Goal: Task Accomplishment & Management: Manage account settings

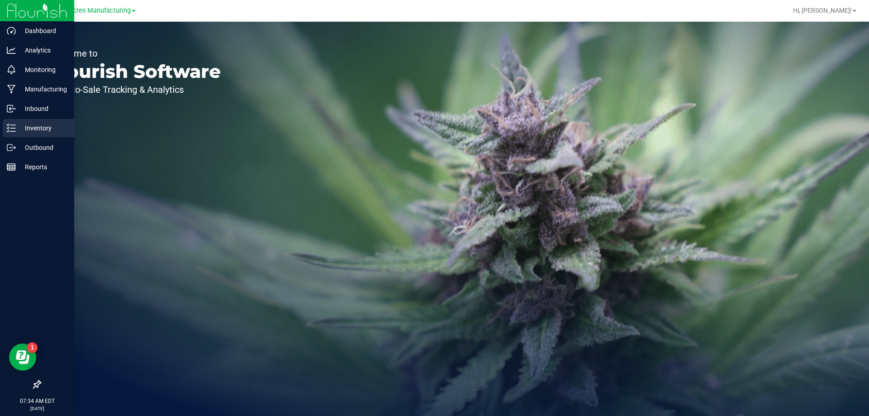
click at [13, 128] on line at bounding box center [12, 128] width 5 height 0
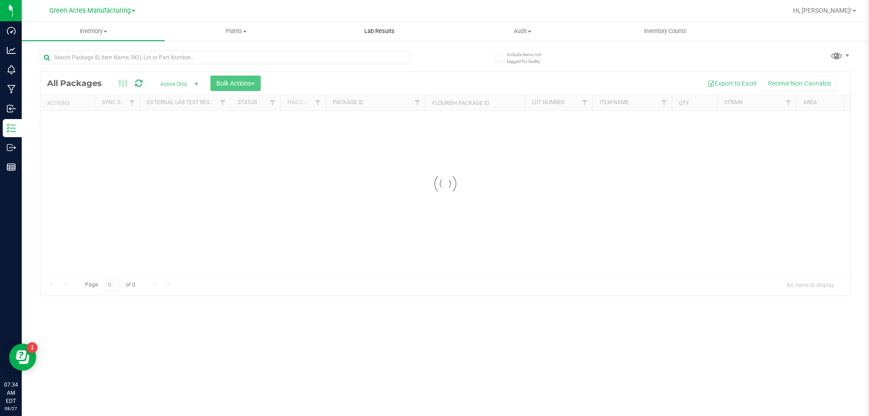
click at [384, 39] on uib-tab-heading "Lab Results" at bounding box center [379, 31] width 142 height 18
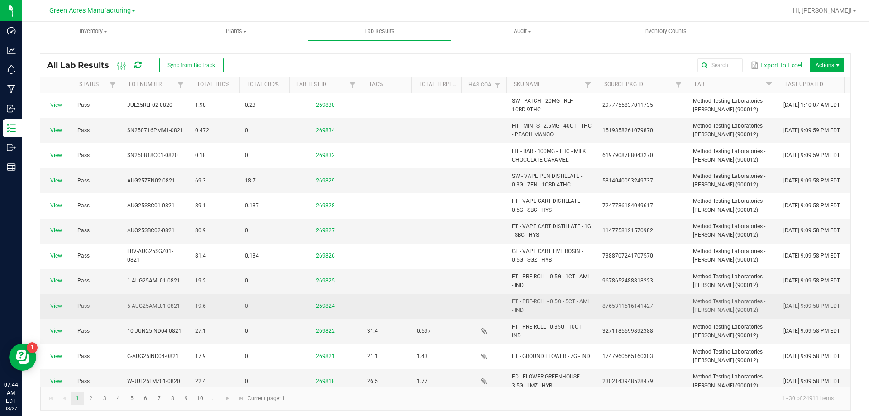
click at [55, 307] on link "View" at bounding box center [56, 306] width 12 height 6
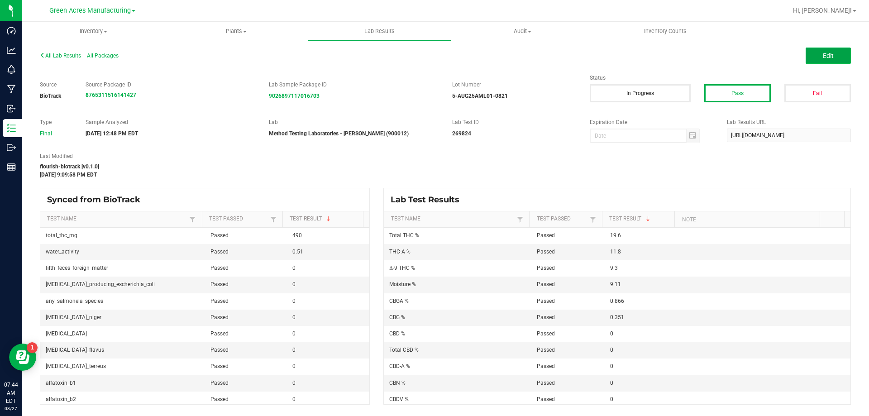
click at [844, 56] on button "Edit" at bounding box center [828, 56] width 45 height 16
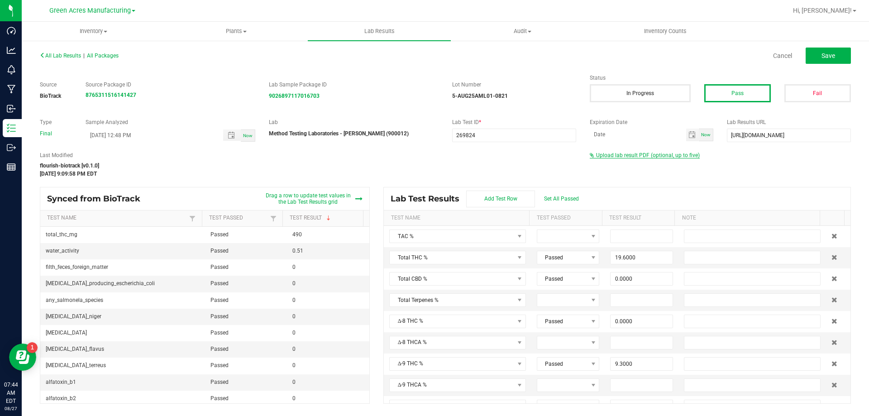
click at [629, 152] on span "Upload lab result PDF (optional, up to five)" at bounding box center [648, 155] width 104 height 6
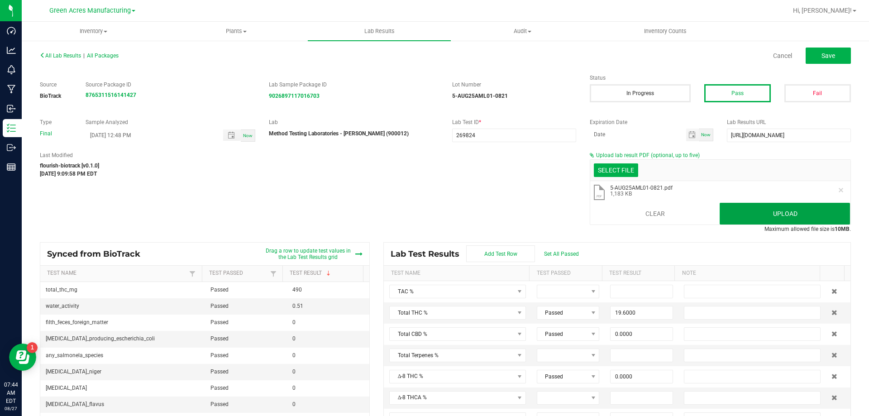
click at [732, 212] on button "Upload" at bounding box center [785, 214] width 130 height 22
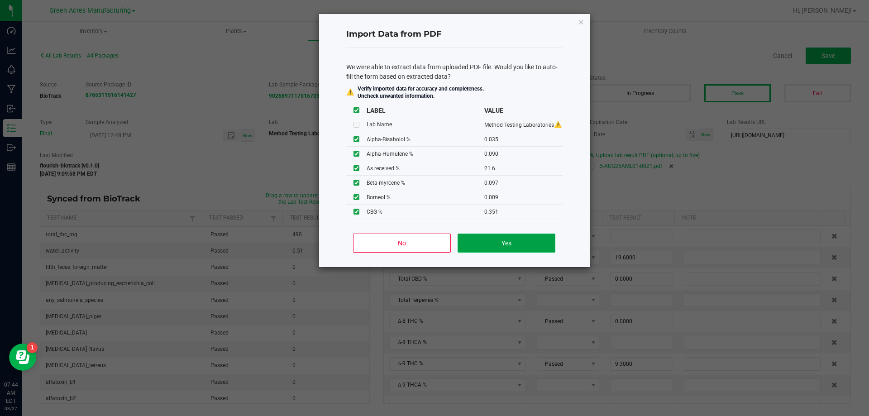
click at [486, 247] on button "Yes" at bounding box center [506, 243] width 97 height 19
type input "0.0350"
type input "0.0900"
type input "0.0090"
type input "0.2170"
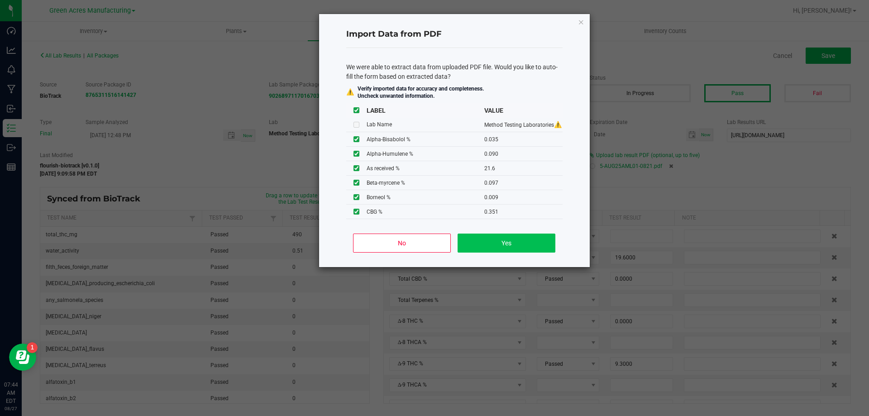
type input "0.0490"
type input "22.3000"
type input "0.9320"
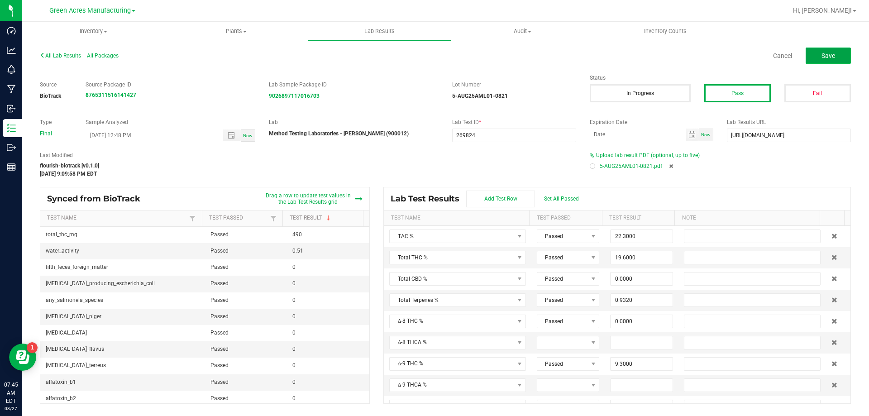
click at [819, 55] on button "Save" at bounding box center [828, 56] width 45 height 16
type input "0.0000"
type input "9.1100"
type input "0.0350"
type input "0.0900"
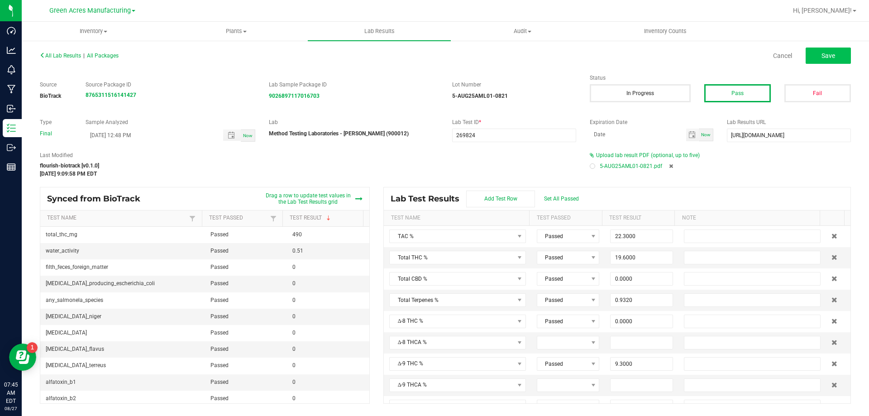
type input "0.0090"
type input "0.2170"
type input "0.0490"
type input "21.6000"
type input "0.3840"
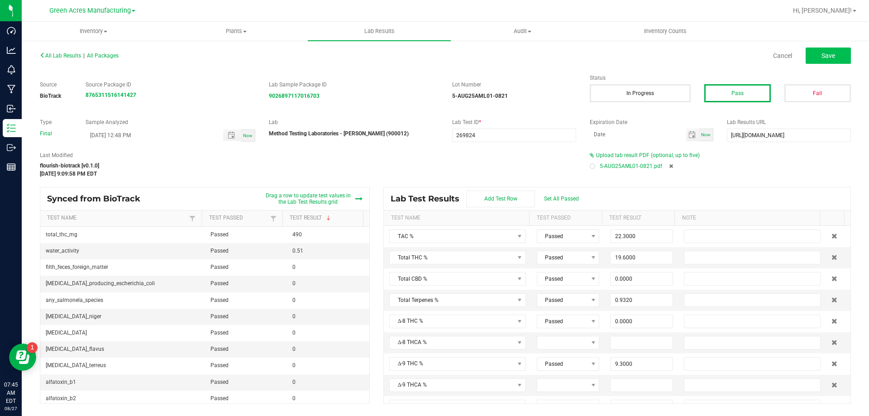
type input "0.0260"
type input "0.0970"
type input "0.0250"
type input "9.3000"
type input "11.8000"
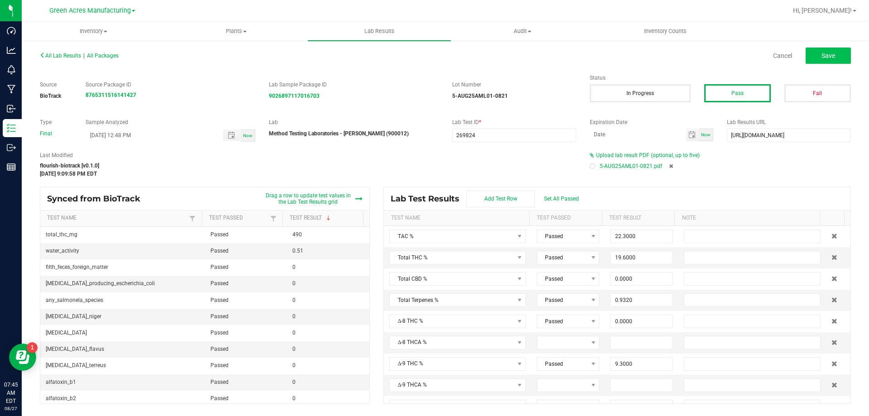
type input "0.0000"
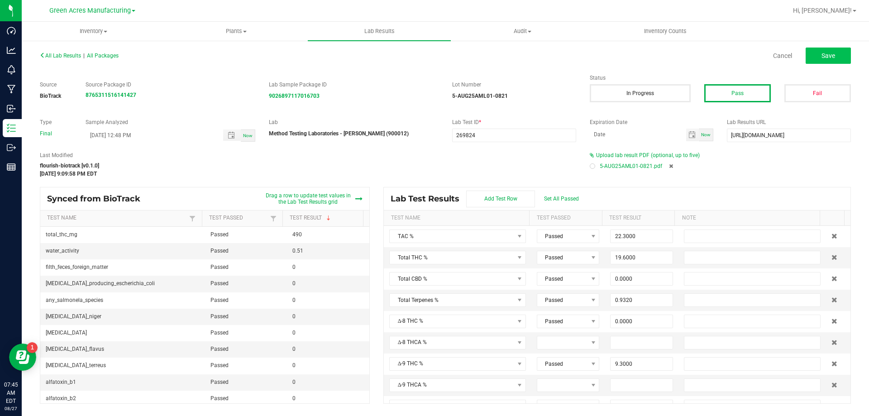
type input "0.3510"
type input "0.8660"
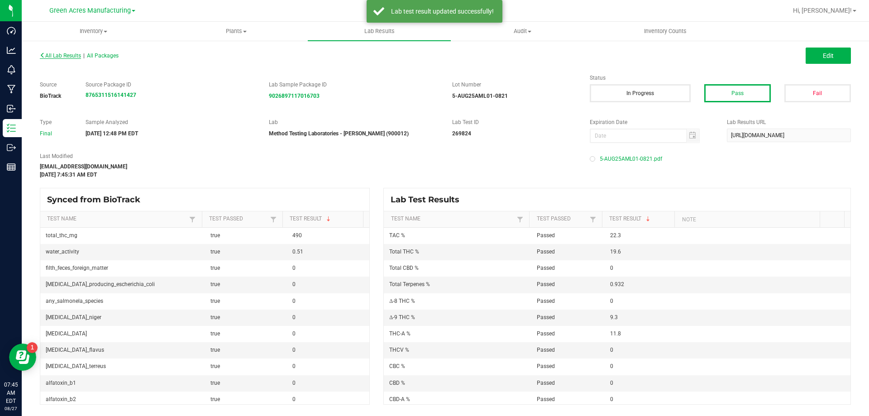
click at [54, 56] on span "All Lab Results" at bounding box center [60, 56] width 41 height 6
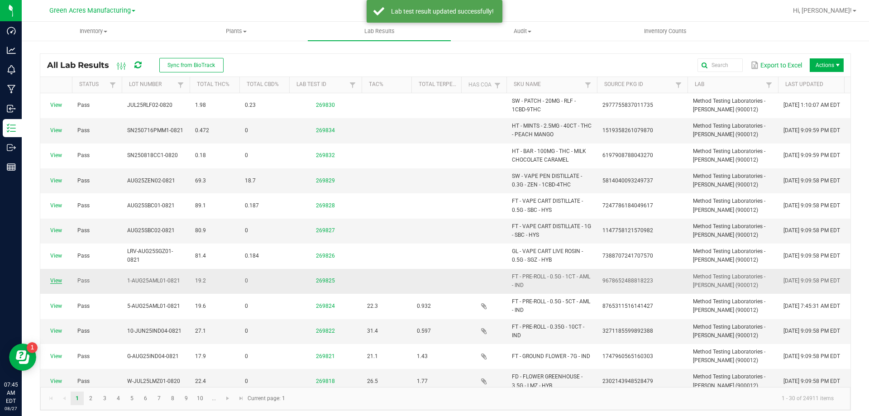
click at [56, 280] on link "View" at bounding box center [56, 281] width 12 height 6
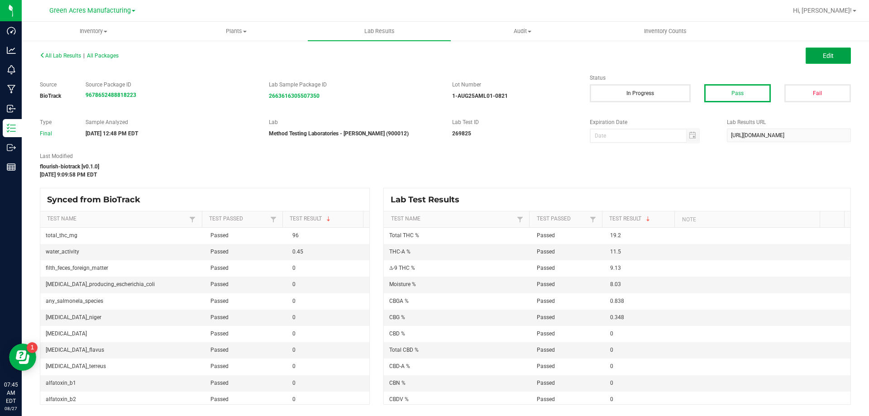
click at [820, 60] on button "Edit" at bounding box center [828, 56] width 45 height 16
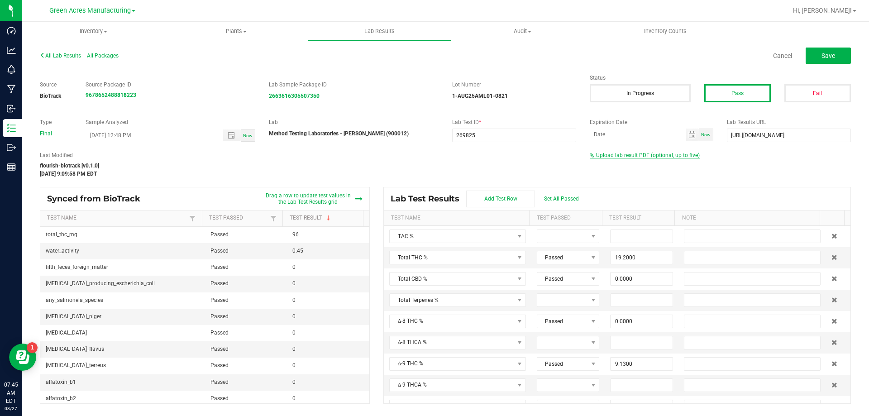
click at [631, 154] on span "Upload lab result PDF (optional, up to five)" at bounding box center [648, 155] width 104 height 6
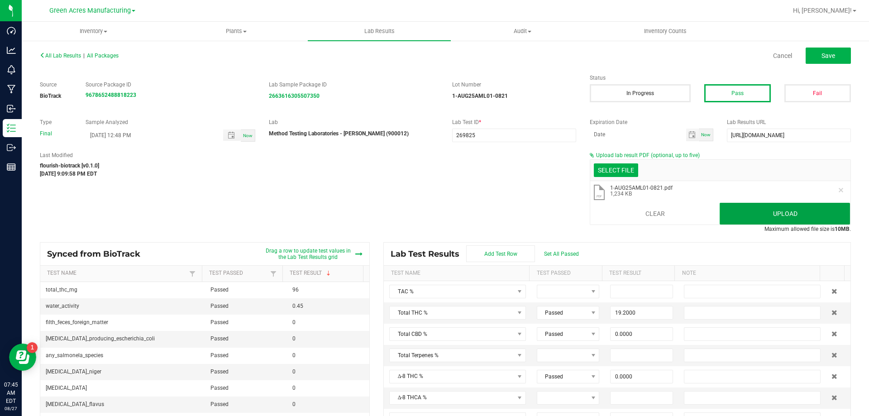
click at [796, 217] on button "Upload" at bounding box center [785, 214] width 130 height 22
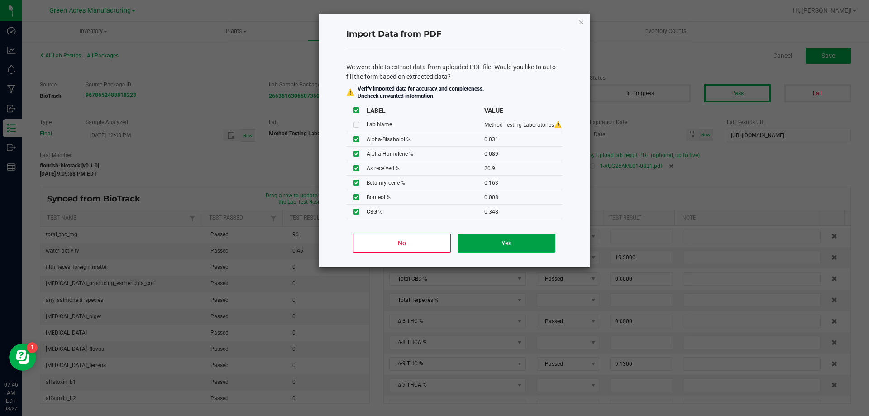
click at [485, 244] on button "Yes" at bounding box center [506, 243] width 97 height 19
type input "0.0310"
type input "0.0890"
type input "0.0080"
type input "0.2230"
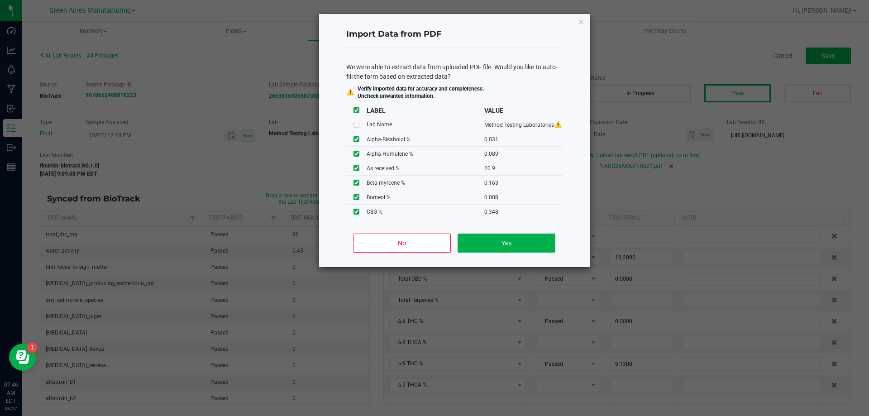
type input "0.0470"
type input "21.8000"
type input "1.0300"
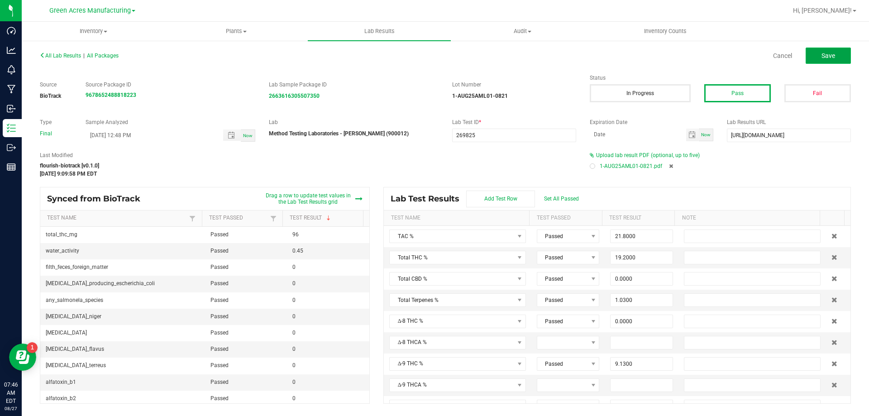
click at [840, 55] on button "Save" at bounding box center [828, 56] width 45 height 16
type input "0.0000"
type input "8.0300"
type input "0.0310"
type input "0.0890"
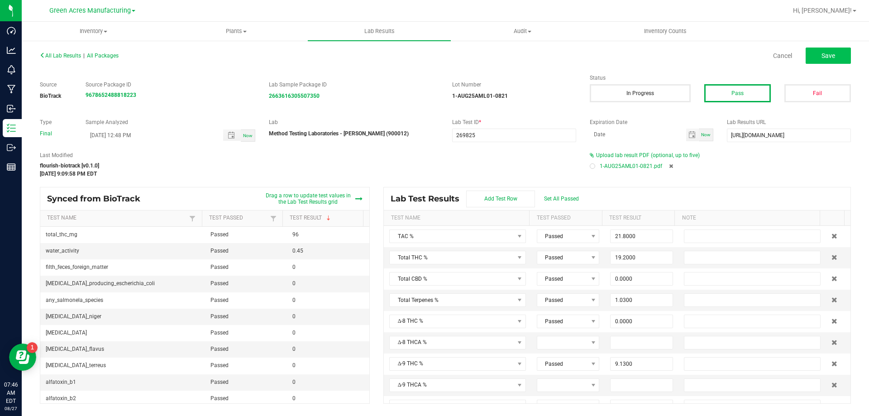
type input "0.0080"
type input "0.2230"
type input "0.0470"
type input "0.0120"
type input "0.3920"
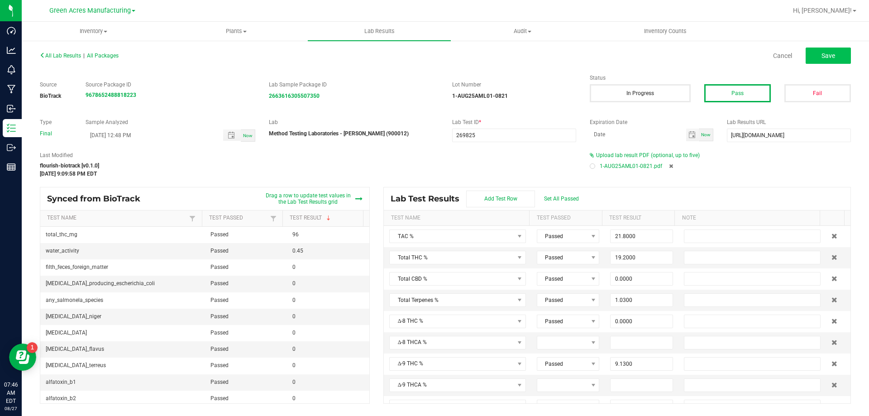
type input "0.1630"
type input "20.9000"
type input "0.0420"
type input "0.0250"
type input "9.1300"
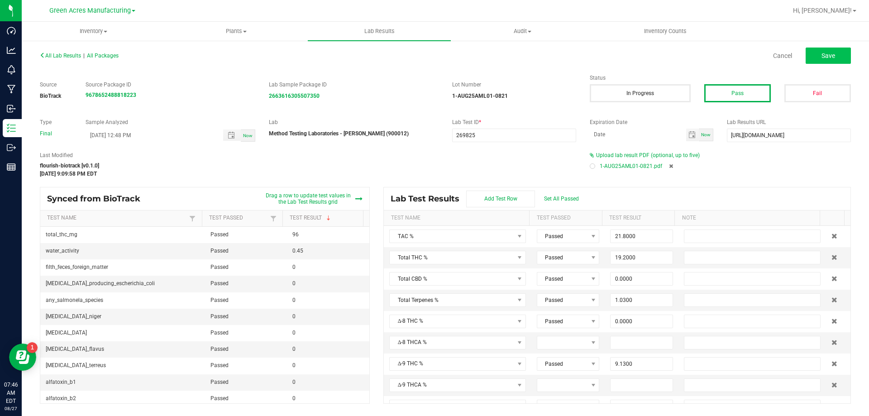
type input "11.5000"
type input "0.0000"
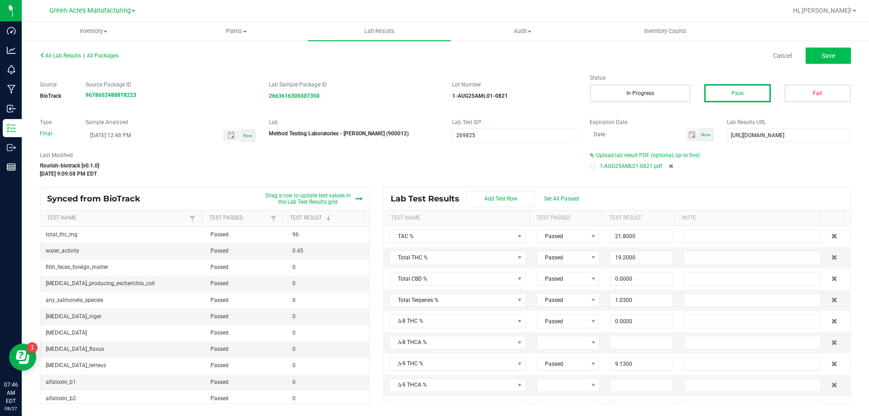
type input "0.0000"
type input "0.3480"
type input "0.8380"
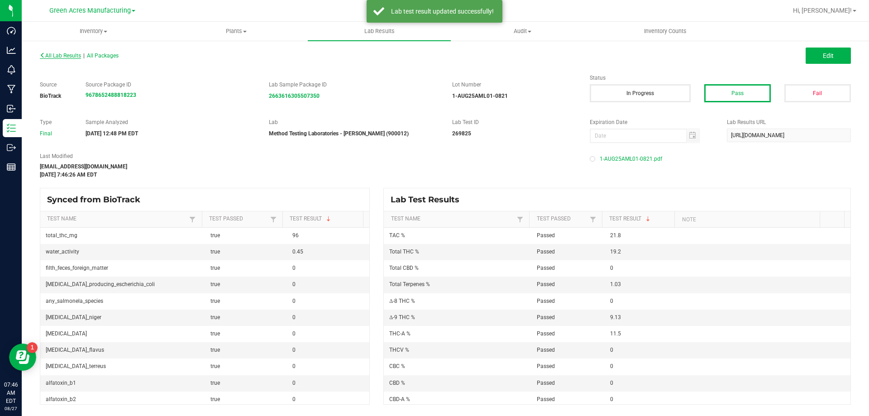
click at [77, 53] on span "All Lab Results" at bounding box center [60, 56] width 41 height 6
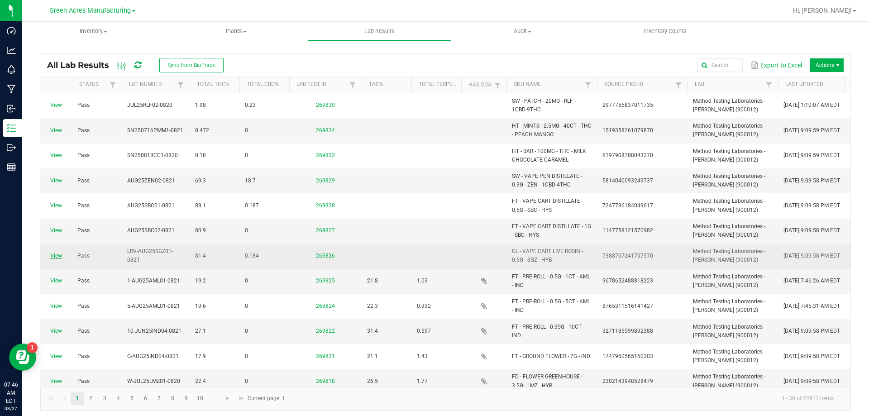
click at [53, 255] on link "View" at bounding box center [56, 256] width 12 height 6
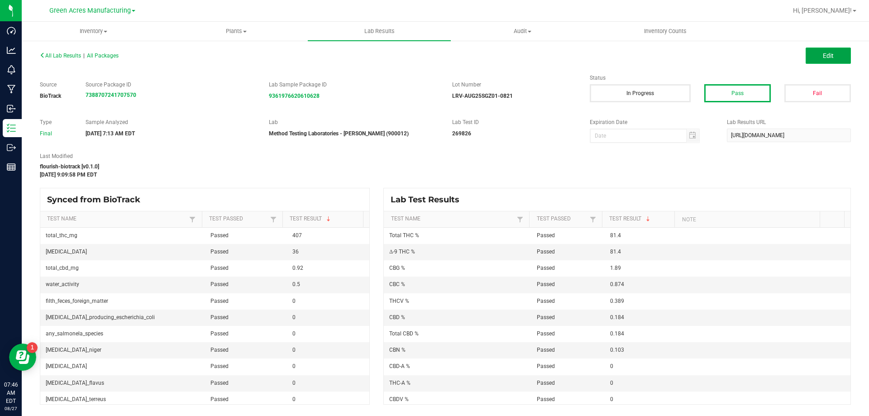
click at [812, 54] on button "Edit" at bounding box center [828, 56] width 45 height 16
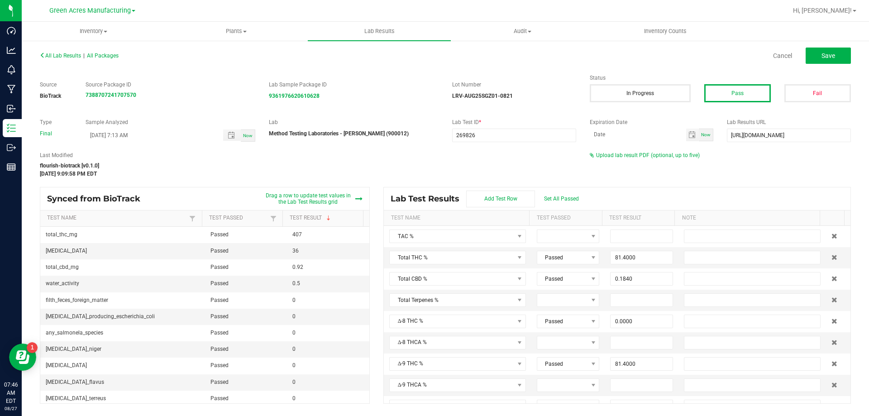
click at [631, 152] on div "Upload lab result PDF (optional, up to five)" at bounding box center [720, 155] width 261 height 8
click at [629, 158] on span "Upload lab result PDF (optional, up to five)" at bounding box center [648, 155] width 104 height 6
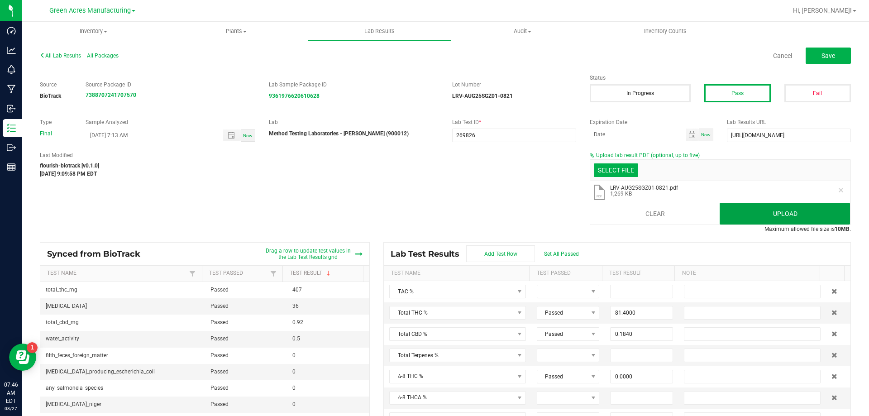
click at [752, 209] on button "Upload" at bounding box center [785, 214] width 130 height 22
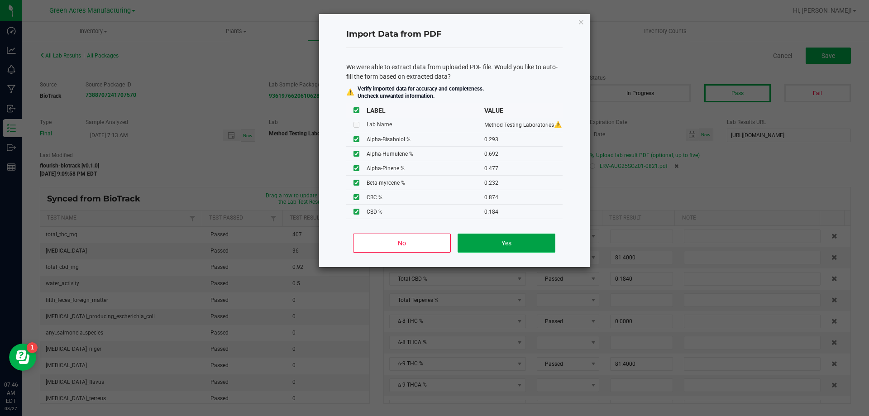
click at [475, 238] on button "Yes" at bounding box center [506, 243] width 97 height 19
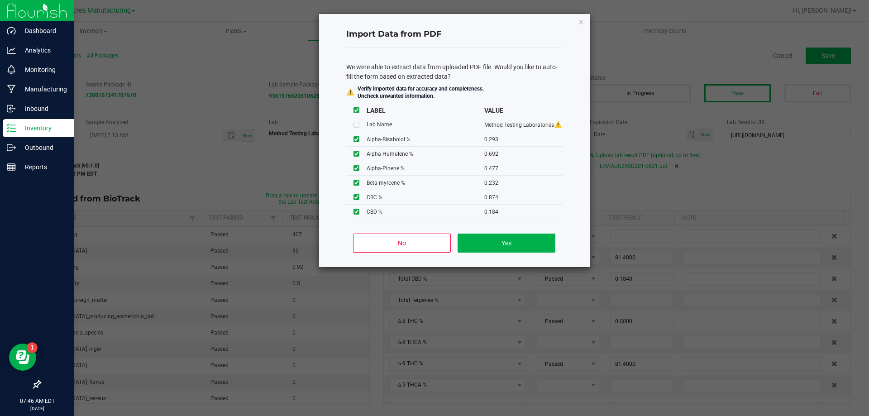
type input "0.2930"
type input "0.6920"
type input "0.4770"
type input "0.5640"
type input "0.3400"
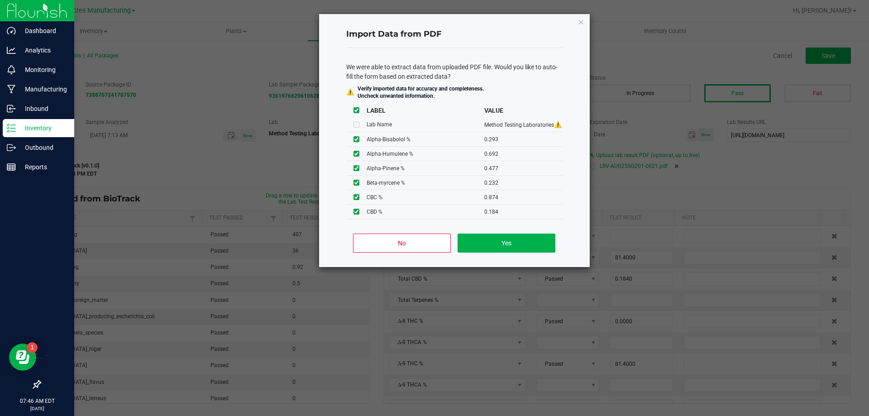
type input "84.8000"
type input "9.2700"
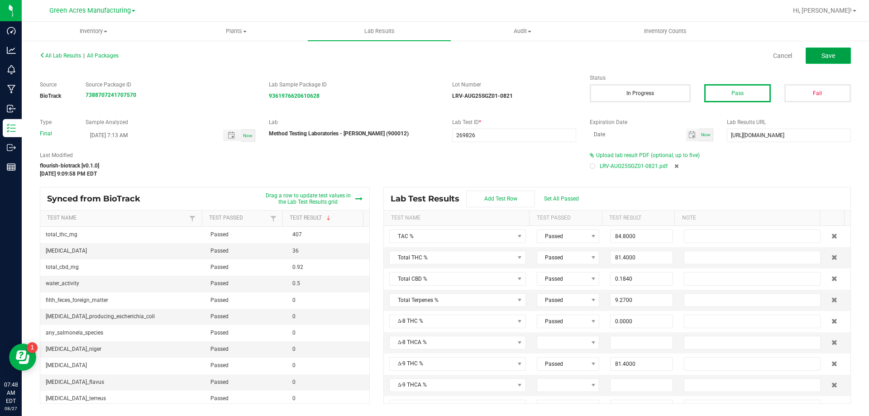
click at [818, 57] on button "Save" at bounding box center [828, 56] width 45 height 16
type input "0.0000"
type input "0.1030"
type input "0.2930"
type input "0.6920"
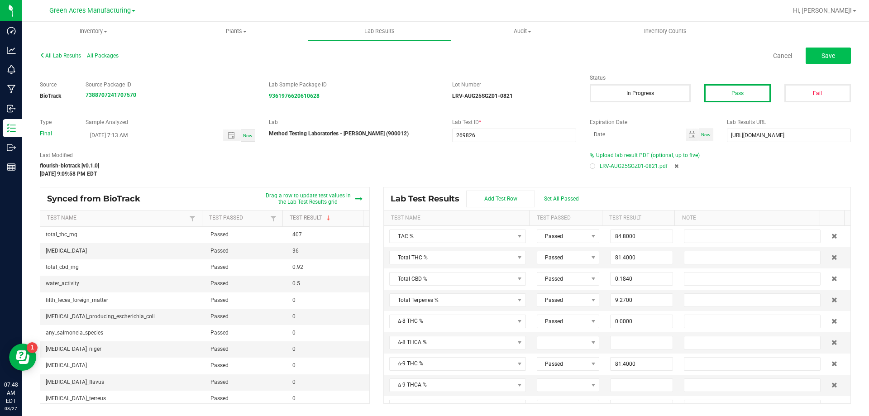
type input "0.4770"
type input "0.5640"
type input "0.3400"
type input "0.5760"
type input "0.2320"
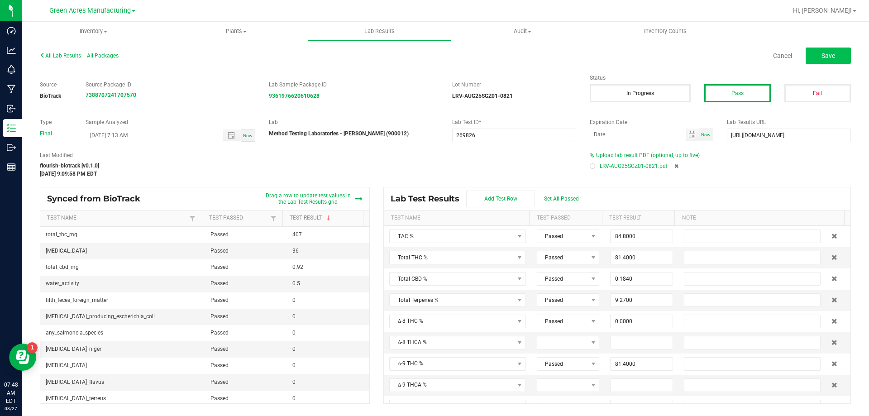
type input "0.2660"
type input "1.6500"
type input "3.8900"
type input "81.4000"
type input "0.0000"
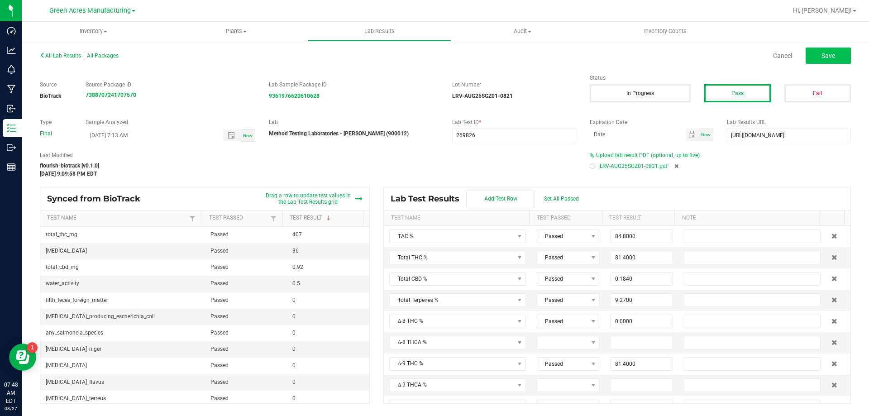
type input "0.3890"
type input "0.8740"
type input "0.1840"
type input "0.0000"
type input "1.8900"
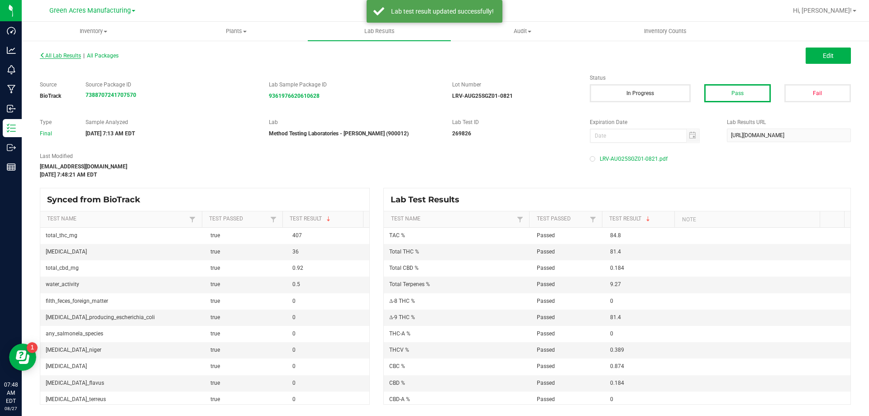
click at [66, 58] on span "All Lab Results" at bounding box center [60, 56] width 41 height 6
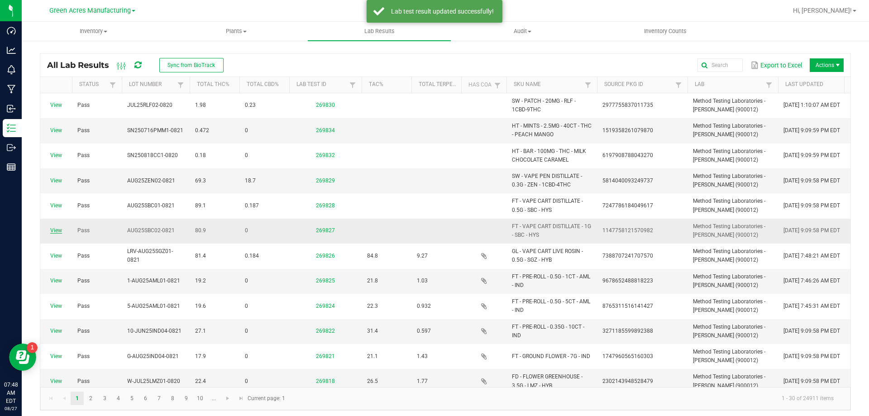
click at [53, 227] on link "View" at bounding box center [56, 230] width 12 height 6
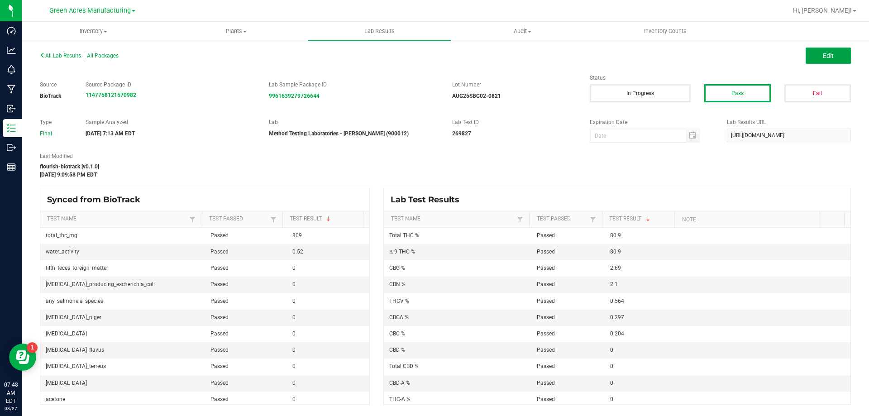
click at [839, 48] on button "Edit" at bounding box center [828, 56] width 45 height 16
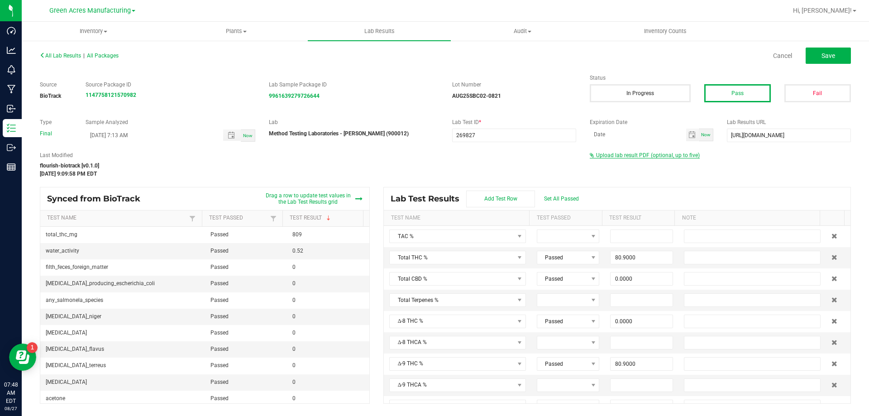
click at [672, 154] on span "Upload lab result PDF (optional, up to five)" at bounding box center [648, 155] width 104 height 6
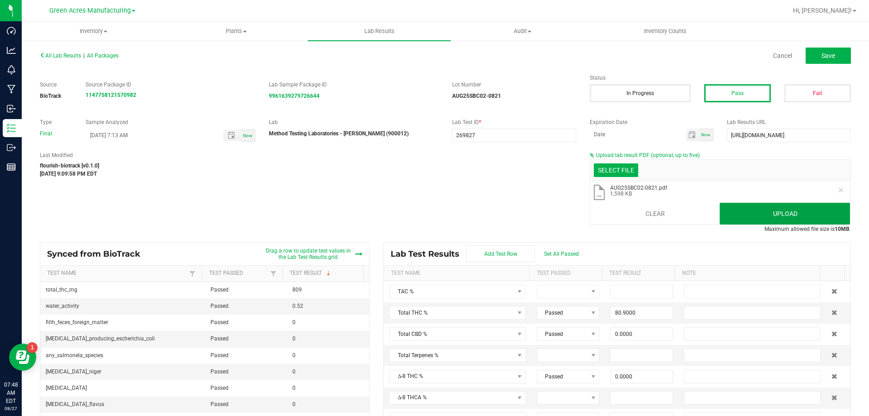
click at [761, 220] on button "Upload" at bounding box center [785, 214] width 130 height 22
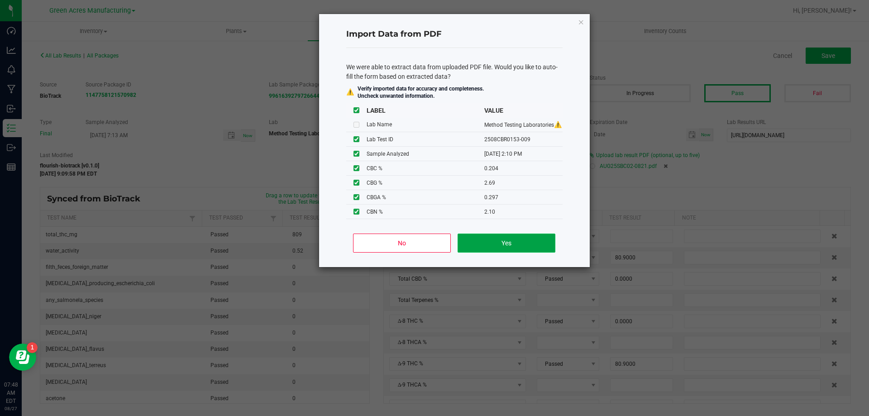
click at [541, 241] on button "Yes" at bounding box center [506, 243] width 97 height 19
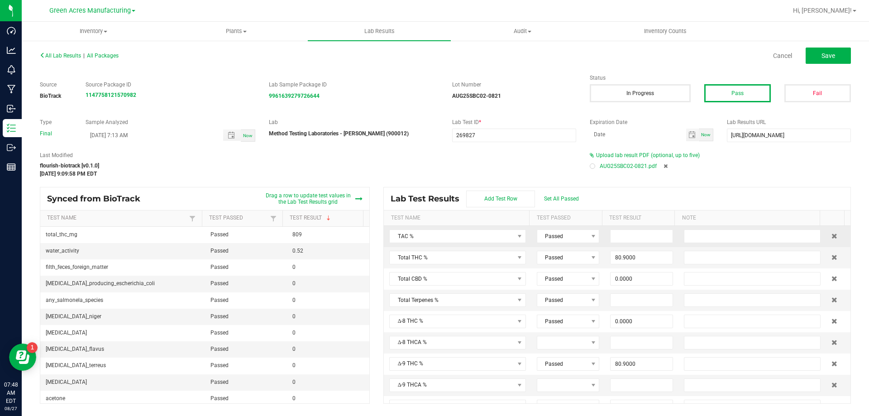
type input "[DATE] 2:10 PM"
type input "86.8000"
type input "5.9000"
click at [835, 52] on span "Save" at bounding box center [829, 55] width 14 height 7
type input "0.2970"
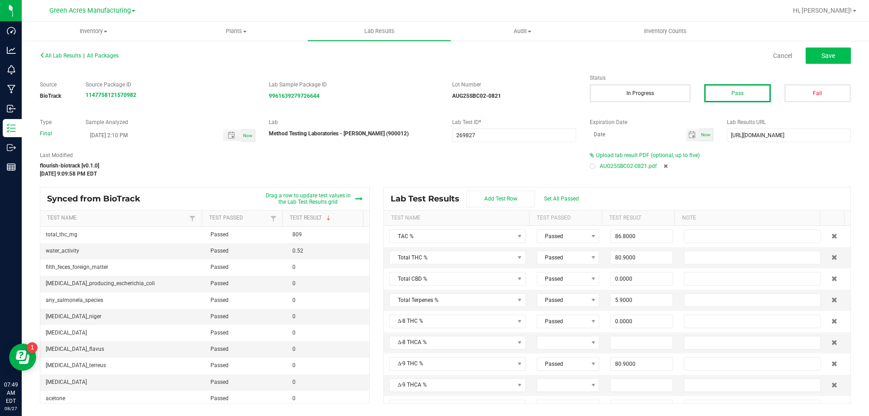
type input "2.1000"
type input "80.9000"
type input "0.0000"
type input "0.5640"
type input "0.2040"
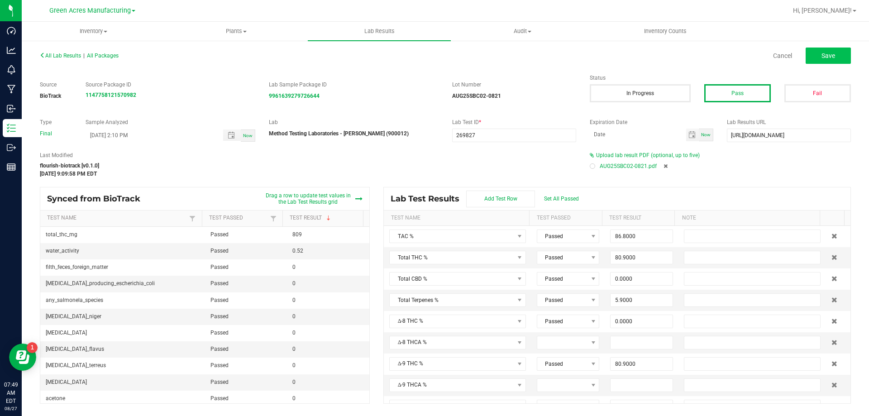
type input "0.0000"
type input "2.6900"
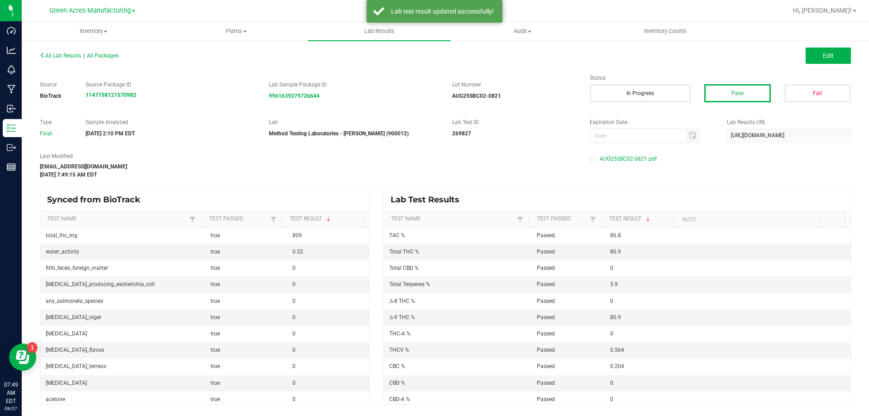
click at [54, 57] on span "All Lab Results" at bounding box center [60, 56] width 41 height 6
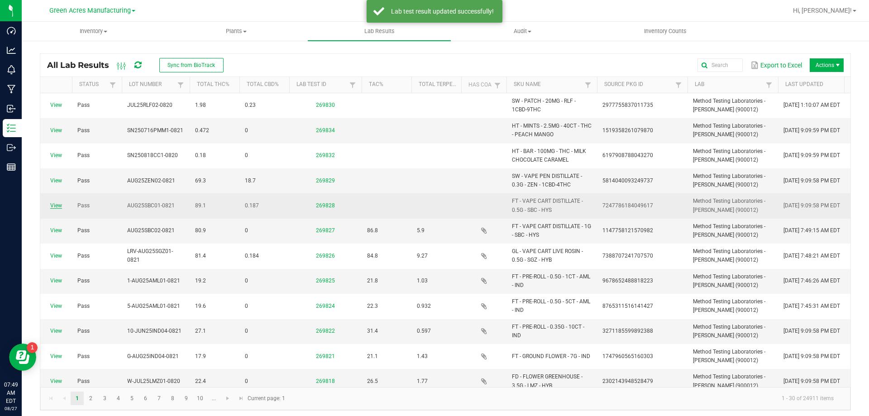
click at [60, 206] on link "View" at bounding box center [56, 205] width 12 height 6
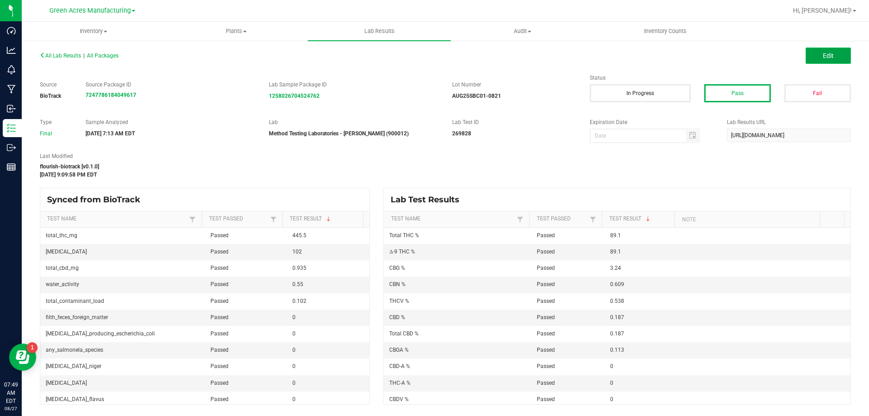
click at [836, 51] on button "Edit" at bounding box center [828, 56] width 45 height 16
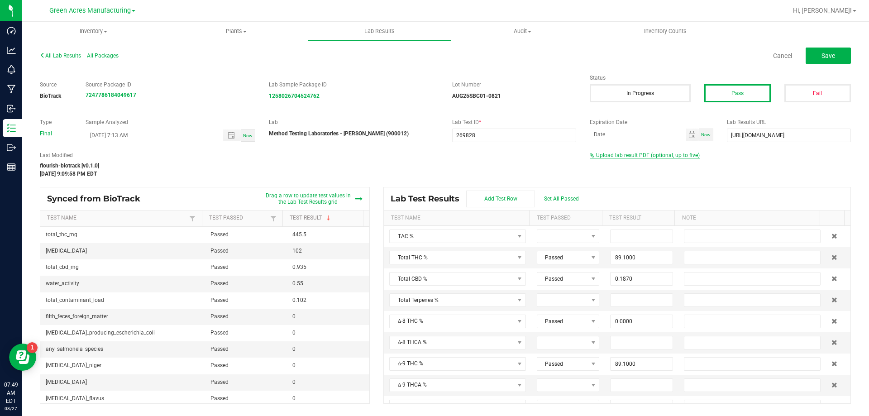
click at [639, 153] on span "Upload lab result PDF (optional, up to five)" at bounding box center [648, 155] width 104 height 6
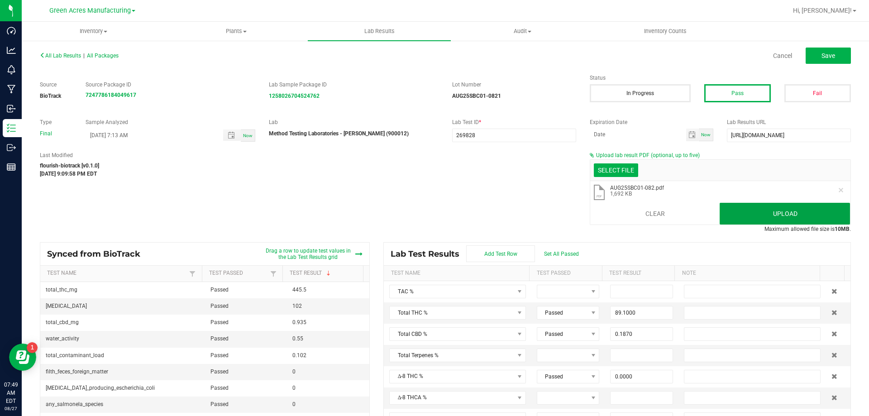
drag, startPoint x: 732, startPoint y: 213, endPoint x: 719, endPoint y: 214, distance: 13.2
click at [732, 213] on button "Upload" at bounding box center [785, 214] width 130 height 22
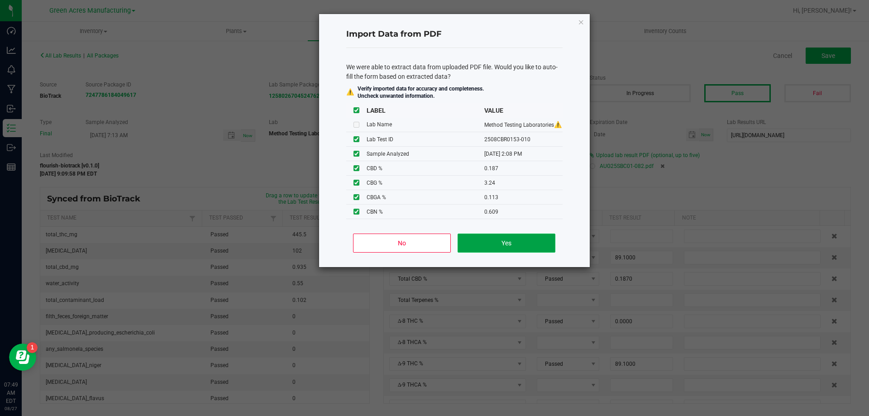
click at [537, 247] on button "Yes" at bounding box center [506, 243] width 97 height 19
type input "[DATE] 2:08 PM"
type input "93.8000"
type input "5.9100"
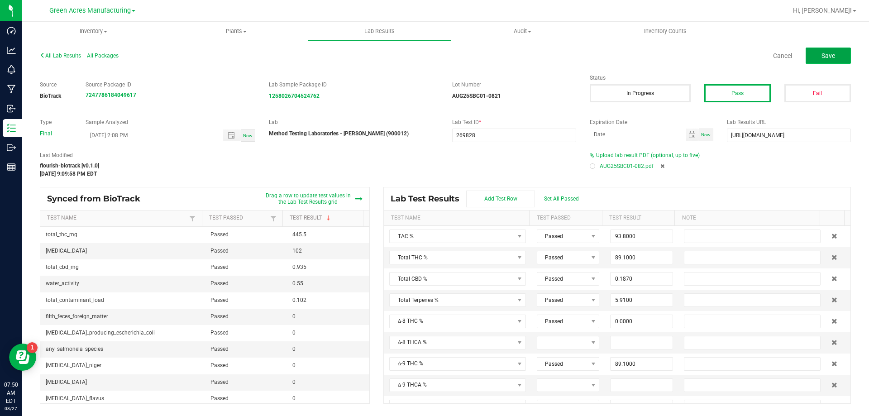
click at [844, 59] on button "Save" at bounding box center [828, 56] width 45 height 16
type input "0.1130"
type input "0.6090"
type input "89.1000"
type input "0.0000"
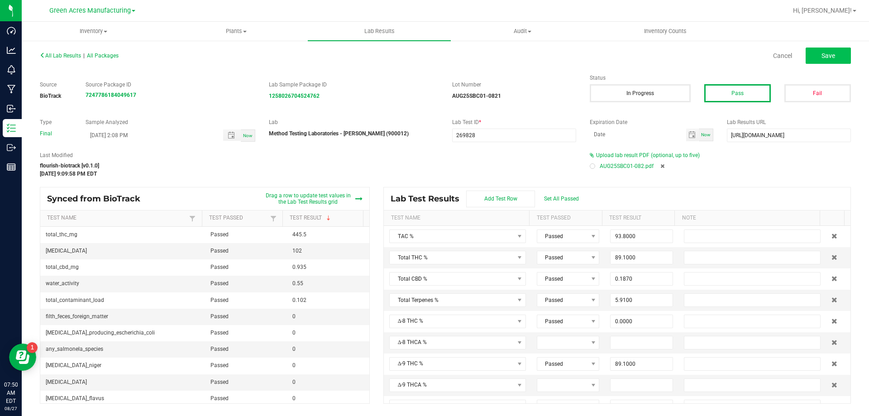
type input "0.5380"
type input "0.0000"
type input "0.1870"
type input "0.0000"
type input "3.2400"
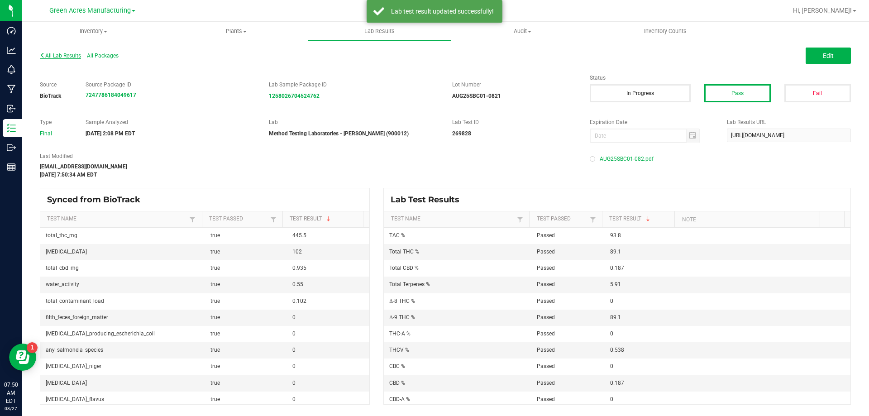
click at [78, 55] on span "All Lab Results" at bounding box center [60, 56] width 41 height 6
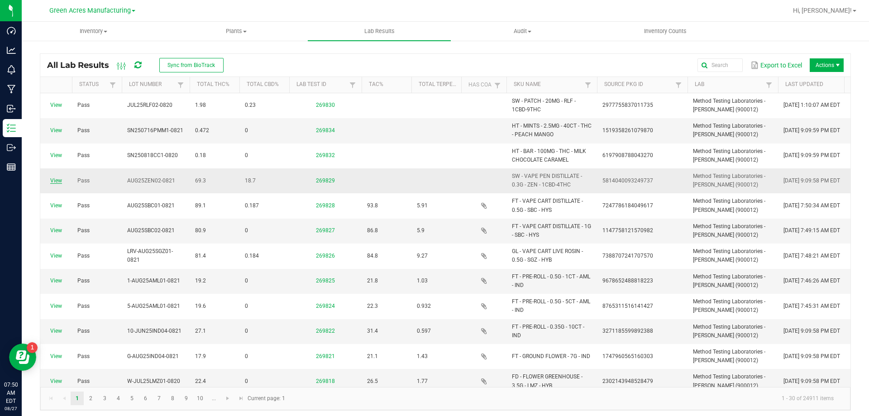
click at [55, 178] on link "View" at bounding box center [56, 181] width 12 height 6
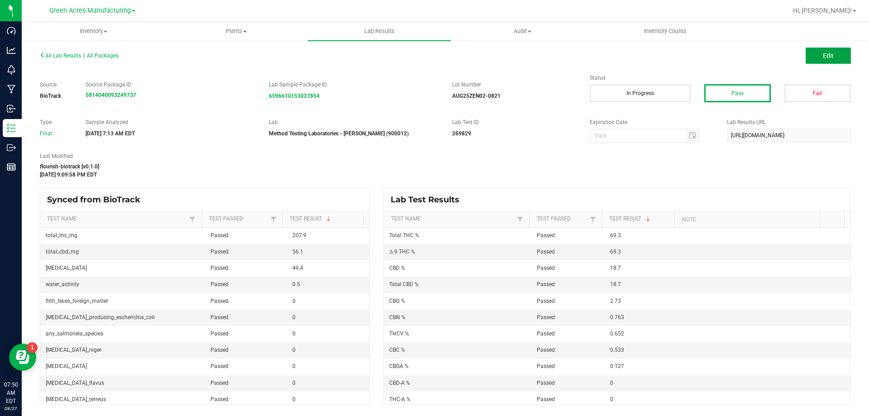
drag, startPoint x: 824, startPoint y: 58, endPoint x: 765, endPoint y: 140, distance: 101.3
click at [823, 61] on button "Edit" at bounding box center [828, 56] width 45 height 16
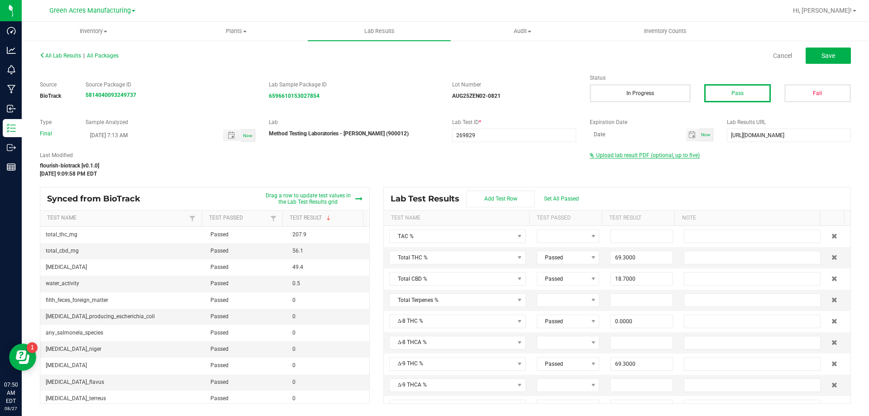
click at [665, 153] on span "Upload lab result PDF (optional, up to five)" at bounding box center [648, 155] width 104 height 6
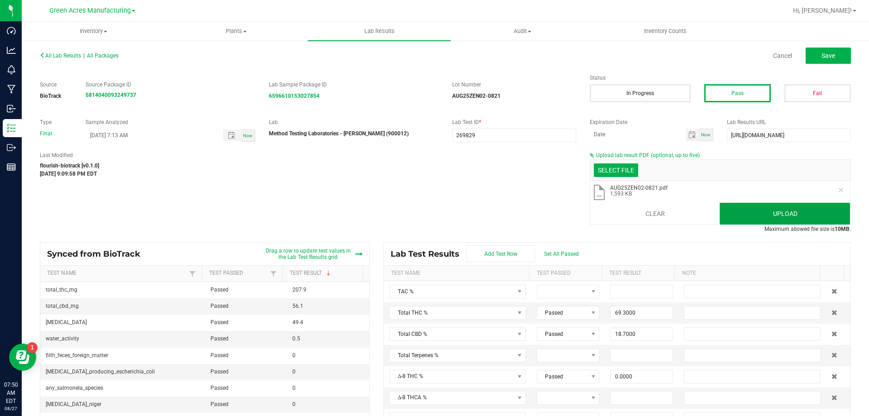
click at [759, 215] on button "Upload" at bounding box center [785, 214] width 130 height 22
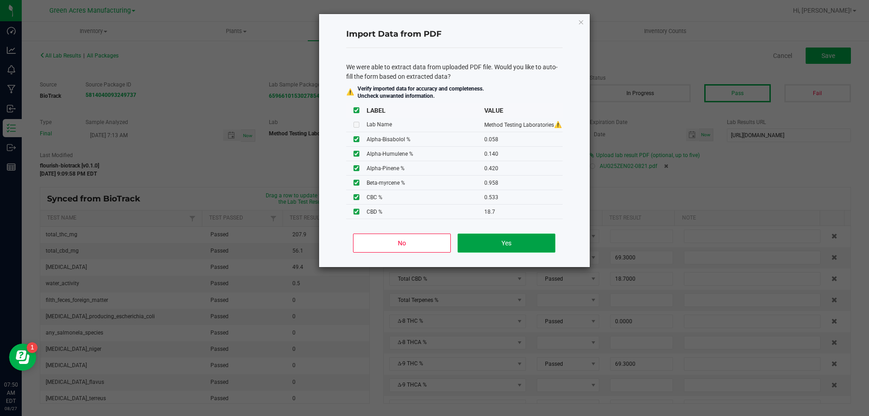
click at [551, 244] on button "Yes" at bounding box center [506, 243] width 97 height 19
type input "0.0580"
type input "0.1400"
type input "0.4200"
type input "0.1870"
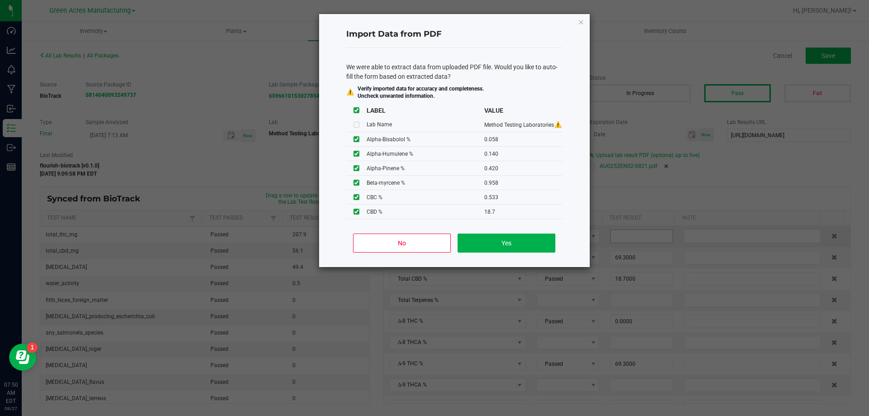
type input "0.2100"
type input "92.8000"
type input "6.9800"
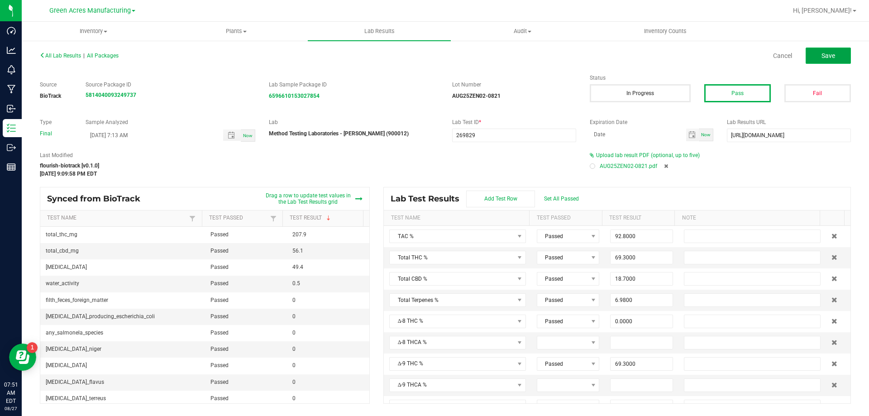
click at [821, 55] on button "Save" at bounding box center [828, 56] width 45 height 16
type input "0.1270"
type input "0.7630"
type input "0.0580"
type input "0.1400"
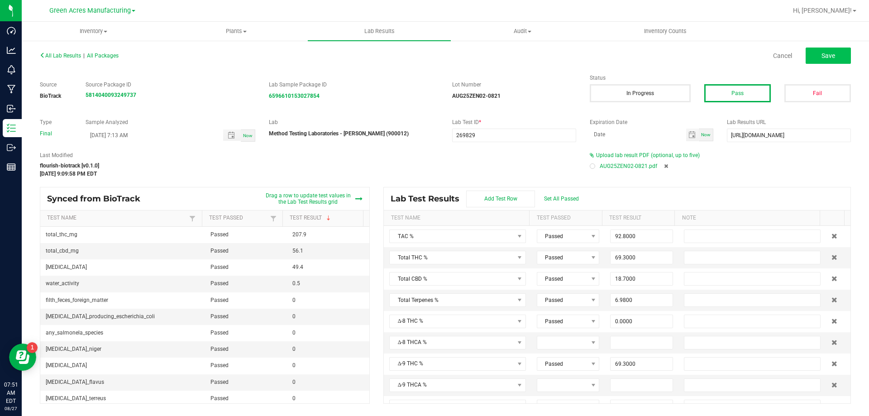
type input "0.4200"
type input "0.1870"
type input "0.2100"
type input "0.9580"
type input "3.3000"
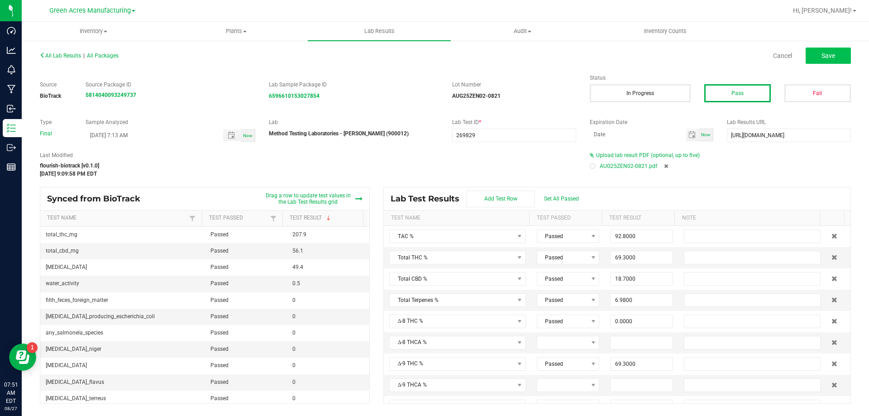
type input "1.0100"
type input "0.7000"
type input "69.3000"
type input "0.0000"
type input "0.6520"
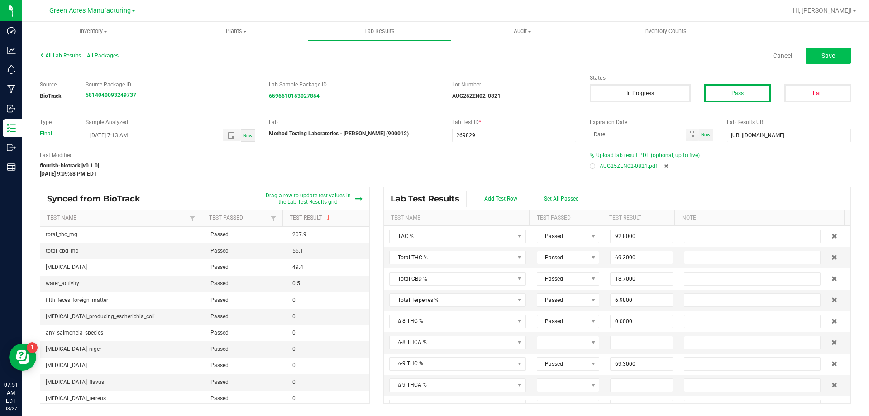
type input "0.5330"
type input "18.7000"
type input "0.0000"
type input "2.7300"
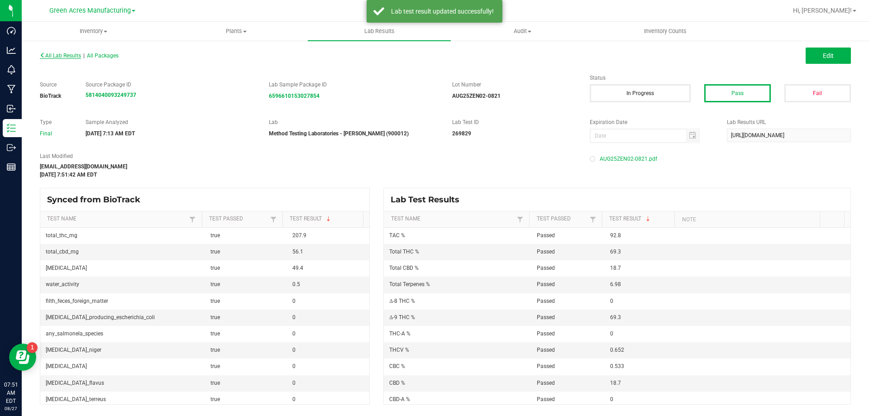
click at [57, 57] on span "All Lab Results" at bounding box center [60, 56] width 41 height 6
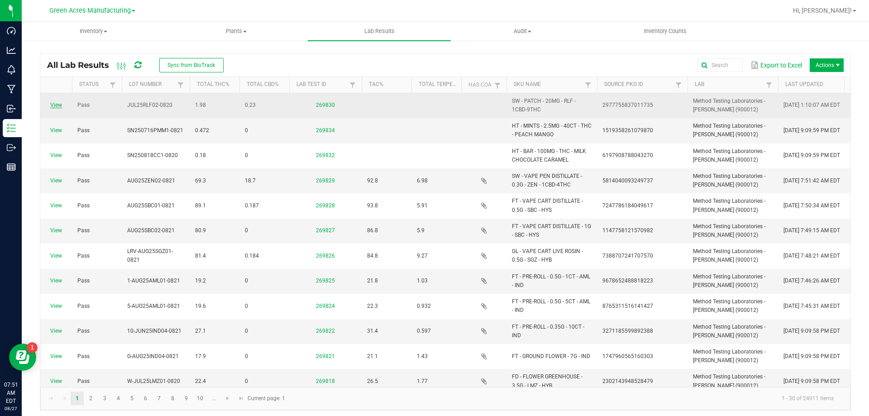
click at [59, 107] on link "View" at bounding box center [56, 105] width 12 height 6
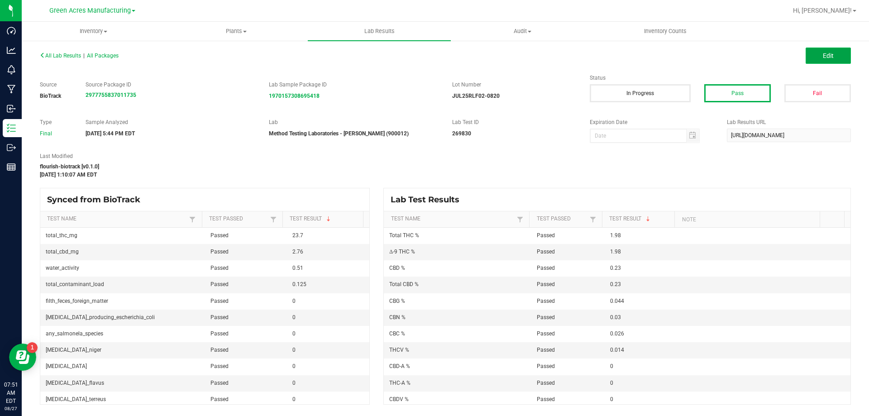
click at [827, 61] on button "Edit" at bounding box center [828, 56] width 45 height 16
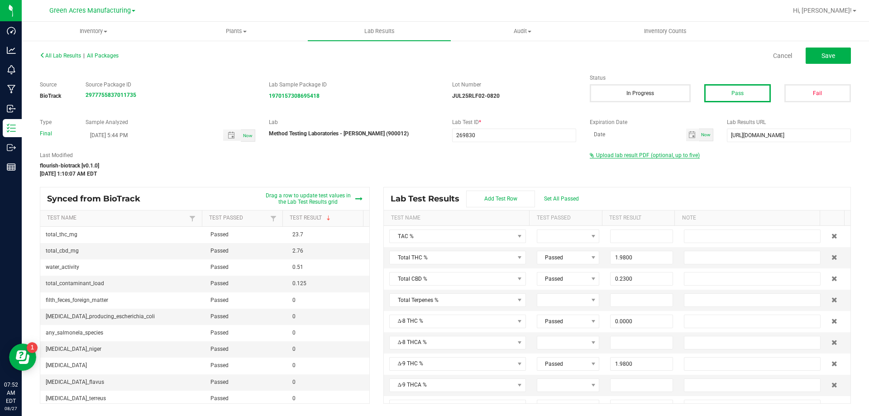
click at [634, 157] on span "Upload lab result PDF (optional, up to five)" at bounding box center [648, 155] width 104 height 6
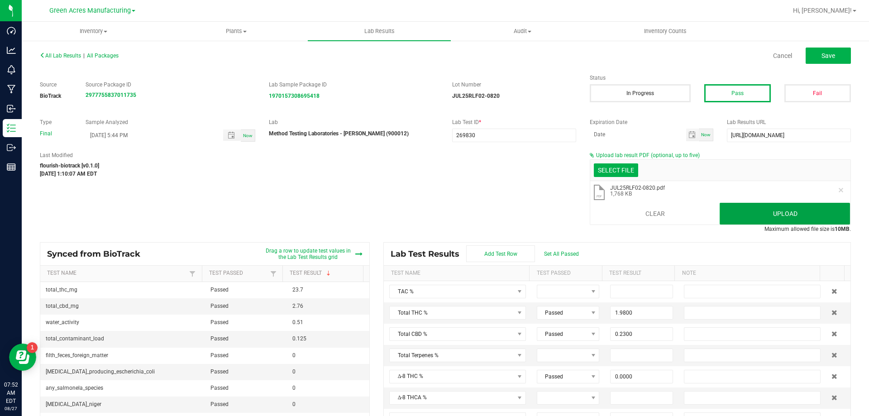
click at [745, 215] on button "Upload" at bounding box center [785, 214] width 130 height 22
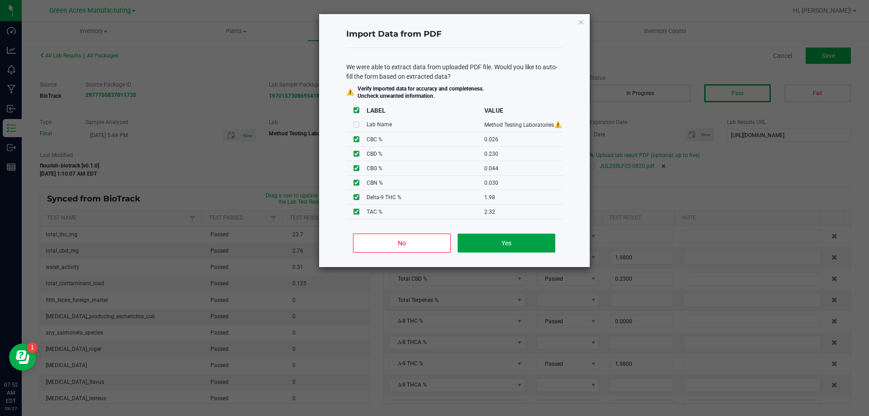
click at [463, 242] on button "Yes" at bounding box center [506, 243] width 97 height 19
type input "2.3200"
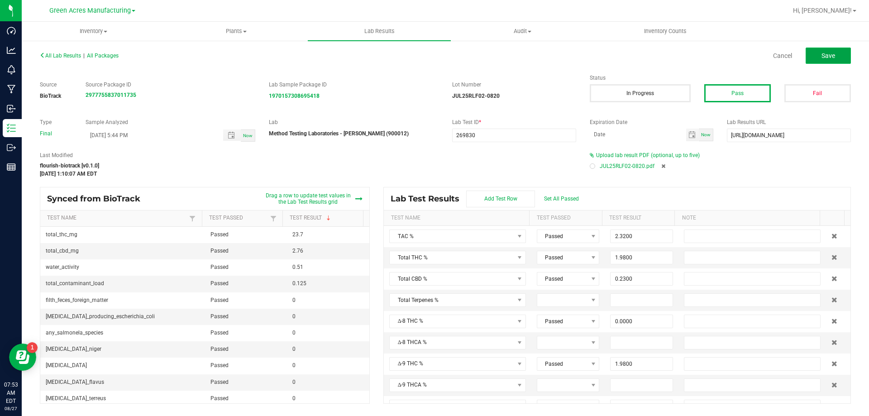
click at [827, 61] on button "Save" at bounding box center [828, 56] width 45 height 16
type input "0.0300"
type input "0.0000"
type input "1.9800"
type input "0.0000"
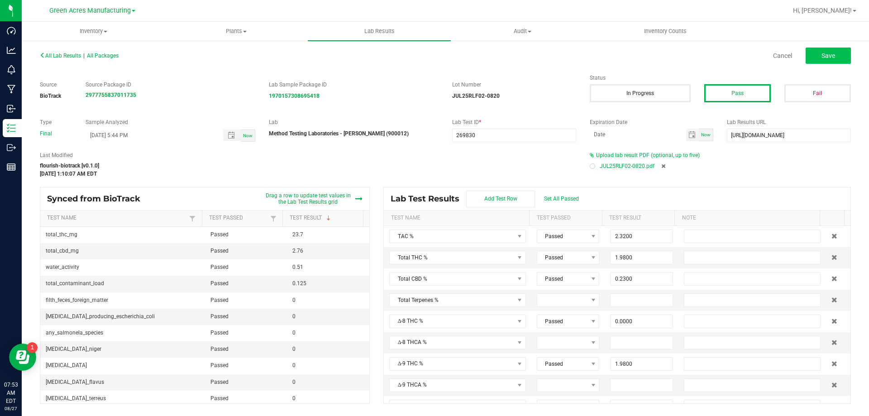
type input "0.0140"
type input "0.0260"
type input "0.2300"
type input "0.0000"
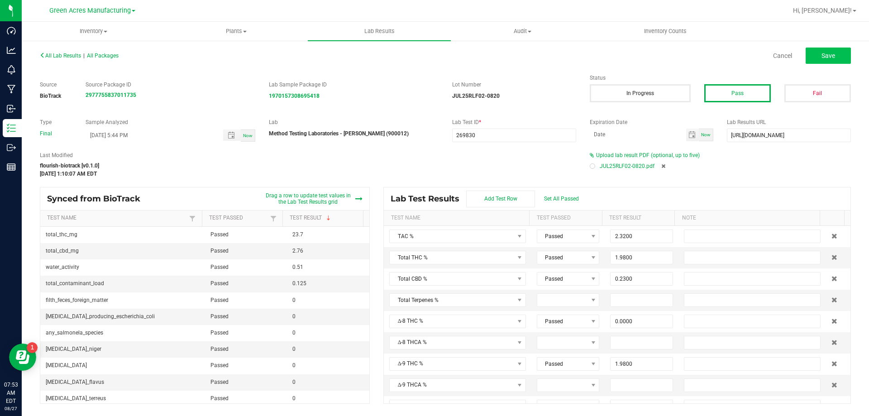
type input "0.0440"
type input "0.0000"
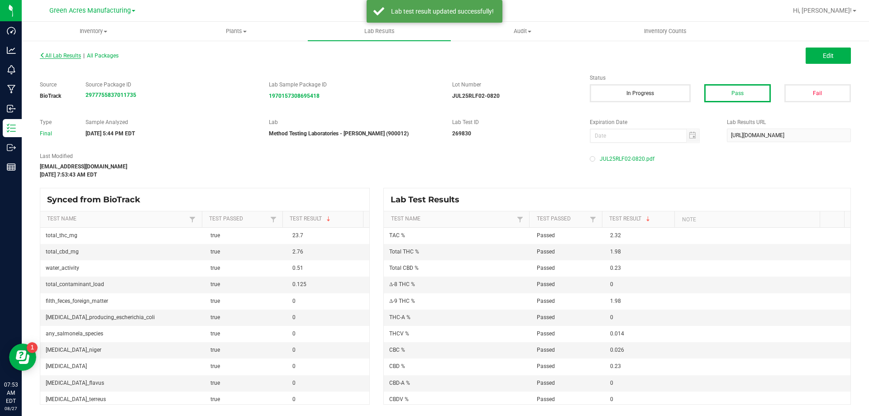
click at [75, 58] on span "All Lab Results" at bounding box center [60, 56] width 41 height 6
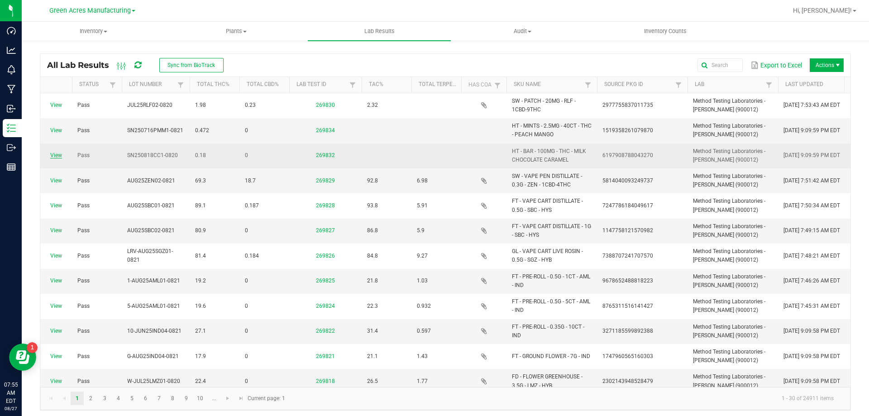
click at [58, 154] on link "View" at bounding box center [56, 155] width 12 height 6
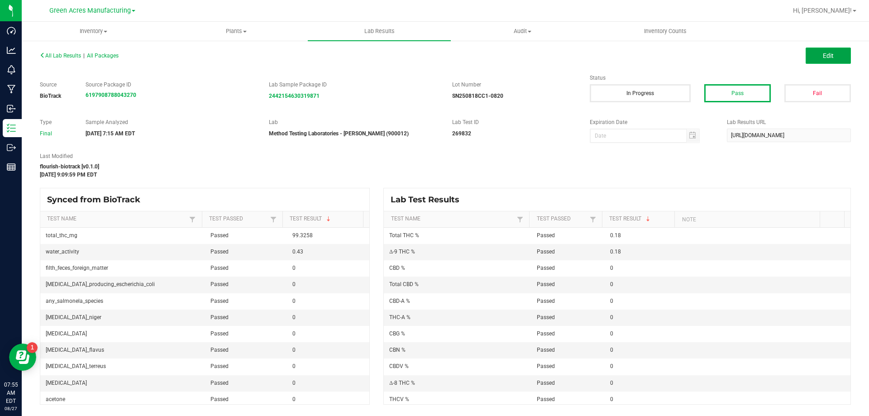
click at [815, 53] on button "Edit" at bounding box center [828, 56] width 45 height 16
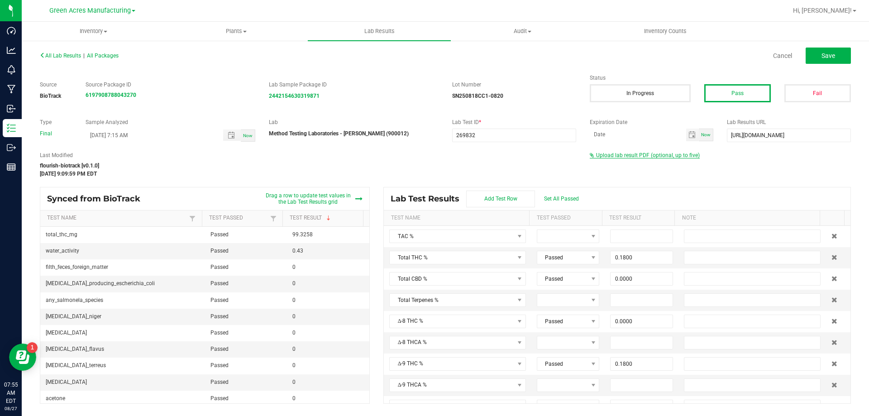
click at [616, 155] on span "Upload lab result PDF (optional, up to five)" at bounding box center [648, 155] width 104 height 6
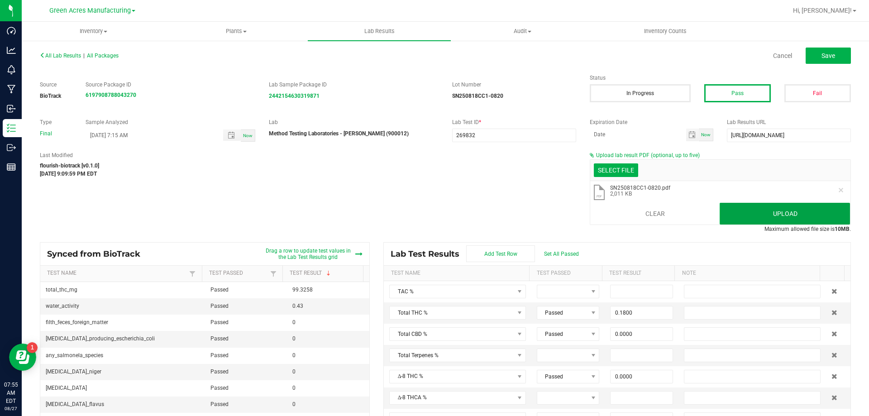
click at [803, 219] on button "Upload" at bounding box center [785, 214] width 130 height 22
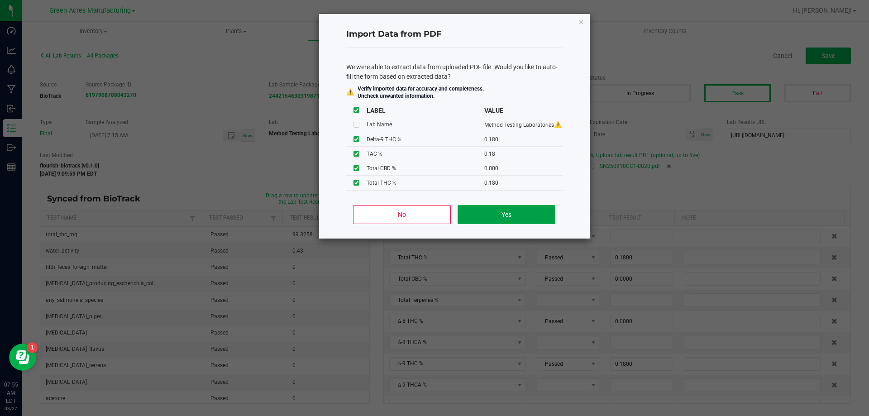
click at [477, 216] on button "Yes" at bounding box center [506, 214] width 97 height 19
type input "0.1800"
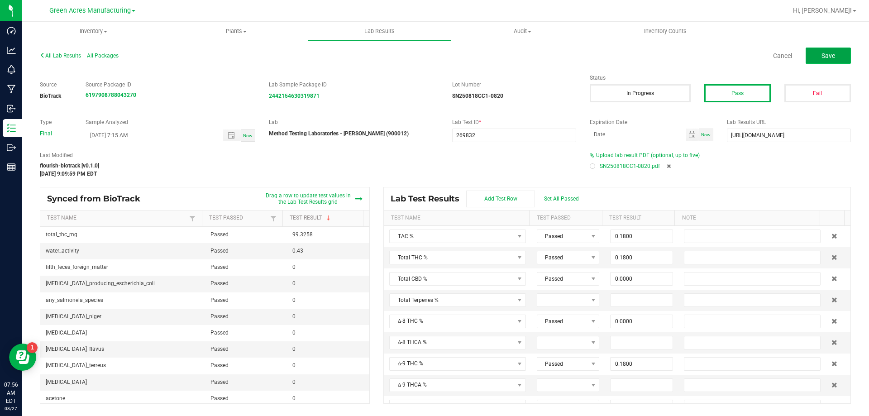
click at [812, 60] on button "Save" at bounding box center [828, 56] width 45 height 16
type input "0.0000"
type input "0.1800"
type input "0.0000"
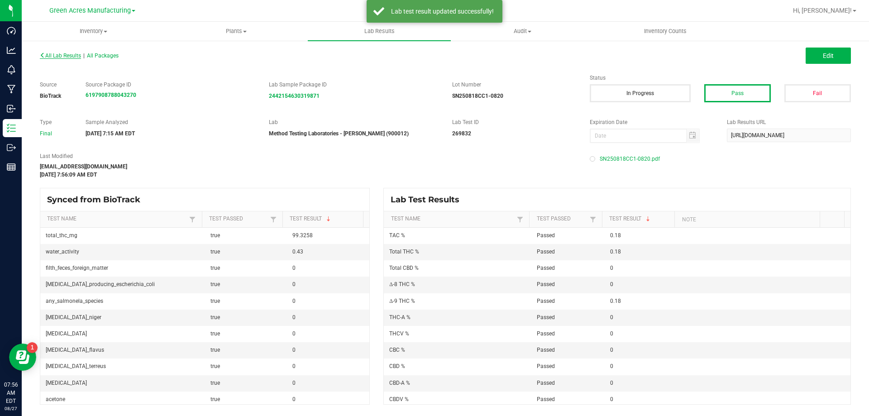
click at [71, 58] on span "All Lab Results" at bounding box center [60, 56] width 41 height 6
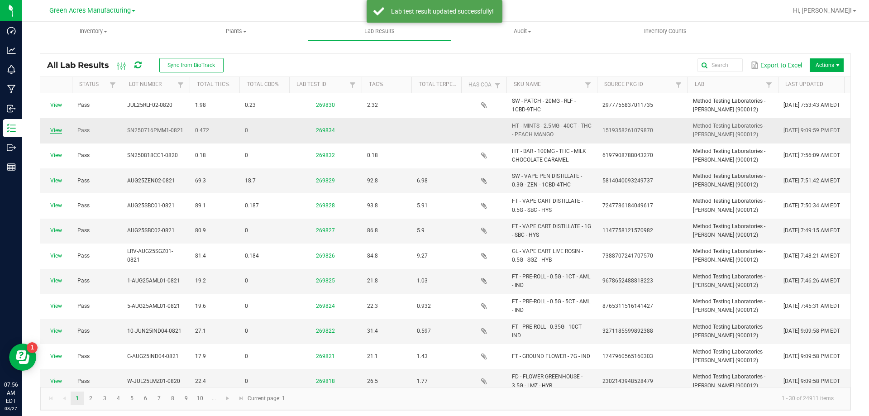
click at [56, 129] on link "View" at bounding box center [56, 130] width 12 height 6
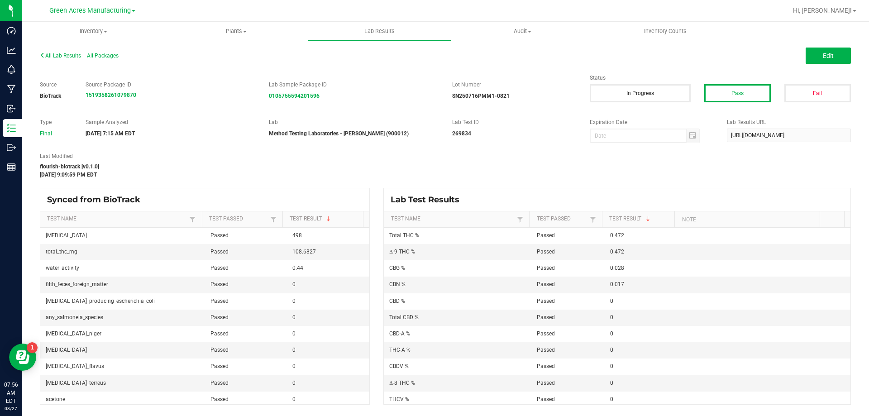
click at [816, 65] on div "All Lab Results | All Packages Edit" at bounding box center [445, 55] width 825 height 23
click at [818, 60] on button "Edit" at bounding box center [828, 56] width 45 height 16
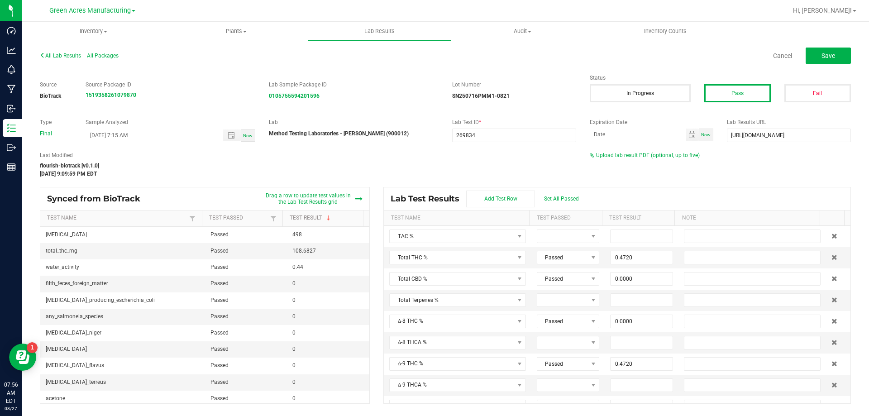
click at [626, 152] on div "Upload lab result PDF (optional, up to five)" at bounding box center [720, 155] width 261 height 8
click at [626, 155] on span "Upload lab result PDF (optional, up to five)" at bounding box center [648, 155] width 104 height 6
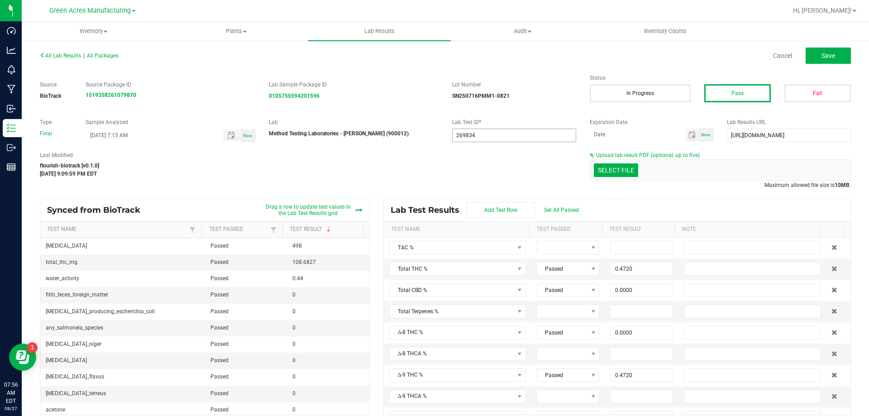
scroll to position [8, 0]
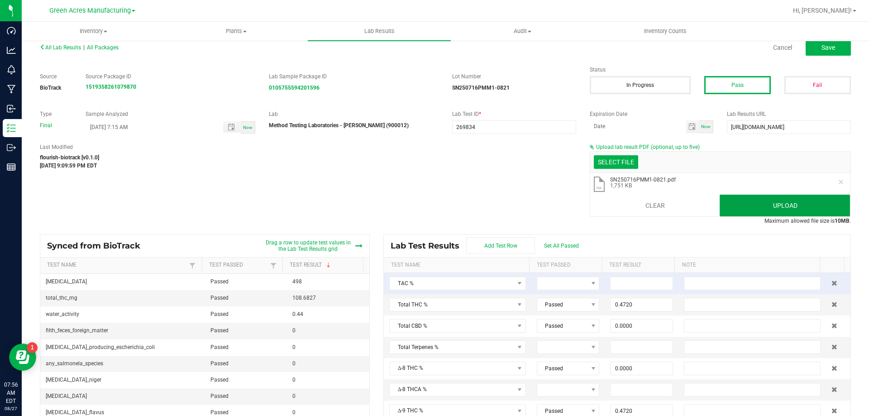
click at [757, 212] on button "Upload" at bounding box center [785, 206] width 130 height 22
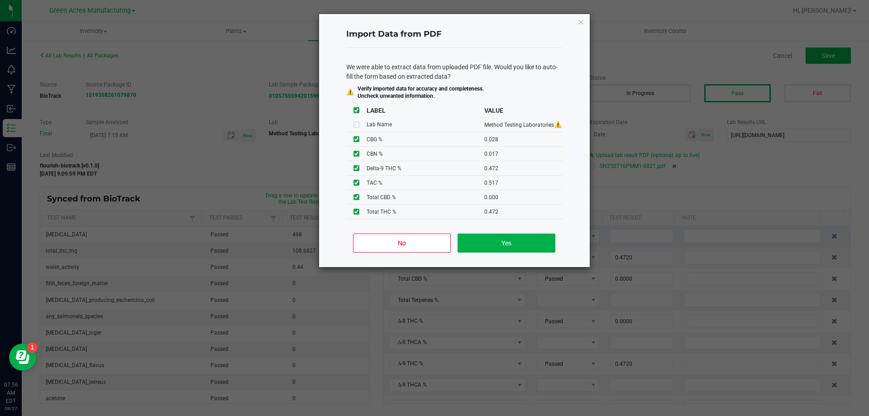
scroll to position [0, 0]
click at [532, 249] on button "Yes" at bounding box center [506, 243] width 97 height 19
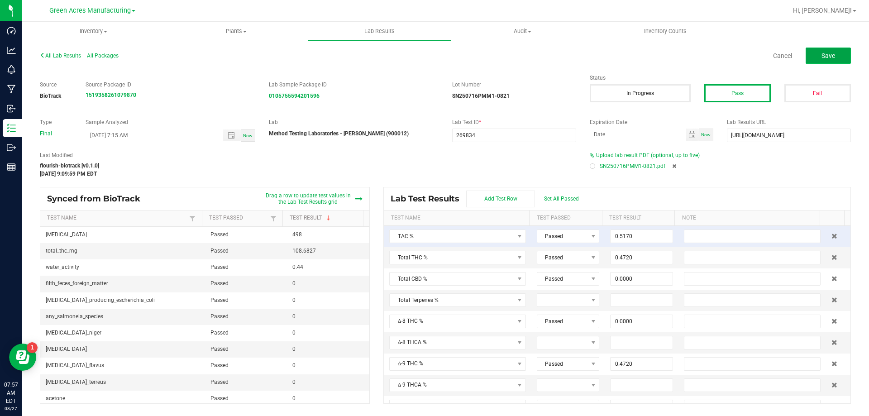
click at [821, 60] on button "Save" at bounding box center [828, 56] width 45 height 16
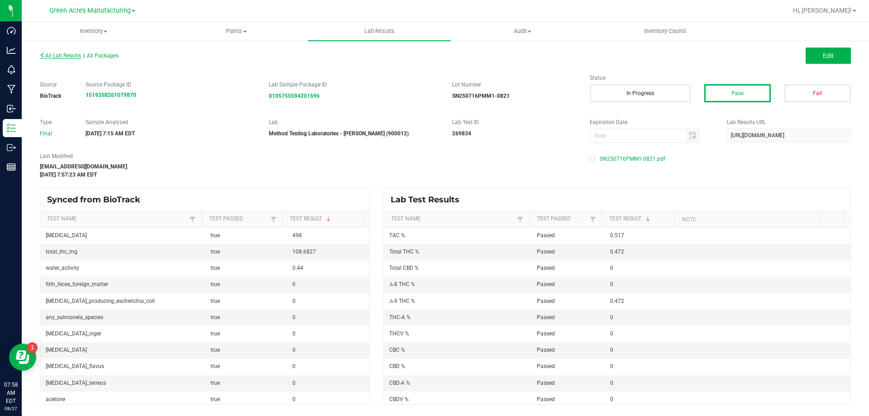
click at [77, 57] on span "All Lab Results" at bounding box center [60, 56] width 41 height 6
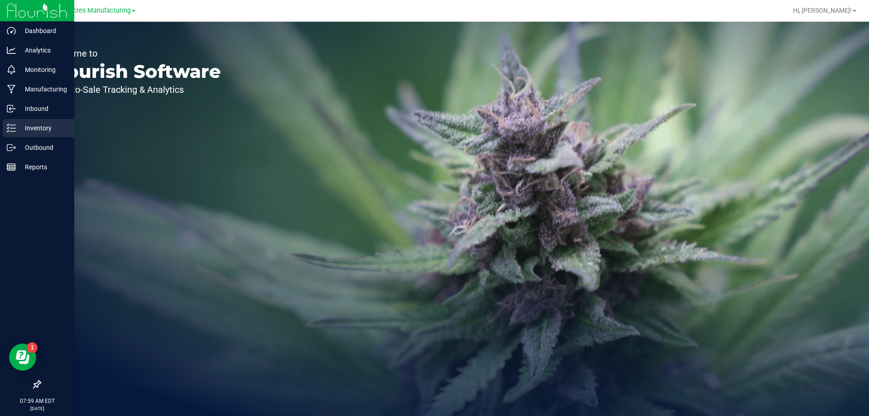
click at [28, 127] on p "Inventory" at bounding box center [43, 128] width 54 height 11
click at [9, 120] on div "Inventory" at bounding box center [39, 128] width 72 height 18
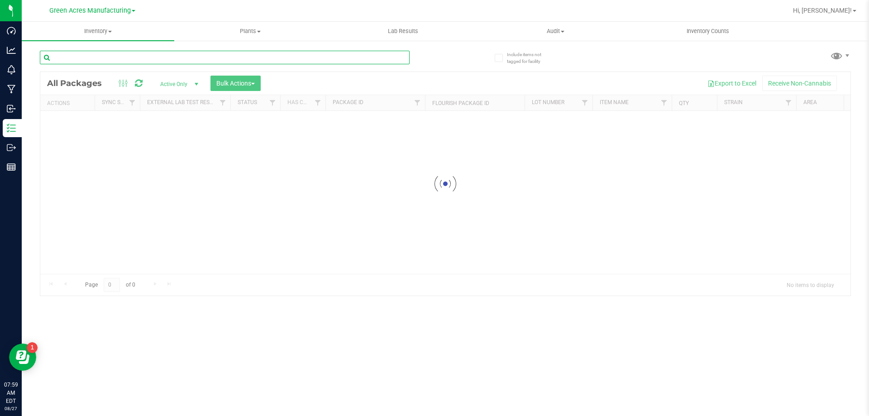
click at [254, 53] on input "text" at bounding box center [225, 58] width 370 height 14
paste input "SN250716PMM1-0821"
type input "SN250716PMM1-0821"
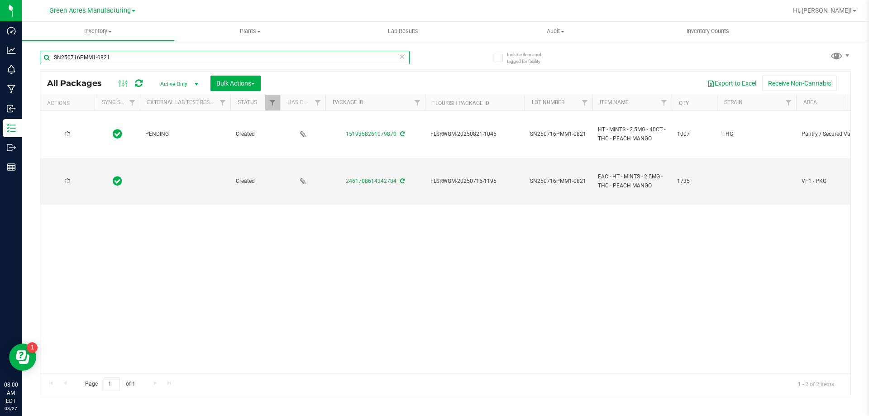
type input "2026-01-25"
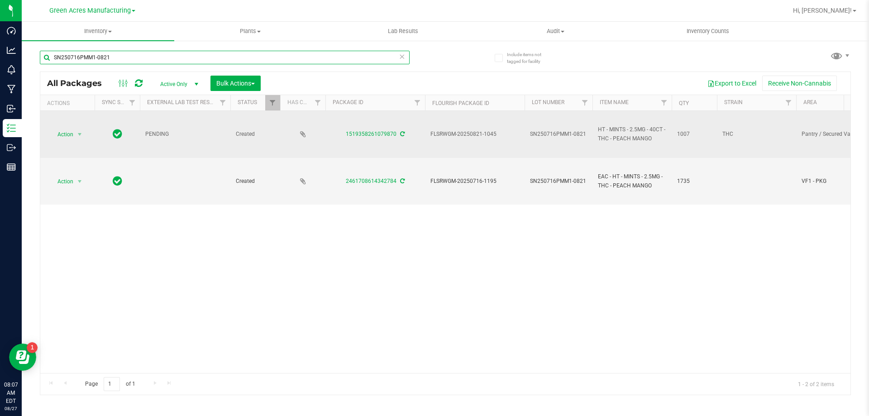
type input "SN250716PMM1-0821"
click at [401, 134] on icon at bounding box center [402, 133] width 5 height 5
click at [64, 130] on span "Action" at bounding box center [61, 134] width 24 height 13
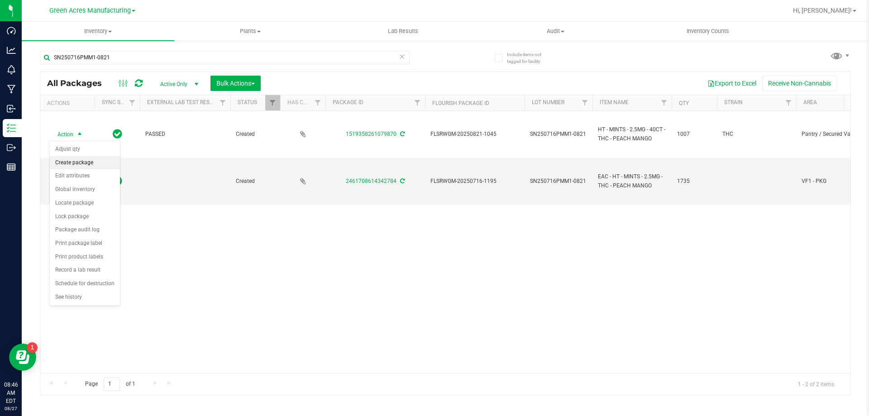
click at [86, 166] on li "Create package" at bounding box center [85, 163] width 70 height 14
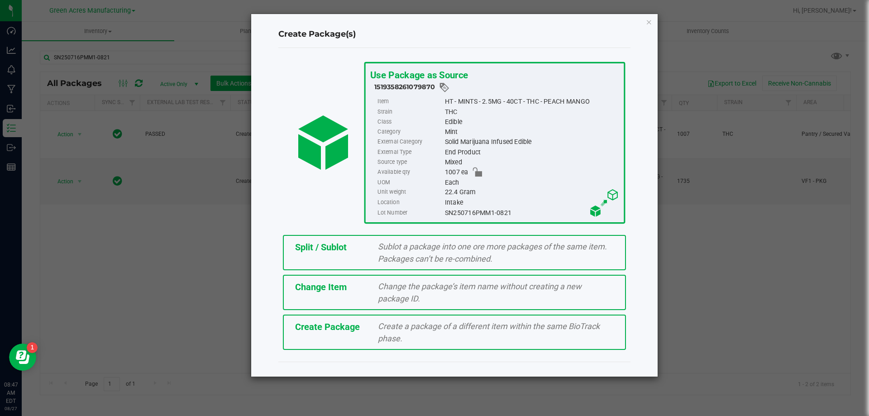
click at [328, 332] on span "Create Package" at bounding box center [327, 327] width 65 height 11
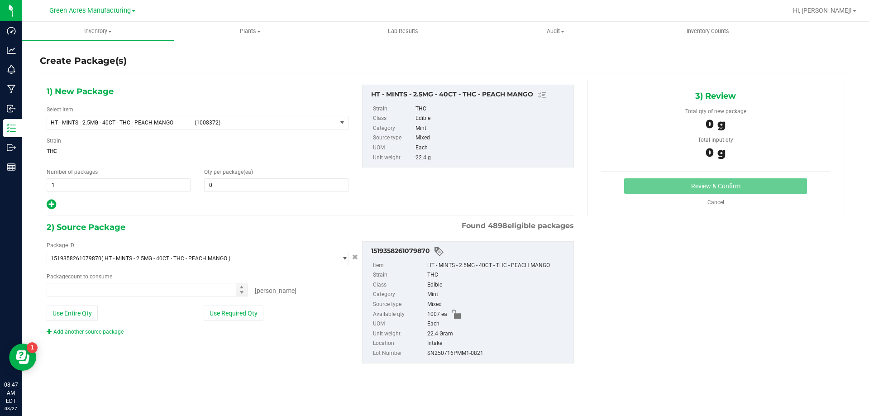
type input "0"
type input "0 ea"
click at [211, 124] on span "(1008372)" at bounding box center [264, 123] width 139 height 6
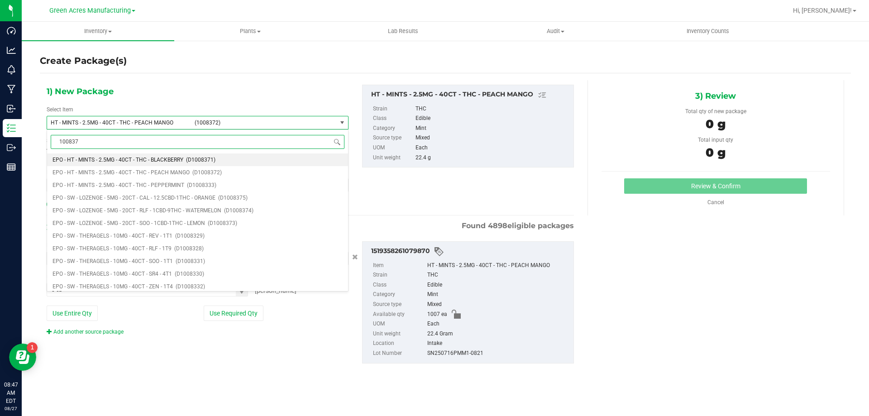
type input "1008372"
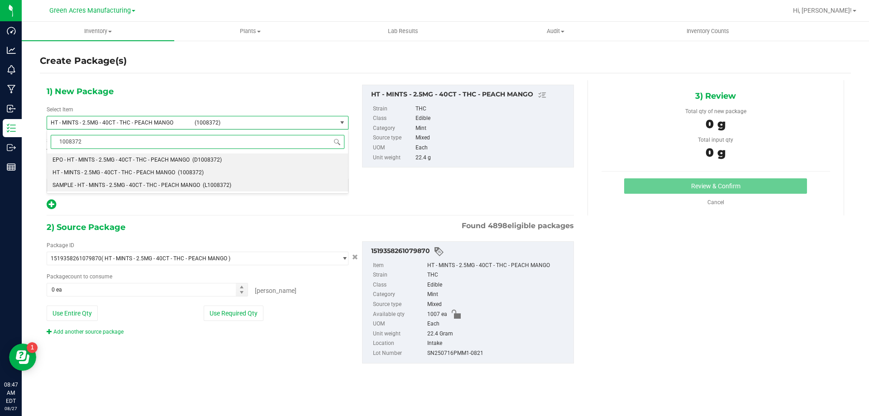
click at [153, 187] on span "SAMPLE - HT - MINTS - 2.5MG - 40CT - THC - PEACH MANGO" at bounding box center [127, 185] width 148 height 6
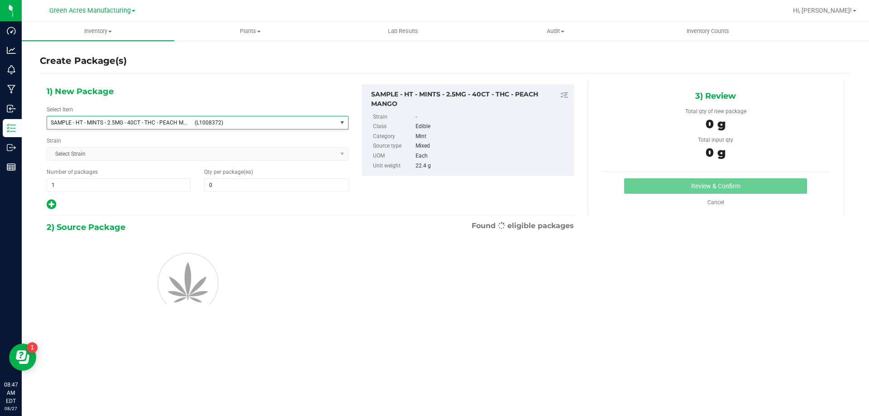
type input "0"
click at [114, 188] on span "1 1" at bounding box center [119, 185] width 144 height 14
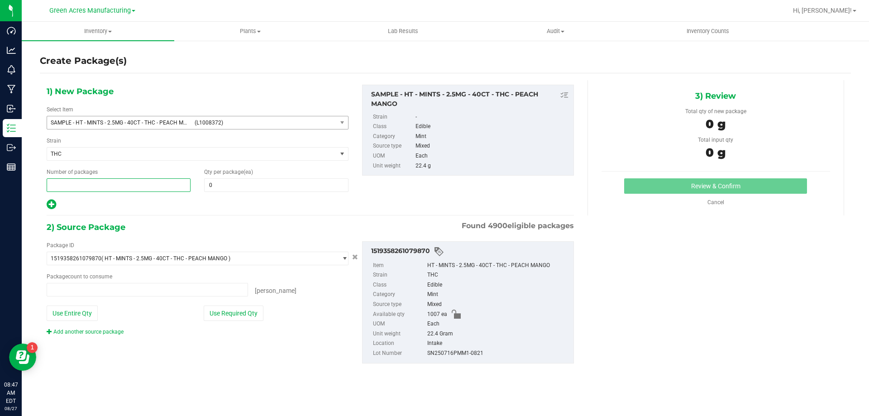
type input "0 ea"
type input "2"
type input "1"
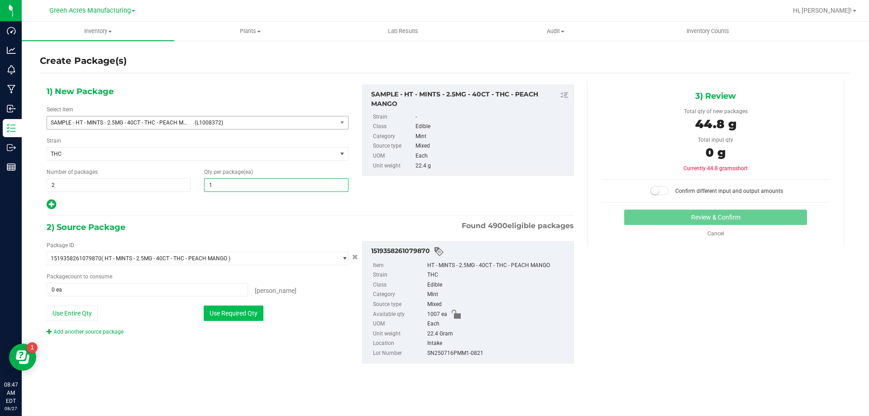
type input "1"
click at [244, 311] on button "Use Required Qty" at bounding box center [234, 313] width 60 height 15
type input "2 ea"
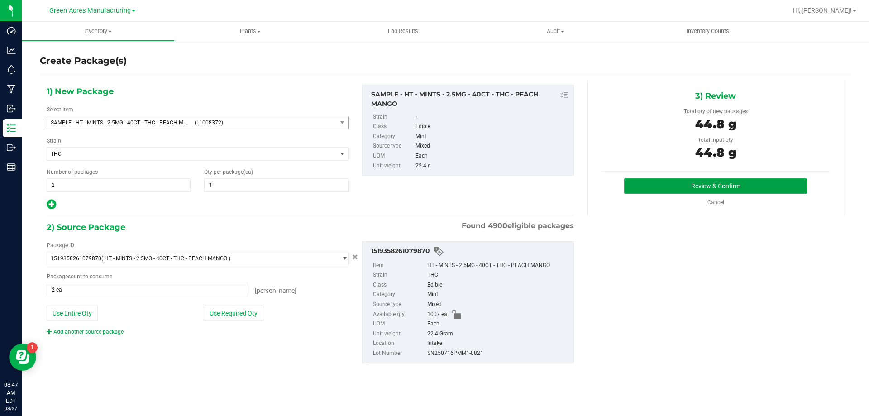
click at [756, 185] on button "Review & Confirm" at bounding box center [715, 185] width 183 height 15
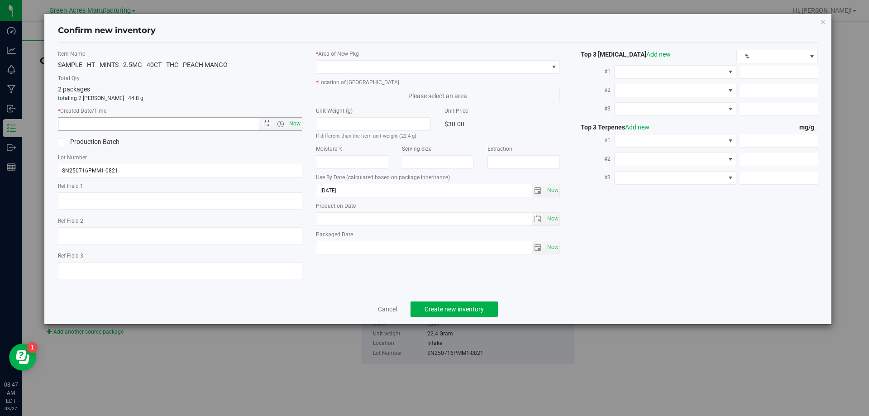
click at [293, 121] on span "Now" at bounding box center [294, 123] width 15 height 13
type input "8/27/2025 8:47 AM"
click at [376, 57] on label "* Area of New Pkg" at bounding box center [438, 54] width 245 height 8
click at [376, 68] on span at bounding box center [433, 67] width 232 height 13
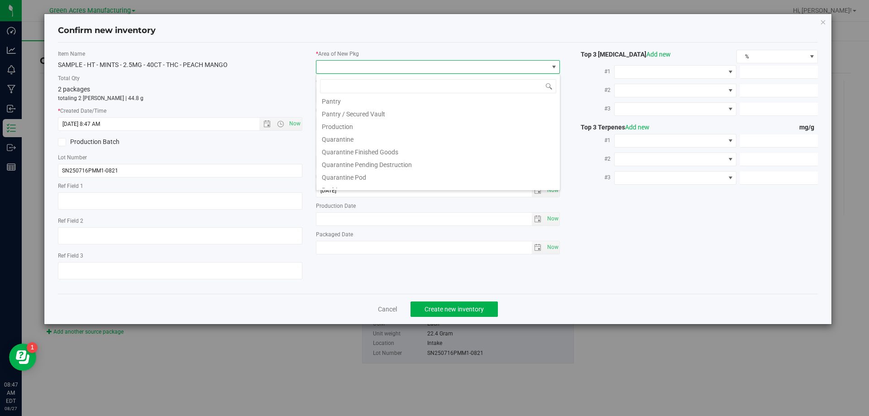
scroll to position [272, 0]
click at [388, 101] on li "Pantry / Secured Vault" at bounding box center [439, 98] width 244 height 13
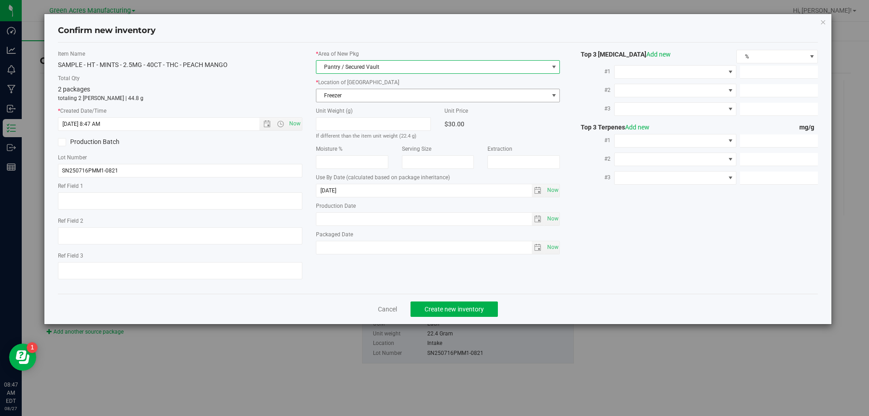
click at [361, 97] on span "Freezer" at bounding box center [433, 95] width 232 height 13
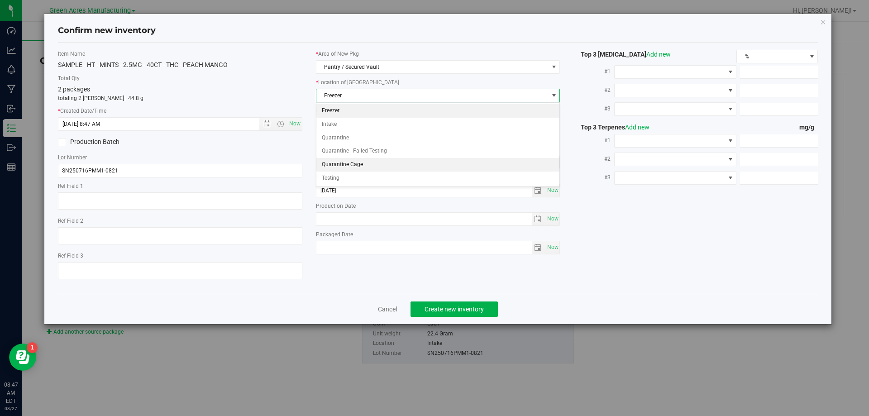
click at [398, 164] on li "Quarantine Cage" at bounding box center [439, 165] width 244 height 14
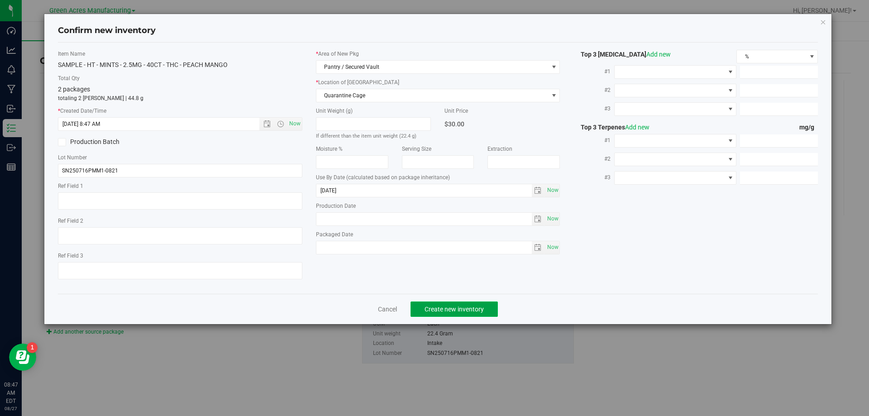
click at [443, 309] on span "Create new inventory" at bounding box center [454, 309] width 59 height 7
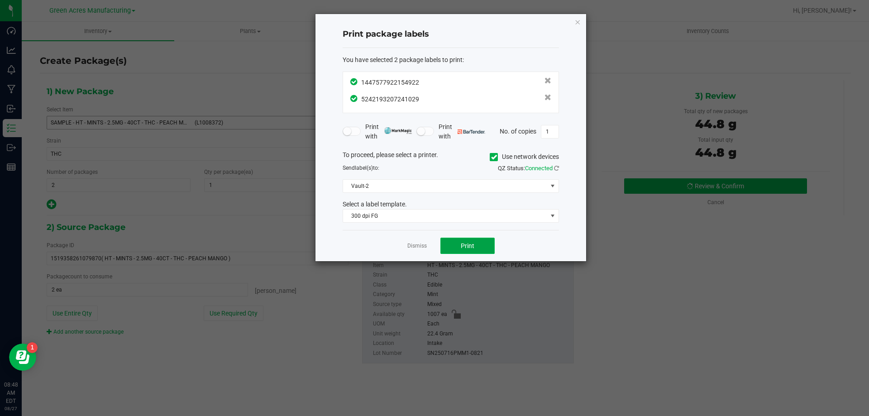
click at [461, 246] on span "Print" at bounding box center [468, 245] width 14 height 7
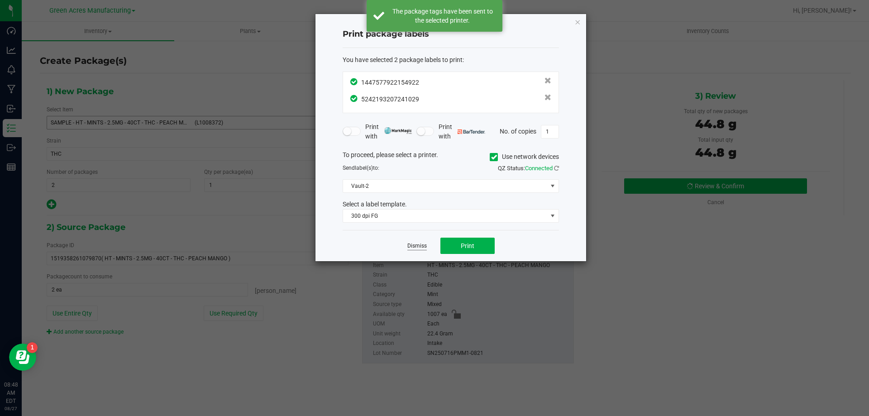
click at [418, 249] on link "Dismiss" at bounding box center [417, 246] width 19 height 8
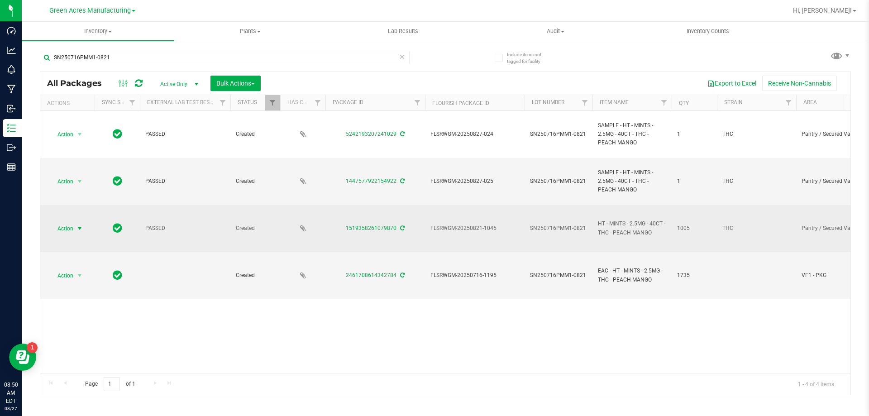
click at [66, 227] on span "Action" at bounding box center [61, 228] width 24 height 13
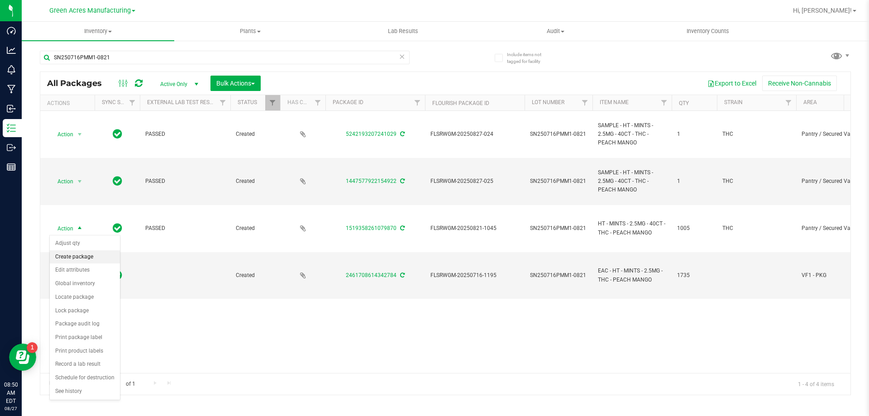
click at [85, 258] on li "Create package" at bounding box center [85, 257] width 70 height 14
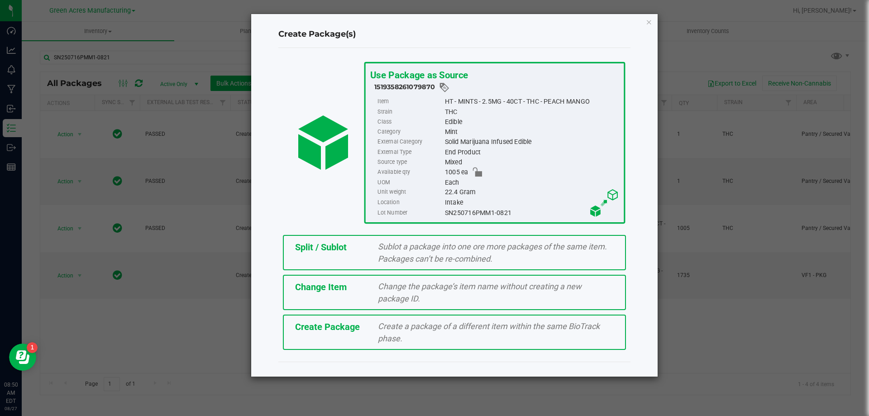
click at [376, 252] on div "Sublot a package into one ore more packages of the same item. Packages can’t be…" at bounding box center [496, 252] width 250 height 24
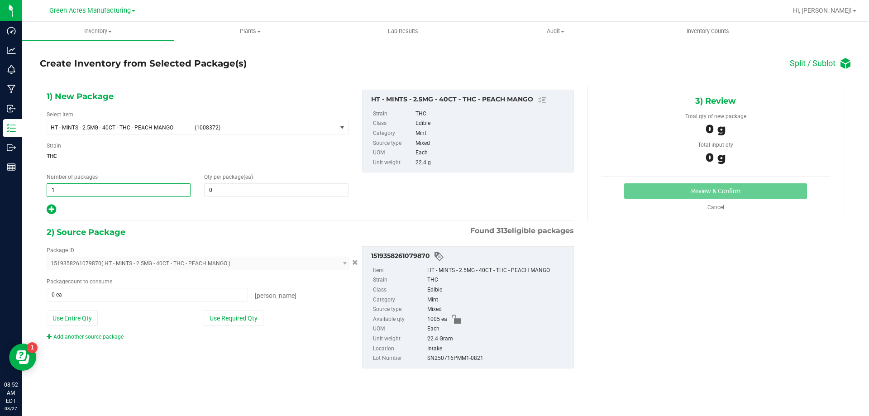
click at [114, 192] on span "1 1" at bounding box center [119, 190] width 144 height 14
type input "67"
type input "15"
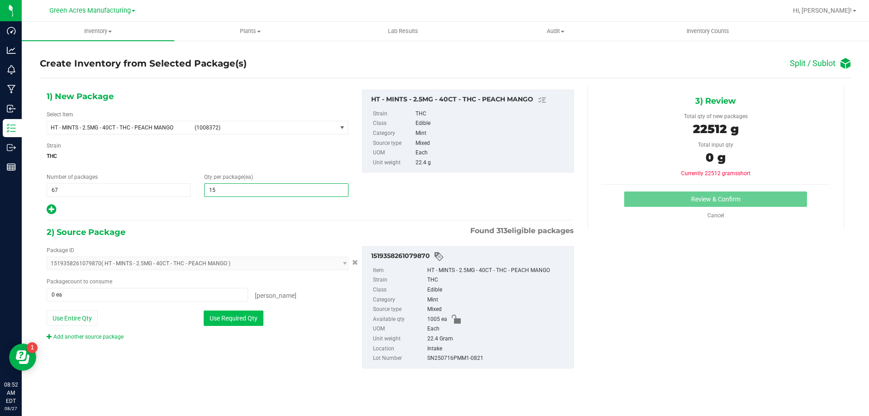
type input "15"
click at [253, 317] on button "Use Required Qty" at bounding box center [234, 318] width 60 height 15
type input "1005 ea"
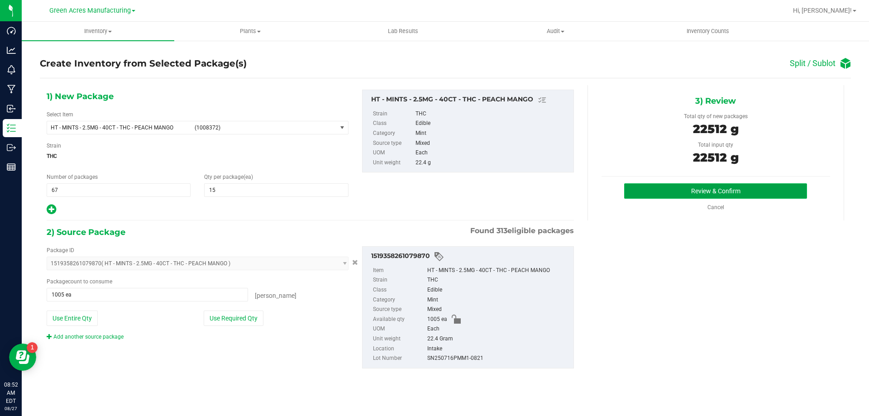
click at [773, 193] on button "Review & Confirm" at bounding box center [715, 190] width 183 height 15
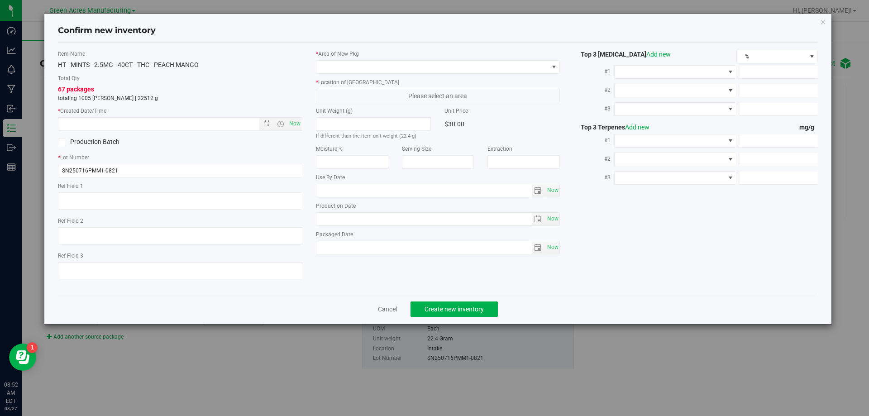
type input "2026-01-25"
click at [289, 126] on span "Now" at bounding box center [294, 123] width 15 height 13
type input "8/27/2025 8:52 AM"
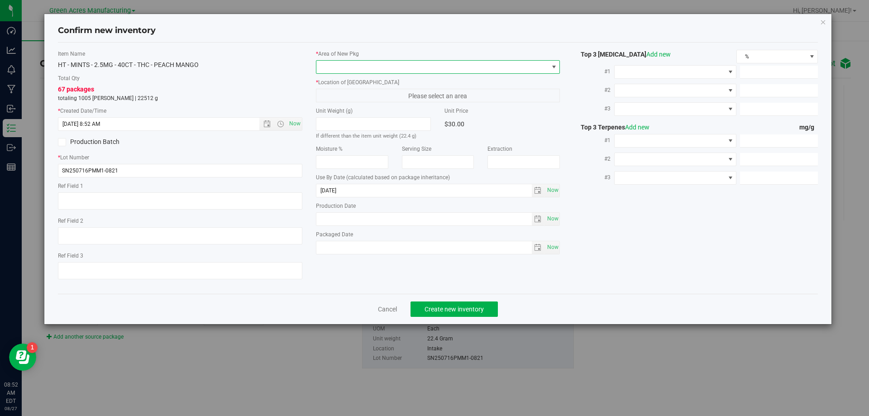
click at [424, 67] on span at bounding box center [433, 67] width 232 height 13
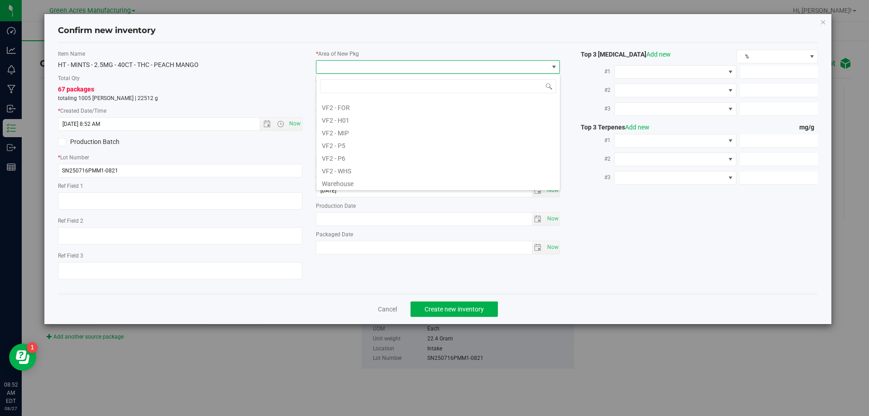
scroll to position [455, 0]
click at [370, 170] on li "VF2 - WHS" at bounding box center [439, 169] width 244 height 13
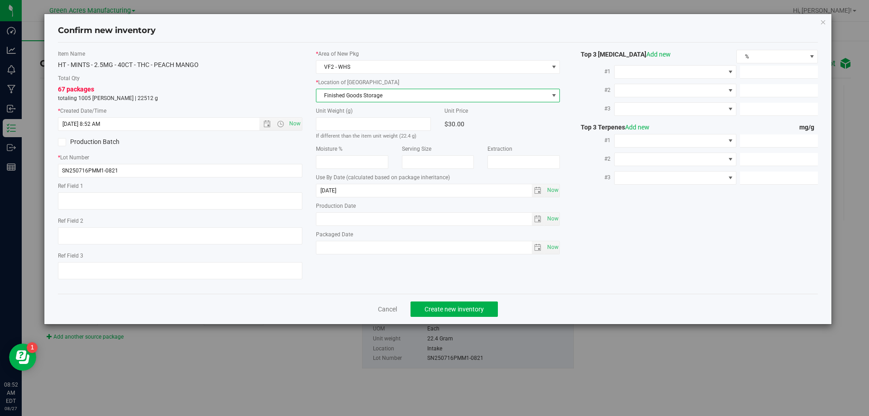
click at [365, 100] on span "Finished Goods Storage" at bounding box center [433, 95] width 232 height 13
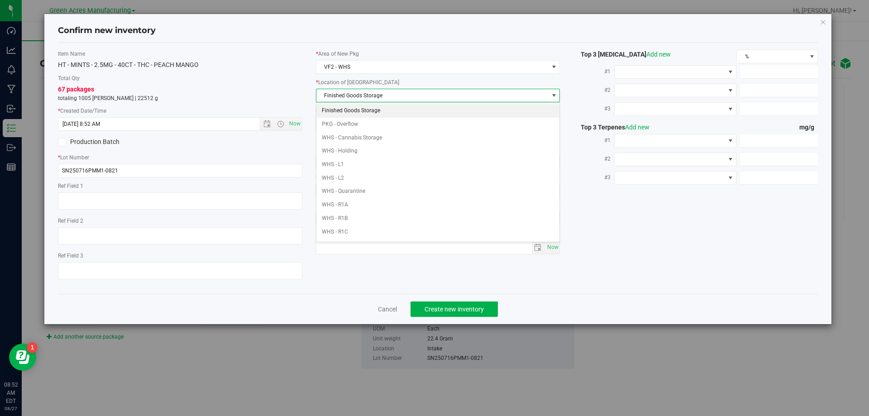
click at [366, 115] on li "Finished Goods Storage" at bounding box center [439, 111] width 244 height 14
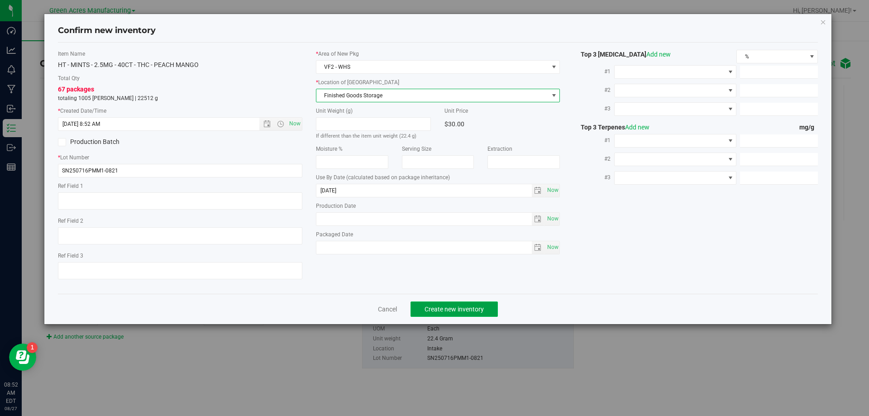
click at [429, 308] on span "Create new inventory" at bounding box center [454, 309] width 59 height 7
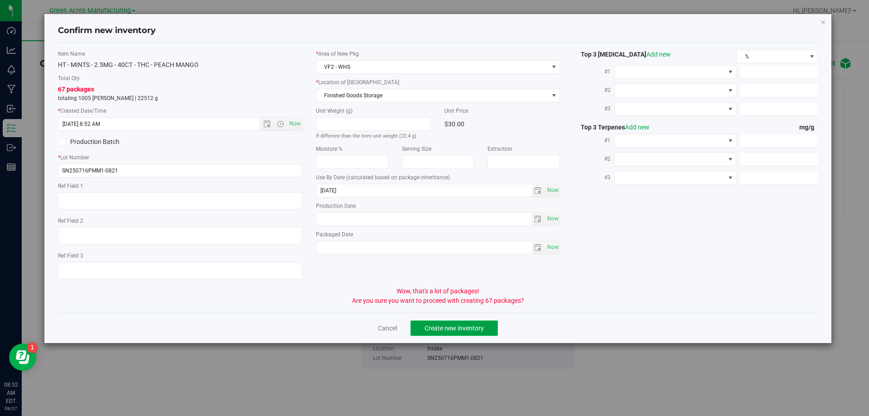
click at [450, 327] on span "Create new inventory" at bounding box center [454, 328] width 59 height 7
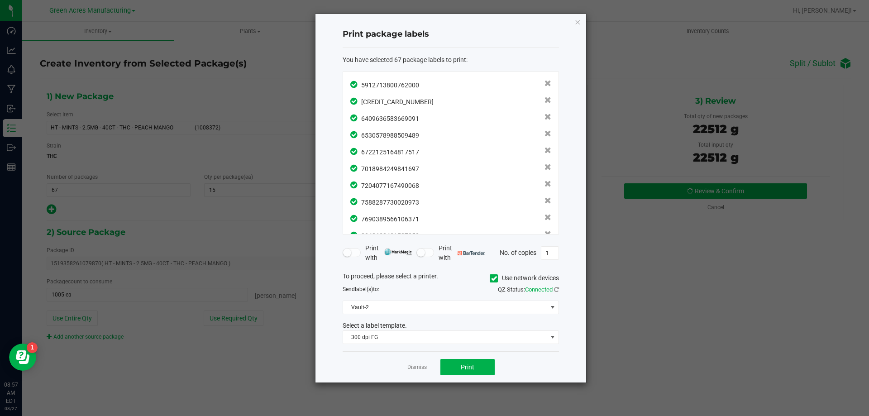
scroll to position [968, 0]
click at [470, 363] on button "Print" at bounding box center [468, 367] width 54 height 16
click at [413, 366] on link "Dismiss" at bounding box center [417, 368] width 19 height 8
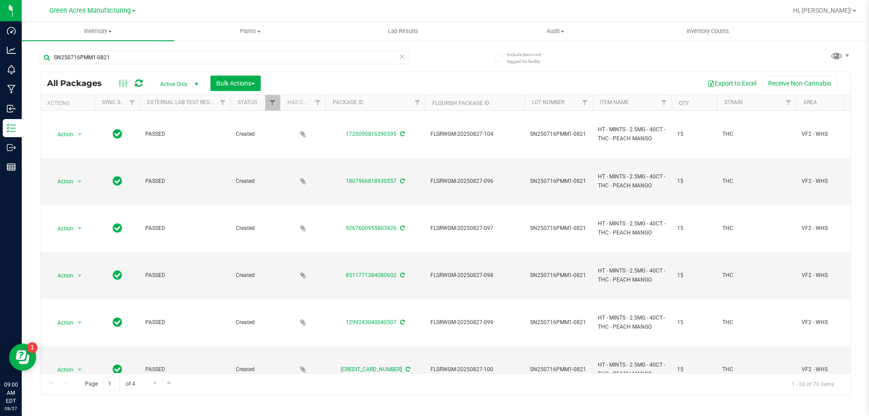
click at [405, 61] on icon at bounding box center [402, 56] width 6 height 11
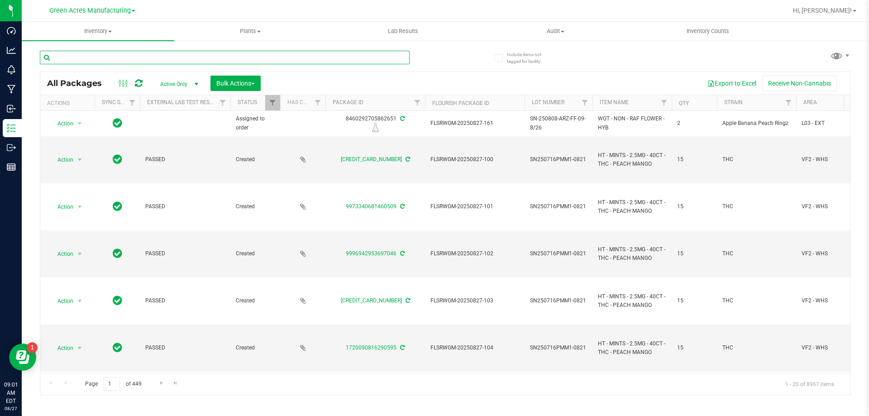
click at [121, 59] on input "text" at bounding box center [225, 58] width 370 height 14
paste input "W-AUG25AML02-0821"
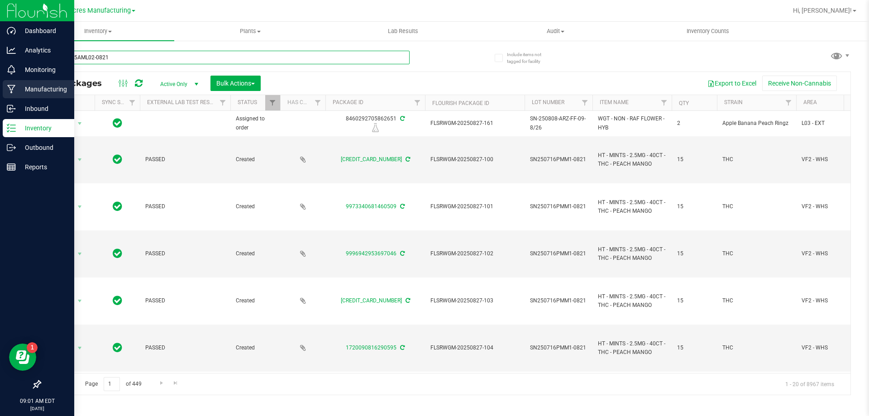
type input "W-AUG25AML02-0821"
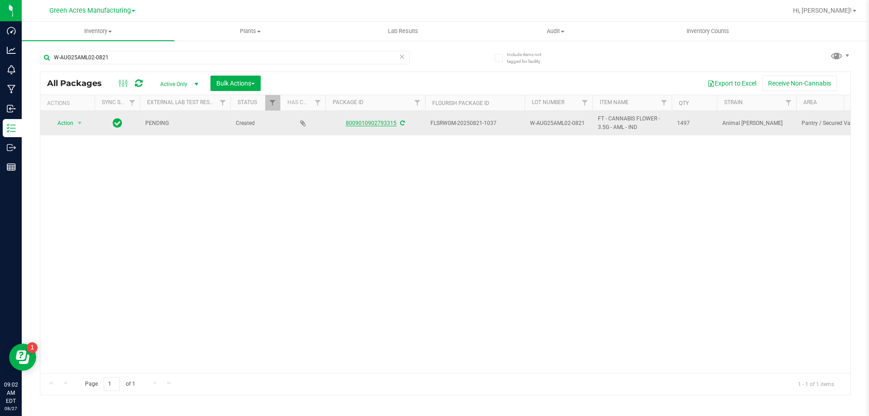
drag, startPoint x: 402, startPoint y: 122, endPoint x: 394, endPoint y: 125, distance: 8.6
click at [400, 124] on icon at bounding box center [402, 122] width 5 height 5
click at [70, 124] on span "Action" at bounding box center [61, 123] width 24 height 13
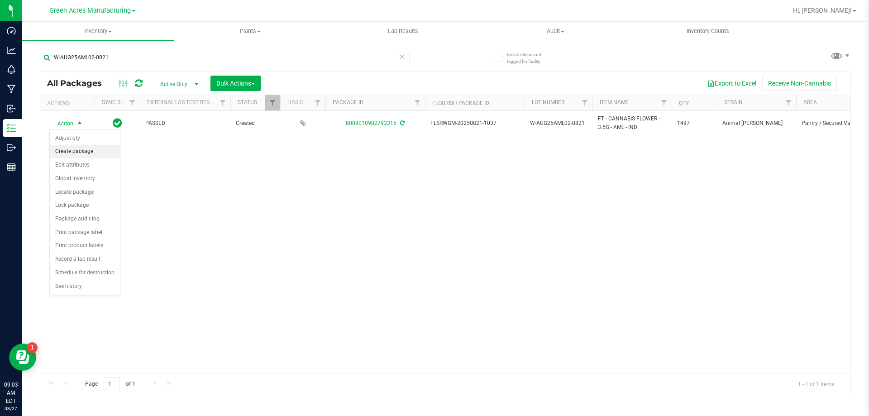
click at [70, 152] on li "Create package" at bounding box center [85, 152] width 70 height 14
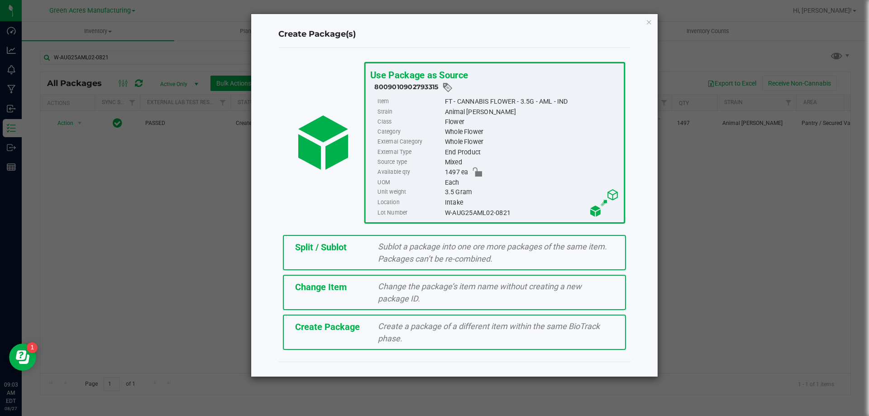
click at [373, 331] on div "Create a package of a different item within the same BioTrack phase." at bounding box center [496, 332] width 250 height 24
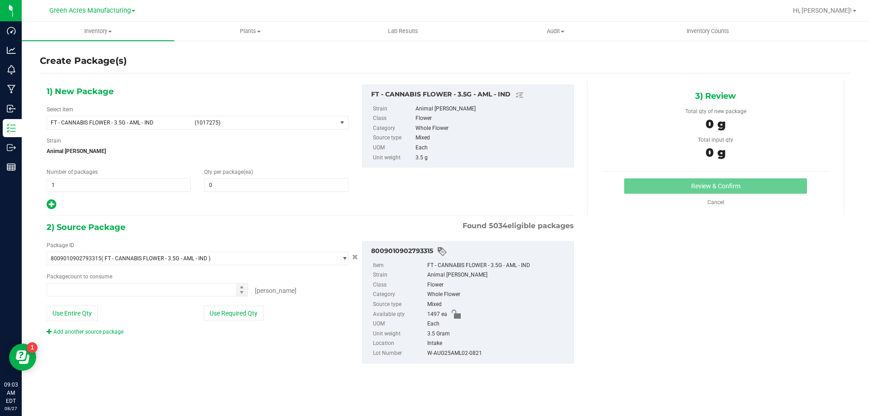
type input "0"
type input "0 ea"
click at [173, 122] on span "FT - CANNABIS FLOWER - 3.5G - AML - IND" at bounding box center [120, 123] width 139 height 6
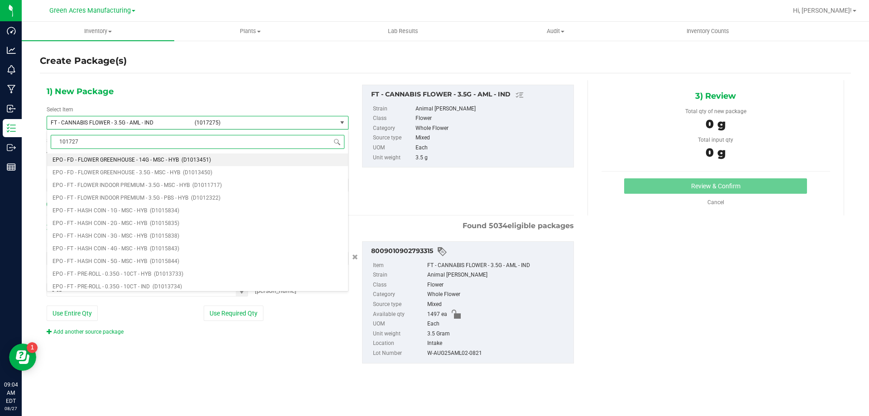
type input "1017275"
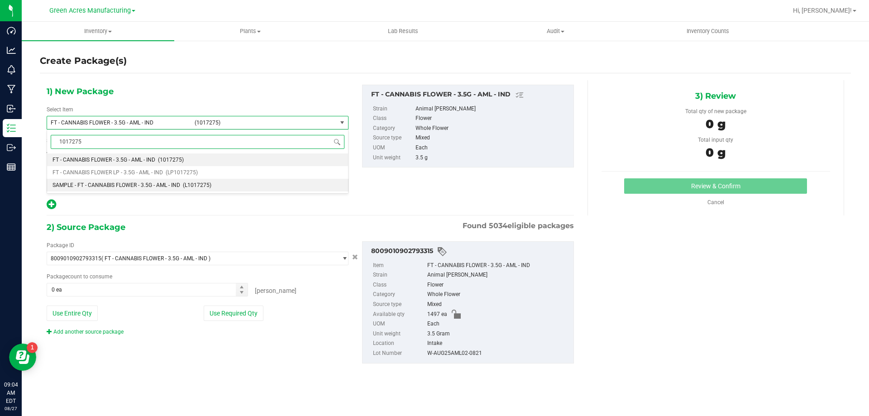
click at [88, 184] on span "SAMPLE - FT - CANNABIS FLOWER - 3.5G - AML - IND" at bounding box center [117, 185] width 128 height 6
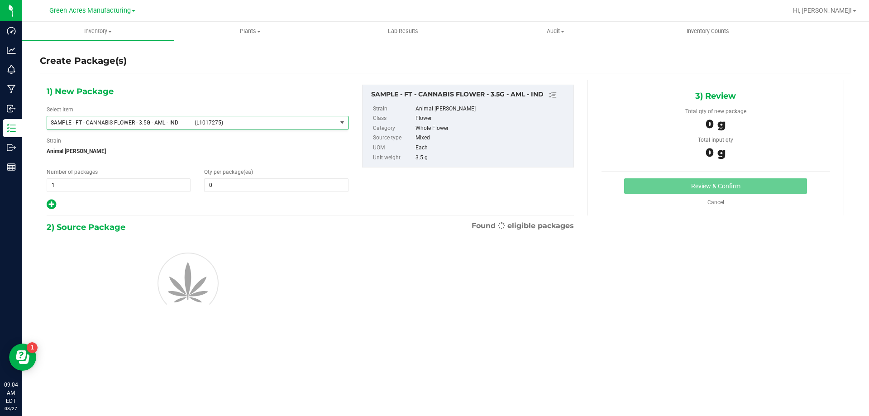
type input "0"
click at [80, 178] on span "1 1" at bounding box center [119, 185] width 144 height 14
type input "2"
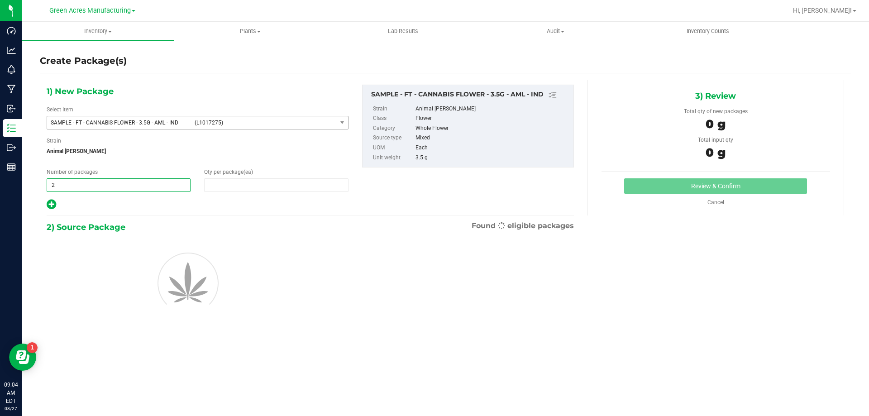
type input "1"
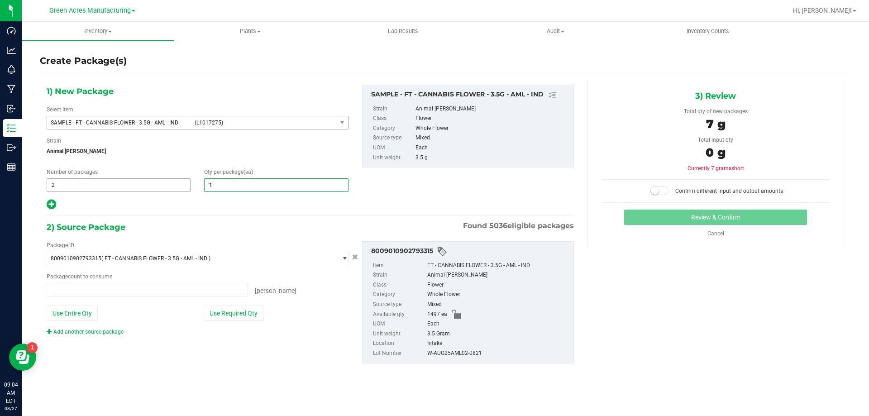
type input "0 ea"
type input "1"
click at [230, 312] on button "Use Required Qty" at bounding box center [234, 313] width 60 height 15
type input "2 ea"
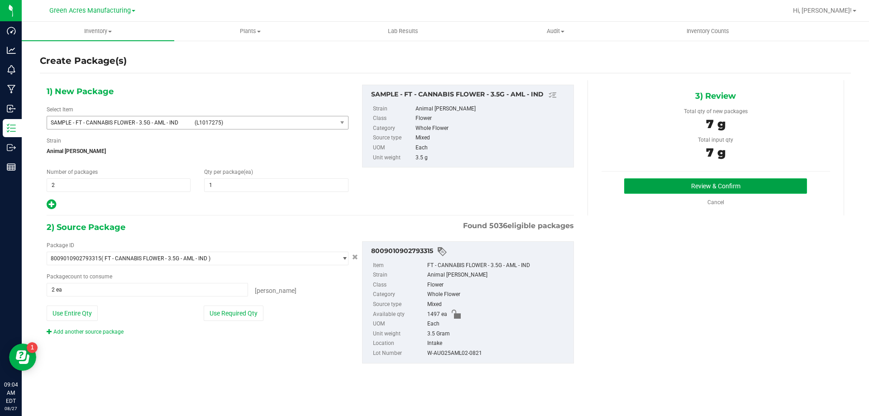
click at [724, 189] on button "Review & Confirm" at bounding box center [715, 185] width 183 height 15
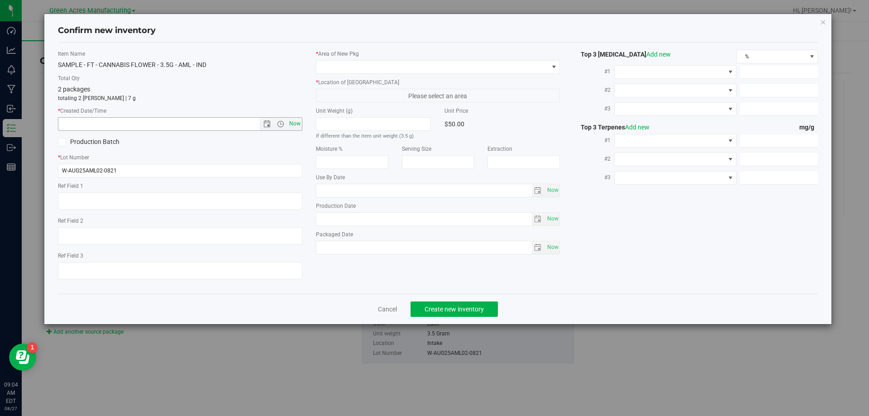
click at [292, 120] on span "Now" at bounding box center [294, 123] width 15 height 13
type input "8/27/2025 9:04 AM"
click at [368, 68] on span at bounding box center [433, 67] width 232 height 13
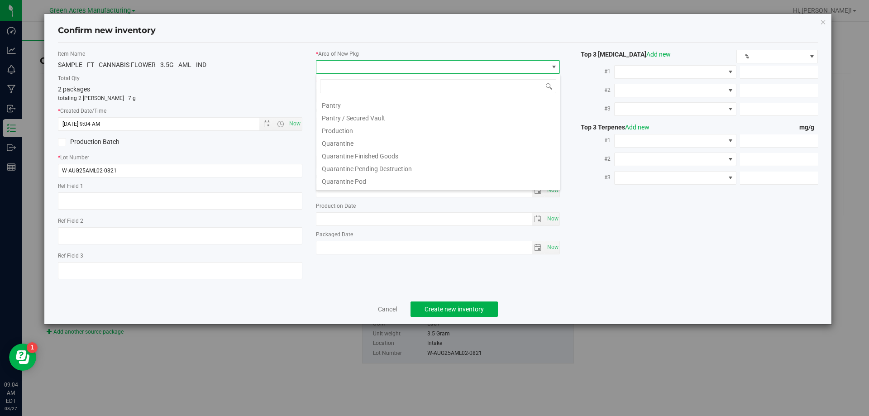
scroll to position [272, 0]
click at [369, 101] on li "Pantry / Secured Vault" at bounding box center [439, 98] width 244 height 13
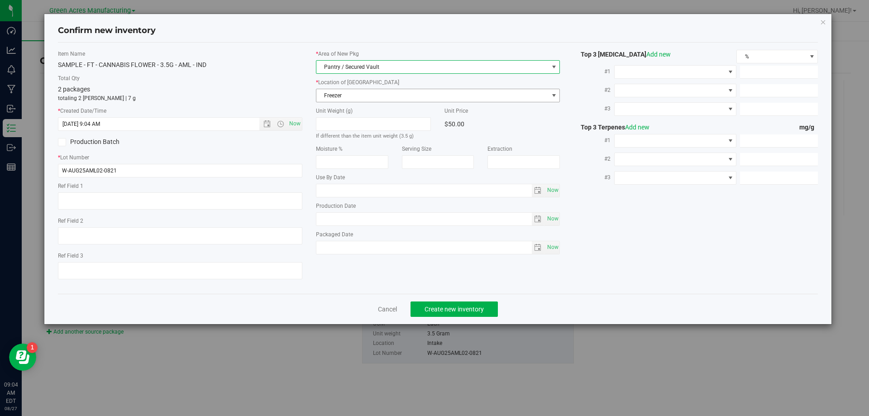
click at [374, 97] on span "Freezer" at bounding box center [433, 95] width 232 height 13
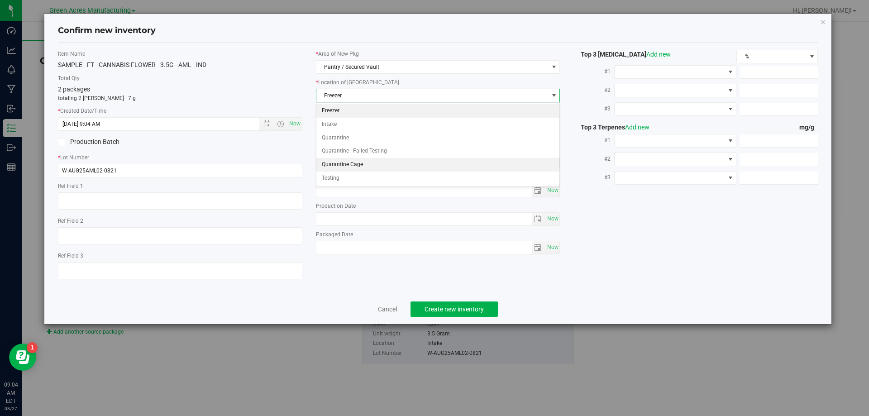
click at [368, 161] on li "Quarantine Cage" at bounding box center [439, 165] width 244 height 14
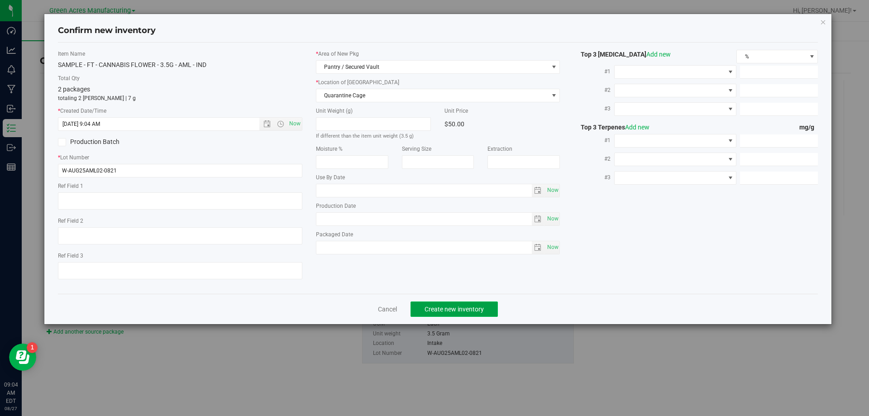
click at [443, 308] on span "Create new inventory" at bounding box center [454, 309] width 59 height 7
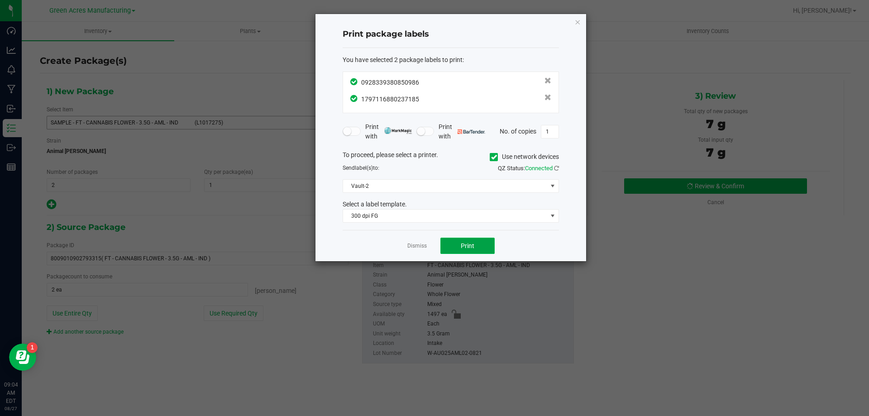
click at [480, 239] on button "Print" at bounding box center [468, 246] width 54 height 16
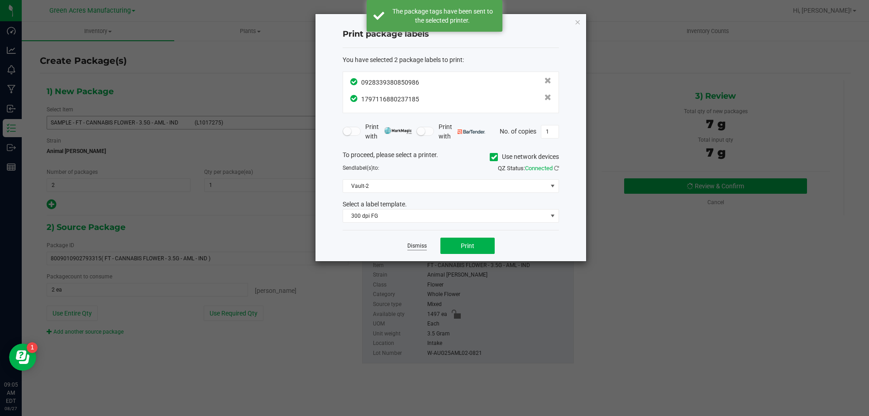
click at [411, 245] on link "Dismiss" at bounding box center [417, 246] width 19 height 8
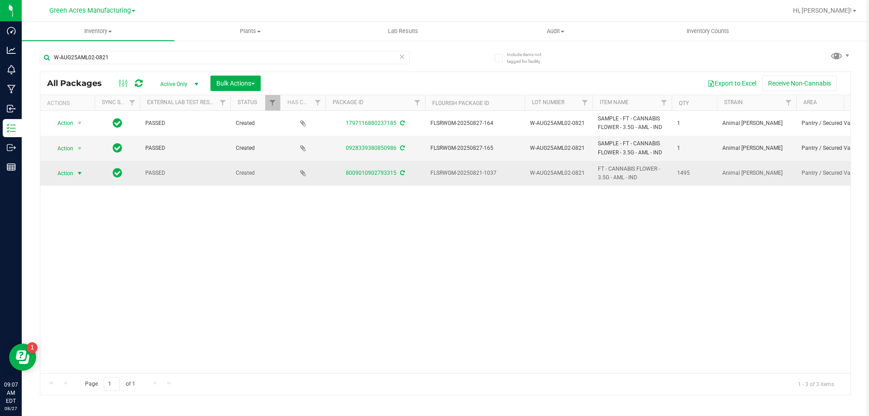
click at [75, 173] on span "select" at bounding box center [79, 173] width 11 height 13
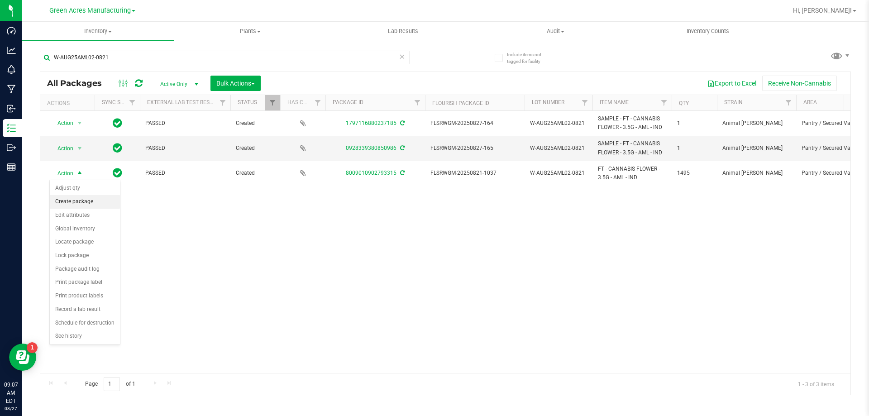
click at [58, 207] on li "Create package" at bounding box center [85, 202] width 70 height 14
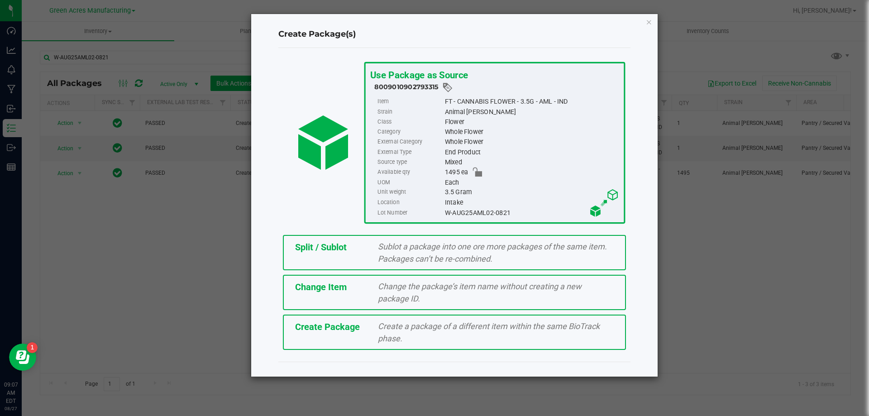
click at [369, 251] on div "Split / Sublot" at bounding box center [329, 247] width 83 height 14
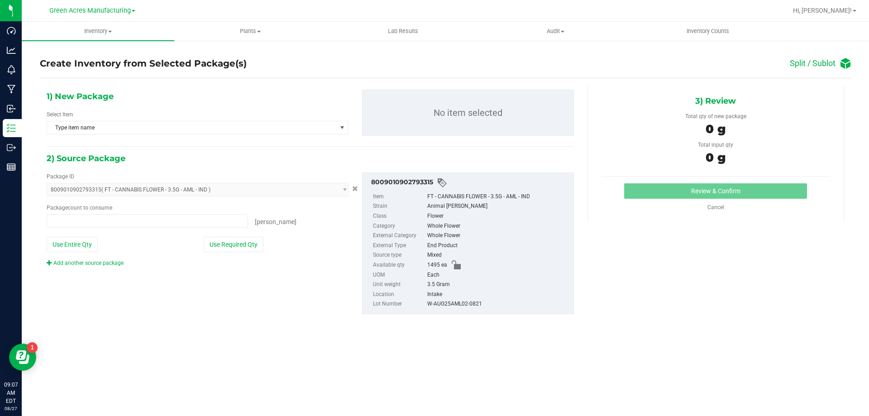
type input "0 ea"
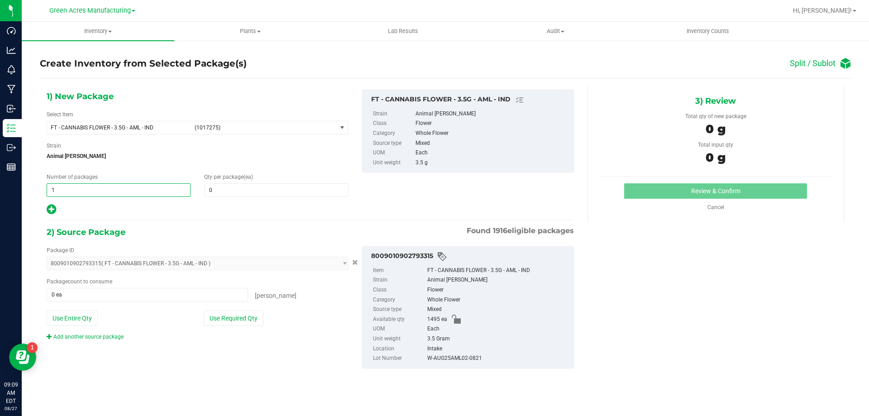
click at [139, 192] on span "1 1" at bounding box center [119, 190] width 144 height 14
type input "74"
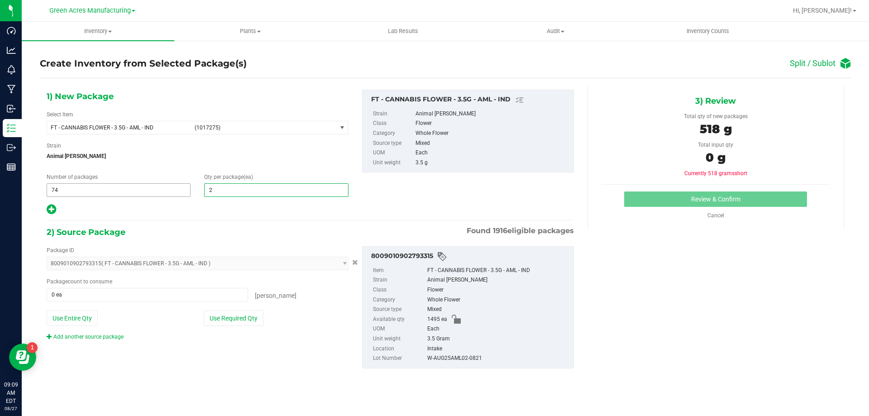
type input "20"
click at [45, 207] on div "1) New Package Select Item FT - CANNABIS FLOWER - 3.5G - AML - IND (1017275) FT…" at bounding box center [198, 153] width 316 height 126
click at [48, 212] on icon at bounding box center [52, 209] width 10 height 11
type input "20"
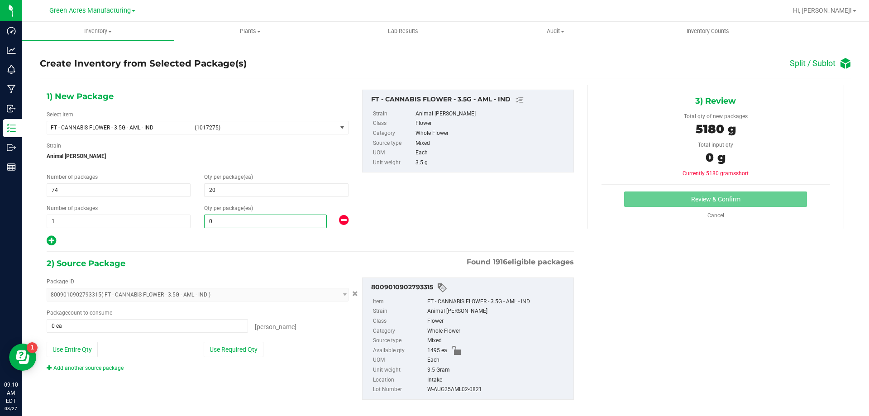
click at [236, 221] on span "0 0" at bounding box center [265, 222] width 123 height 14
type input "15"
click at [231, 347] on button "Use Required Qty" at bounding box center [234, 349] width 60 height 15
type input "1495 ea"
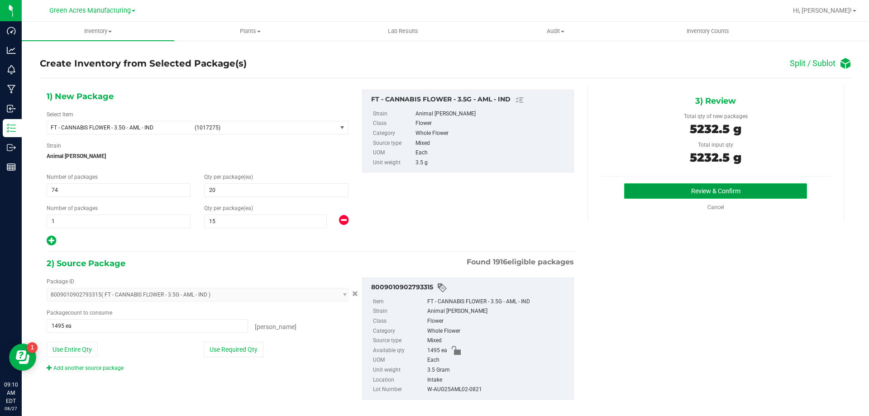
click at [768, 192] on button "Review & Confirm" at bounding box center [715, 190] width 183 height 15
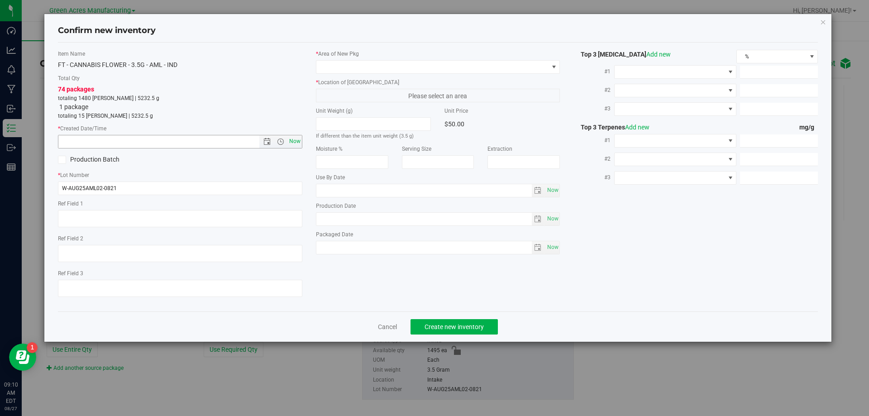
click at [297, 143] on span "Now" at bounding box center [294, 141] width 15 height 13
type input "8/27/2025 9:10 AM"
click at [430, 55] on label "* Area of New Pkg" at bounding box center [438, 54] width 245 height 8
click at [432, 64] on span at bounding box center [433, 67] width 232 height 13
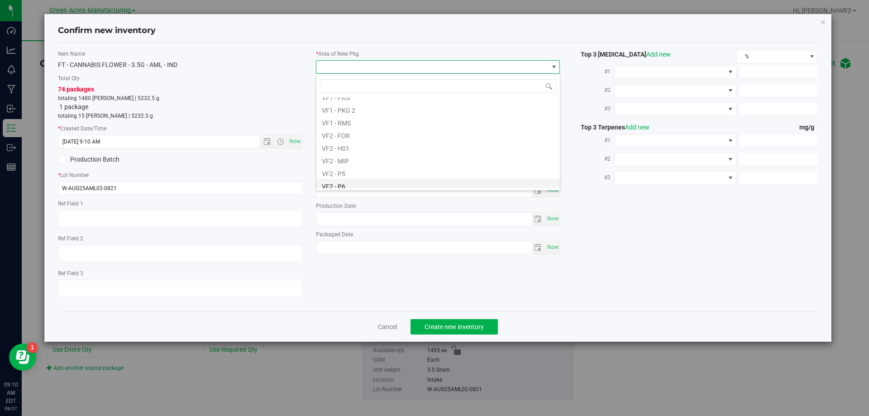
scroll to position [455, 0]
click at [346, 174] on li "VF2 - WHS" at bounding box center [439, 169] width 244 height 13
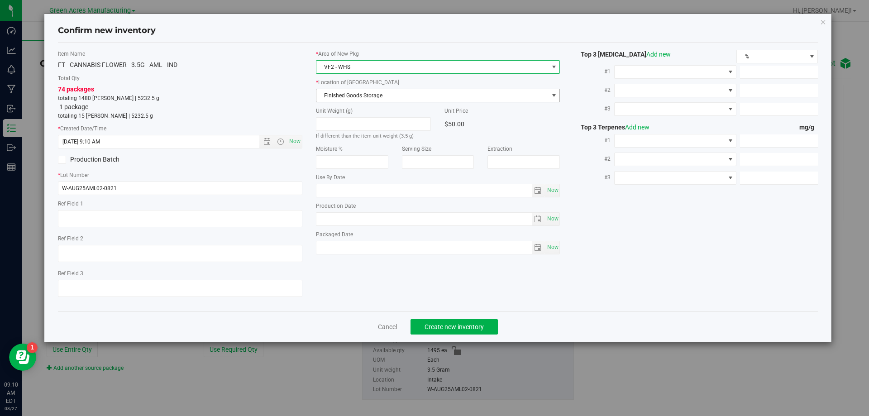
click at [388, 92] on span "Finished Goods Storage" at bounding box center [433, 95] width 232 height 13
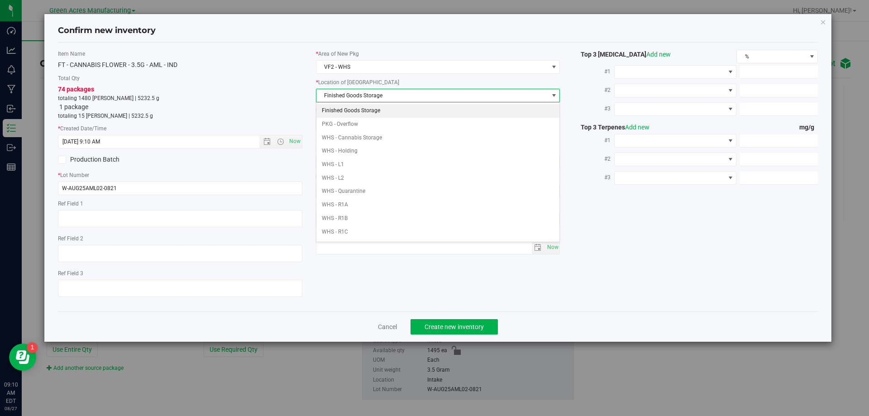
click at [387, 114] on li "Finished Goods Storage" at bounding box center [439, 111] width 244 height 14
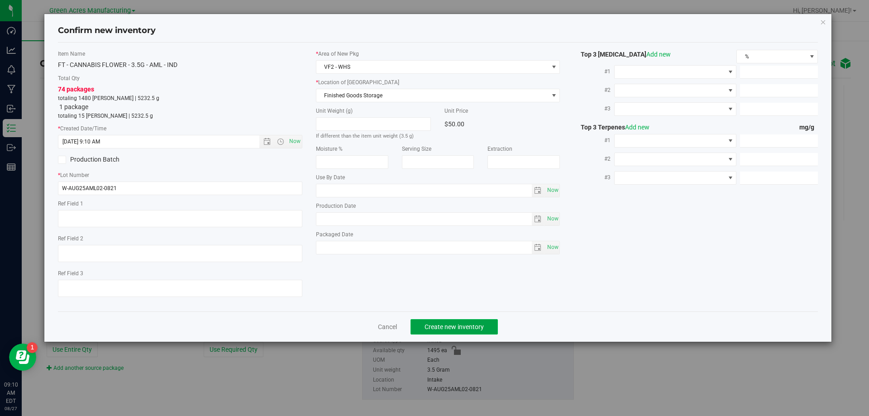
click at [456, 329] on span "Create new inventory" at bounding box center [454, 326] width 59 height 7
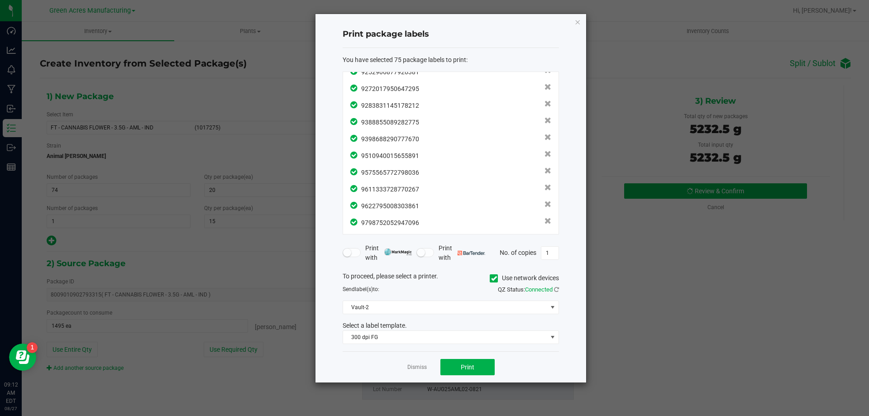
scroll to position [1102, 0]
click at [473, 360] on button "Print" at bounding box center [468, 367] width 54 height 16
click at [412, 368] on link "Dismiss" at bounding box center [417, 368] width 19 height 8
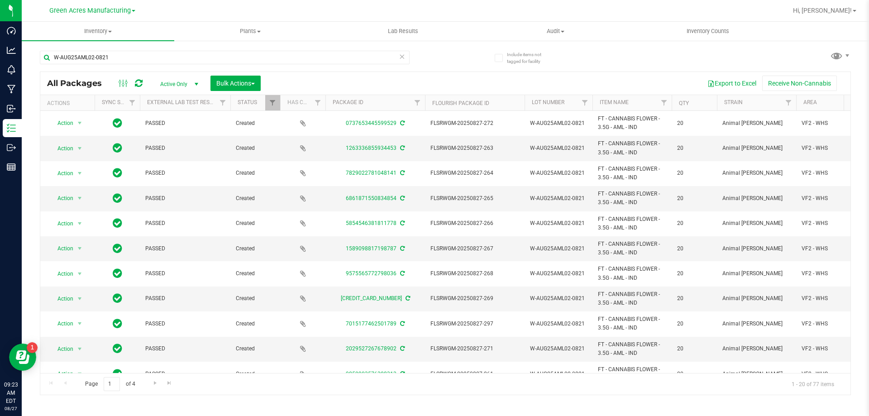
click at [402, 58] on icon at bounding box center [402, 56] width 6 height 11
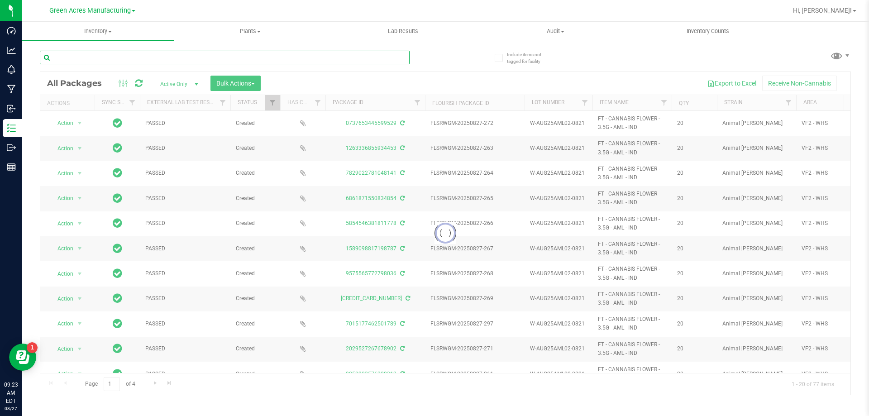
click at [161, 57] on input "text" at bounding box center [225, 58] width 370 height 14
paste input "10-JUN25IND04-0821"
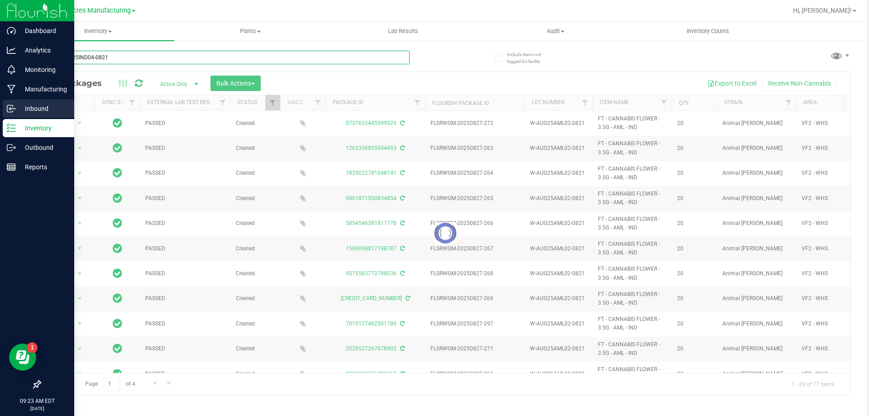
type input "10-JUN25IND04-0821"
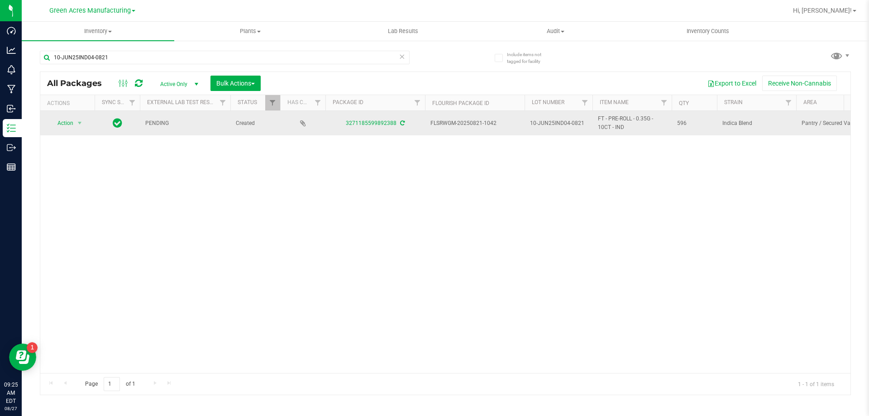
click at [402, 125] on icon at bounding box center [402, 122] width 5 height 5
click at [63, 125] on span "Action" at bounding box center [61, 123] width 24 height 13
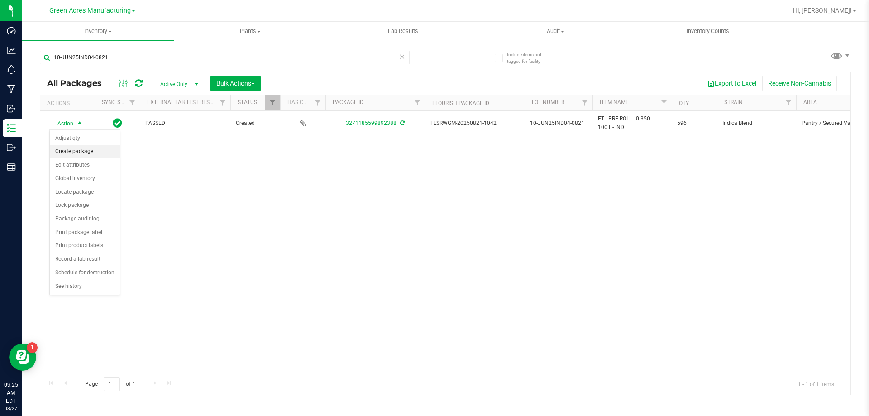
click at [77, 152] on li "Create package" at bounding box center [85, 152] width 70 height 14
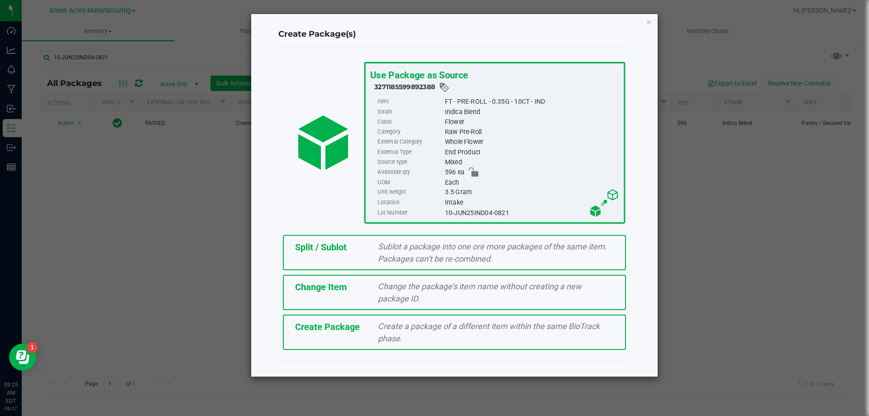
click at [320, 327] on span "Create Package" at bounding box center [327, 327] width 65 height 11
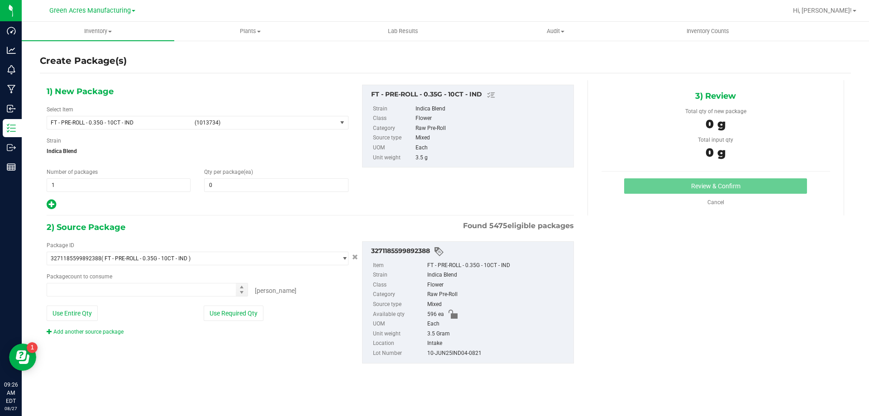
type input "0"
type input "0 ea"
click at [257, 122] on span "(1013734)" at bounding box center [264, 123] width 139 height 6
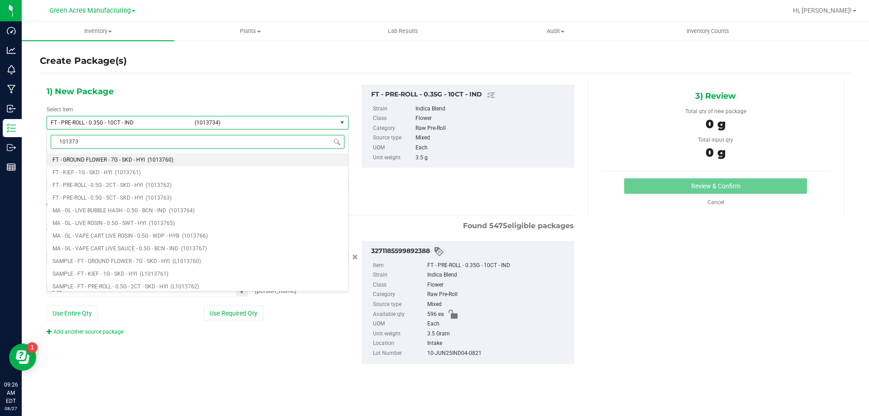
type input "1013734"
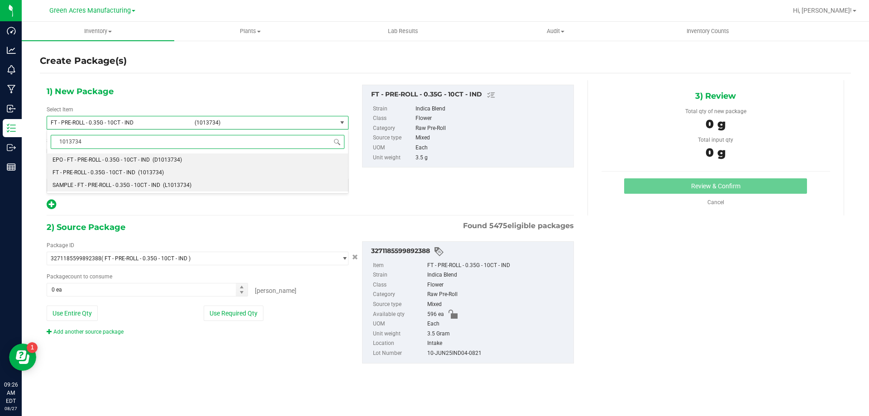
click at [74, 180] on li "SAMPLE - FT - PRE-ROLL - 0.35G - 10CT - IND (L1013734)" at bounding box center [197, 185] width 301 height 13
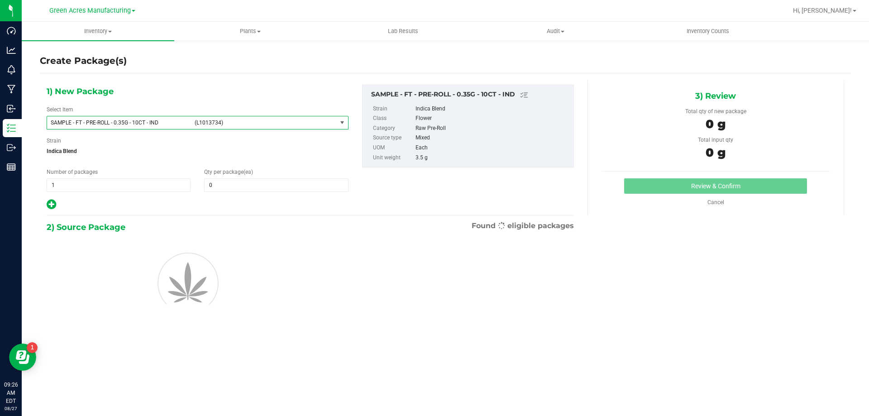
type input "0"
click at [78, 184] on span "1 1" at bounding box center [119, 185] width 144 height 14
type input "2"
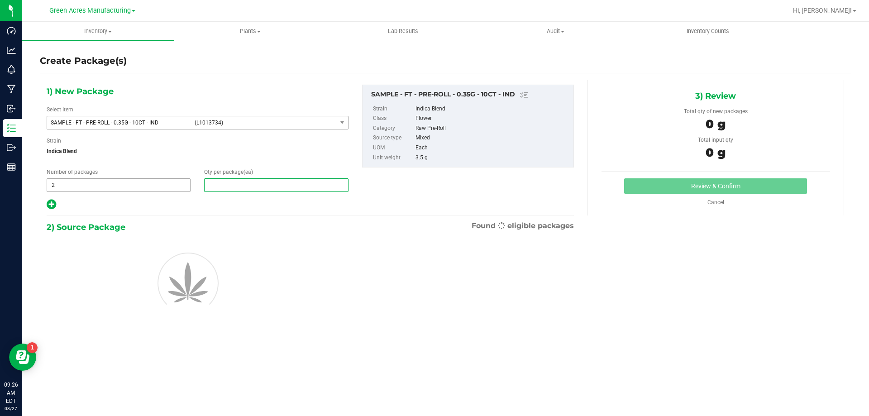
type input "1"
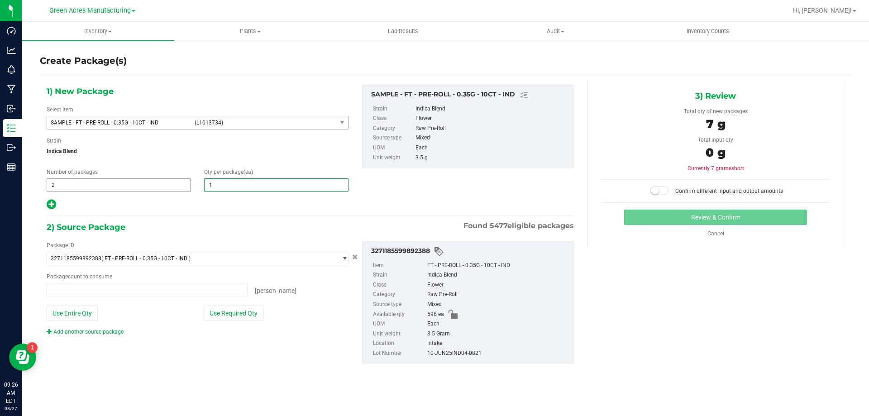
type input "0 ea"
type input "1"
click at [211, 320] on button "Use Required Qty" at bounding box center [234, 313] width 60 height 15
type input "2 ea"
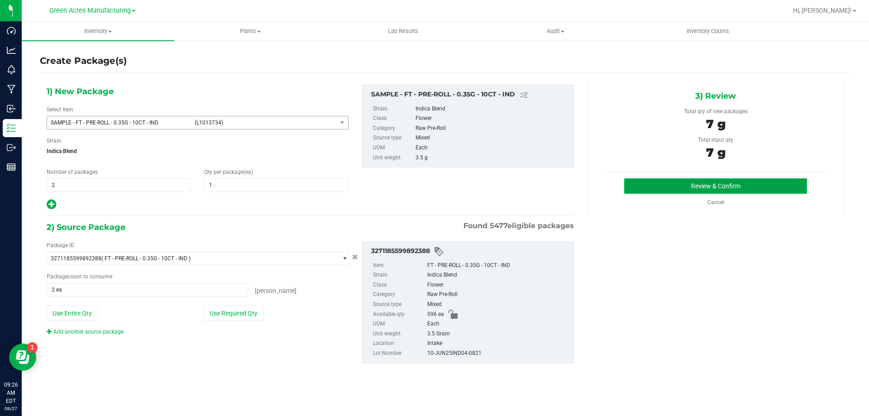
click at [747, 187] on button "Review & Confirm" at bounding box center [715, 185] width 183 height 15
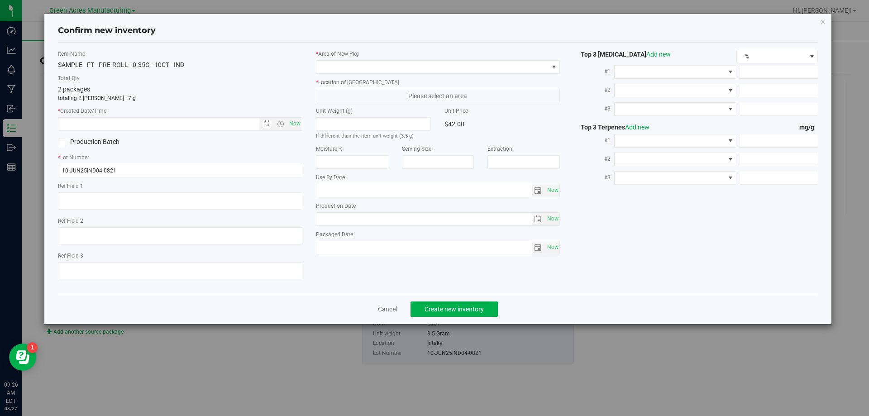
type textarea "DW INDICA"
type textarea "22.5%"
click at [298, 124] on span "Now" at bounding box center [294, 123] width 15 height 13
type input "8/27/2025 9:26 AM"
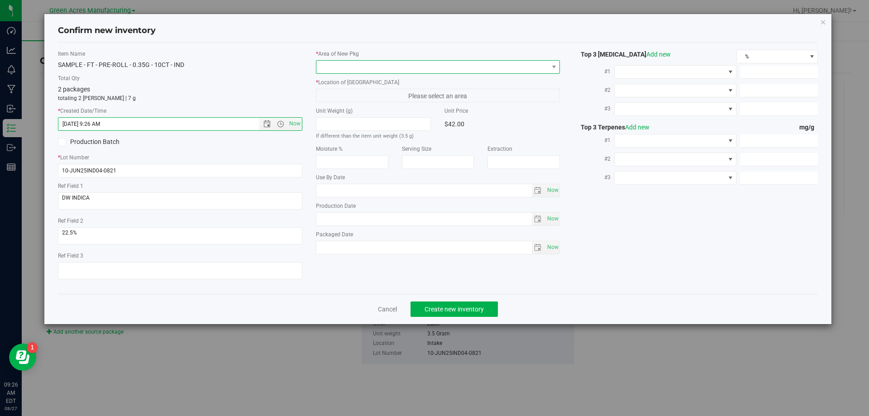
click at [388, 66] on span at bounding box center [433, 67] width 232 height 13
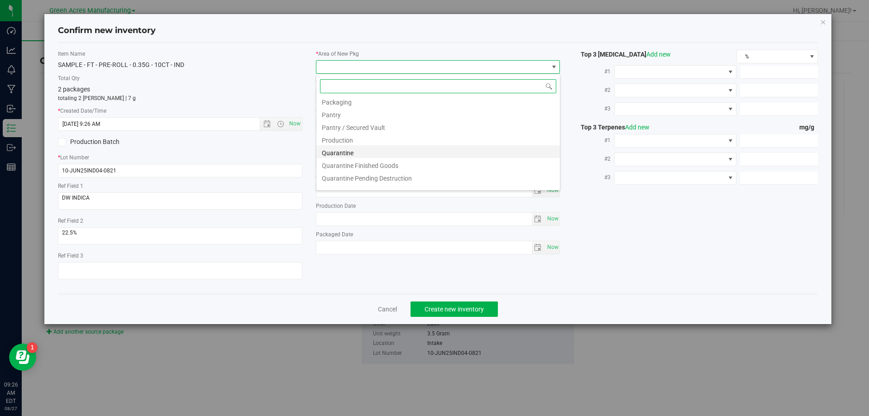
scroll to position [228, 0]
click at [341, 141] on li "Pantry / Secured Vault" at bounding box center [439, 142] width 244 height 13
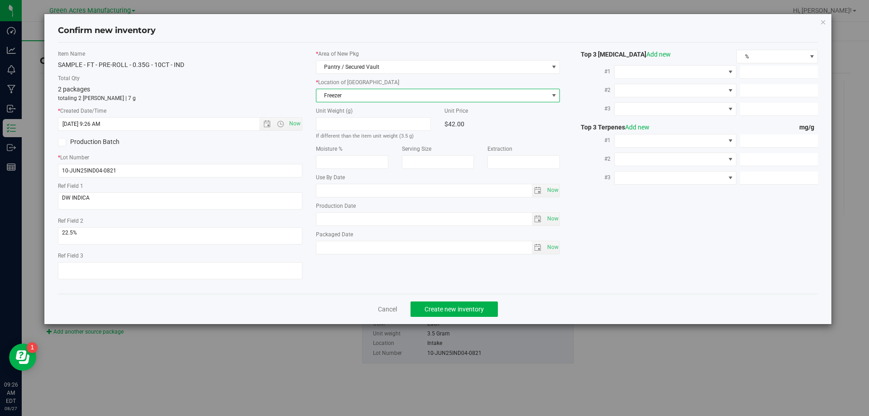
click at [341, 95] on span "Freezer" at bounding box center [433, 95] width 232 height 13
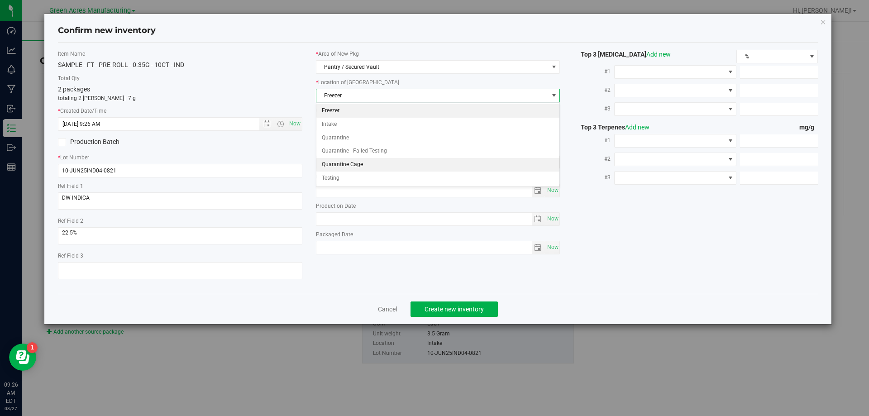
click at [354, 168] on li "Quarantine Cage" at bounding box center [439, 165] width 244 height 14
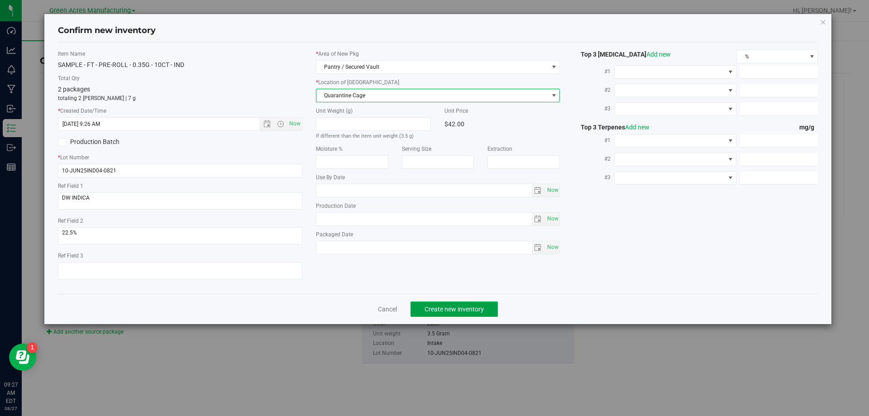
click at [439, 315] on button "Create new inventory" at bounding box center [454, 309] width 87 height 15
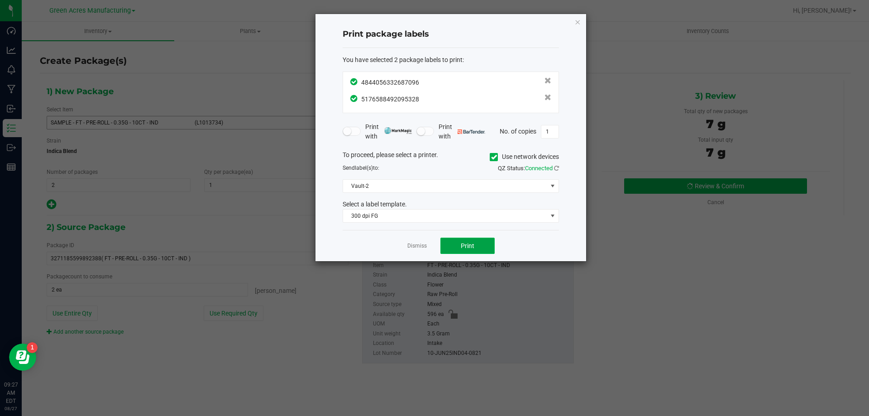
click at [451, 250] on button "Print" at bounding box center [468, 246] width 54 height 16
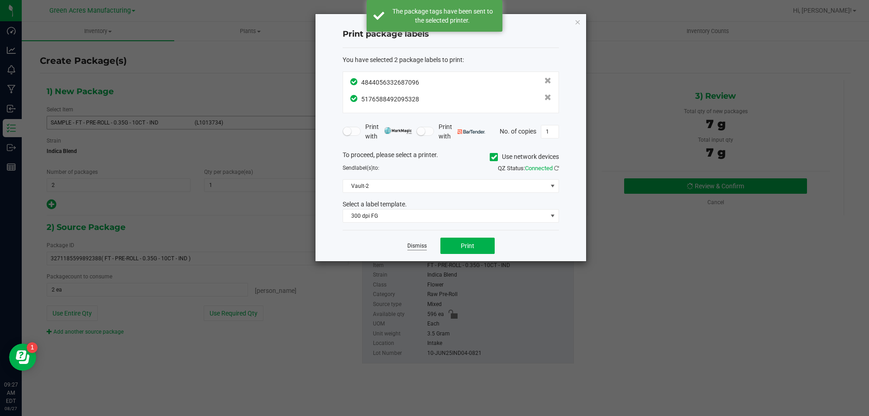
click at [416, 248] on link "Dismiss" at bounding box center [417, 246] width 19 height 8
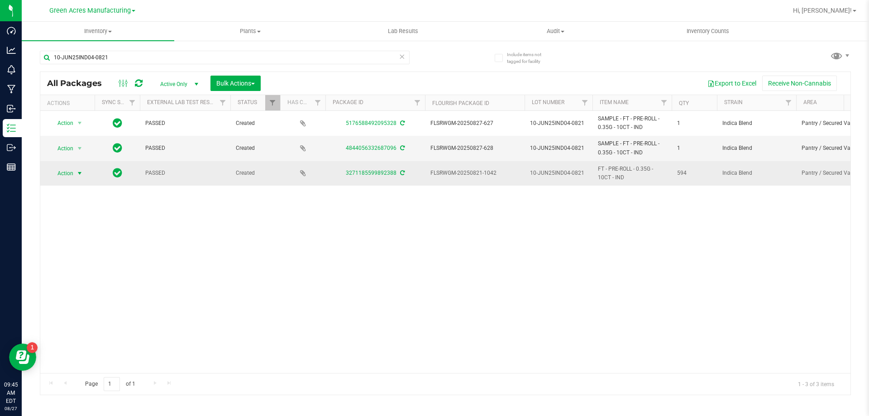
click at [64, 174] on span "Action" at bounding box center [61, 173] width 24 height 13
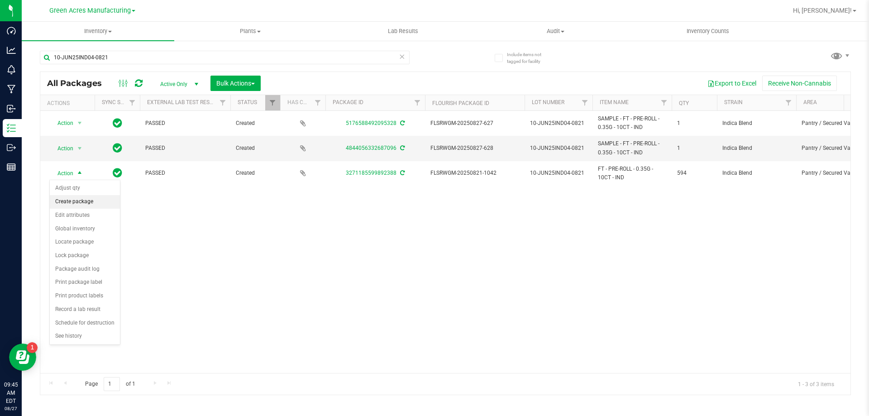
click at [76, 200] on li "Create package" at bounding box center [85, 202] width 70 height 14
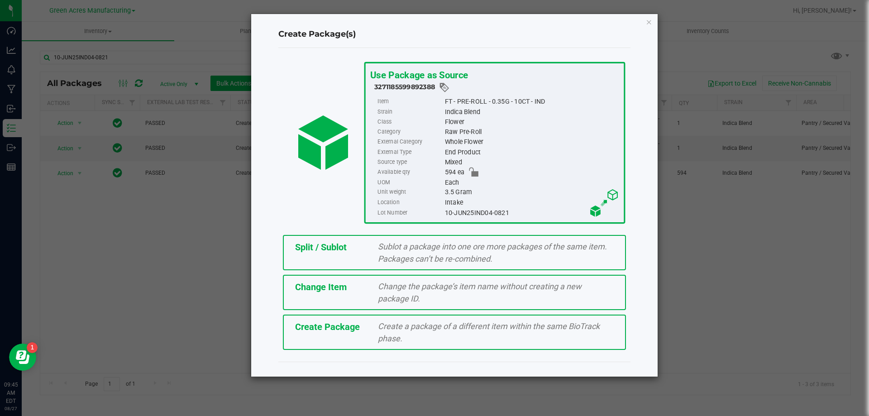
click at [350, 246] on div "Split / Sublot" at bounding box center [329, 247] width 83 height 14
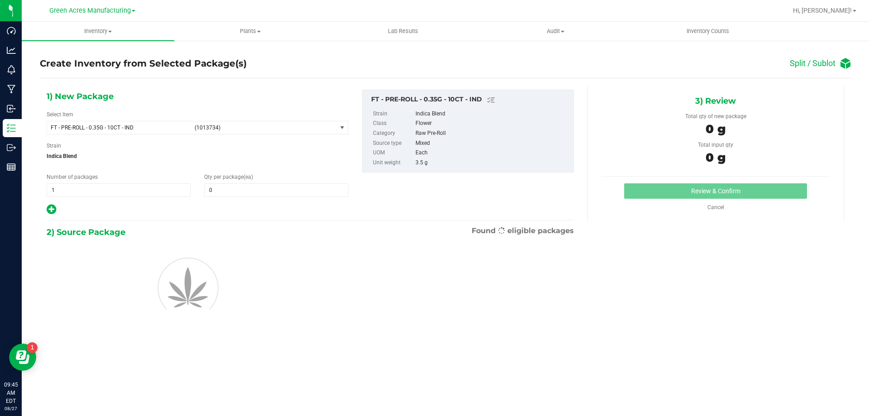
type input "0"
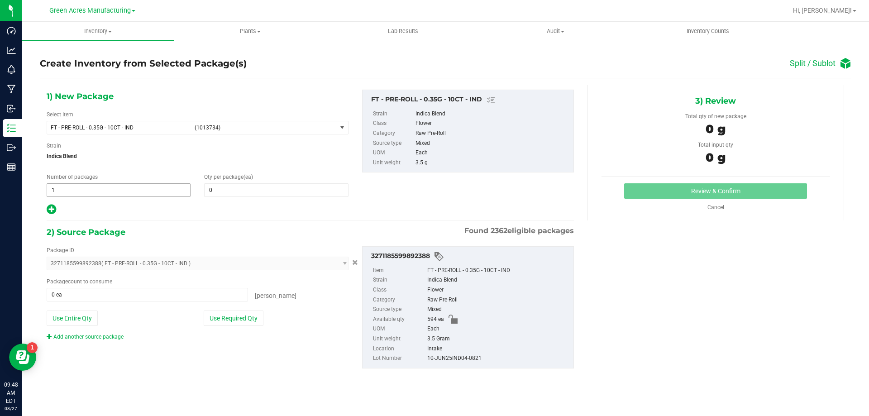
click at [125, 189] on span "1 1" at bounding box center [119, 190] width 144 height 14
type input "29"
click at [226, 195] on span at bounding box center [276, 190] width 144 height 14
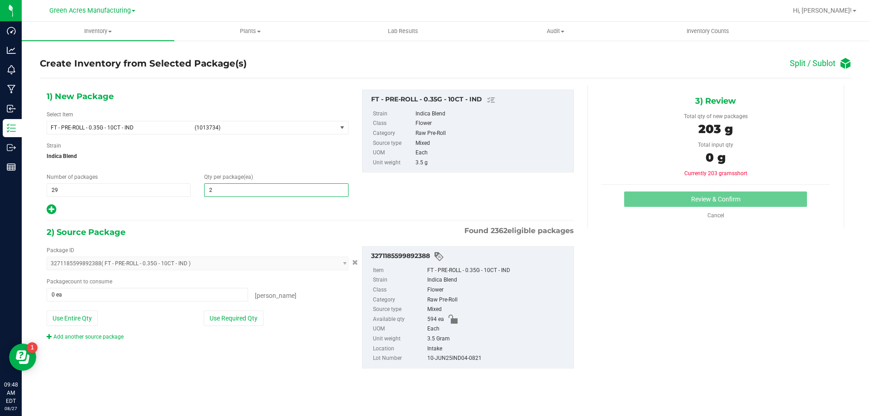
type input "20"
click at [52, 207] on icon at bounding box center [52, 209] width 10 height 11
type input "20"
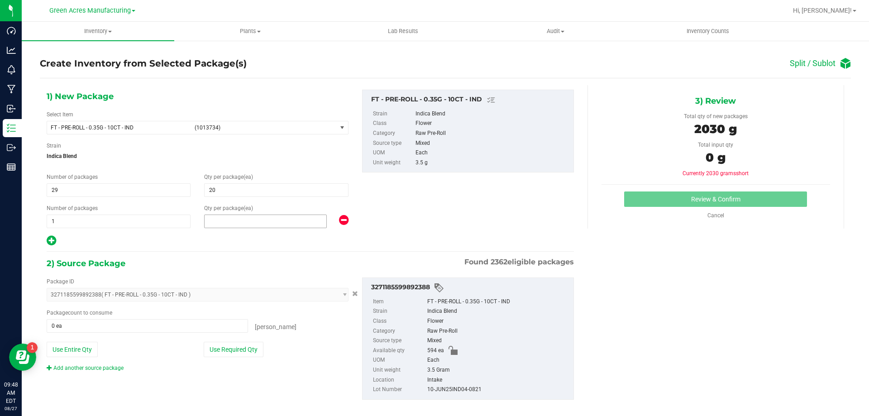
click at [240, 225] on span at bounding box center [265, 222] width 123 height 14
type input "14"
click at [232, 355] on button "Use Required Qty" at bounding box center [234, 349] width 60 height 15
type input "594 ea"
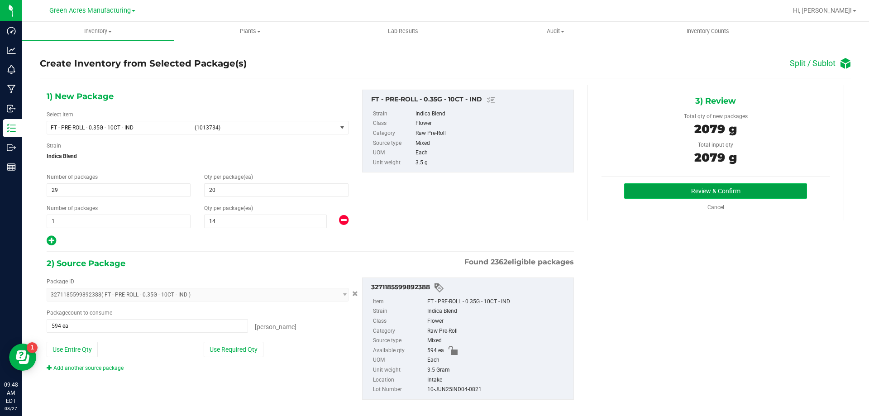
click at [650, 189] on button "Review & Confirm" at bounding box center [715, 190] width 183 height 15
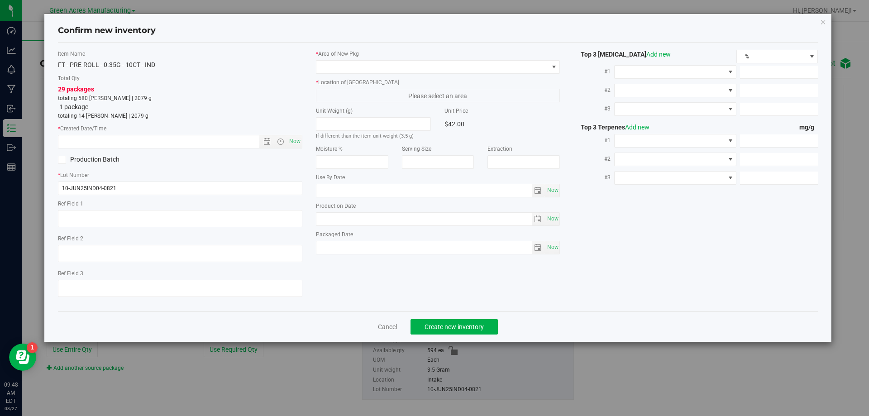
type textarea "DW INDICA"
type textarea "22.5%"
click at [292, 145] on span "Now" at bounding box center [294, 141] width 15 height 13
type input "8/27/2025 9:48 AM"
click at [355, 69] on span at bounding box center [433, 67] width 232 height 13
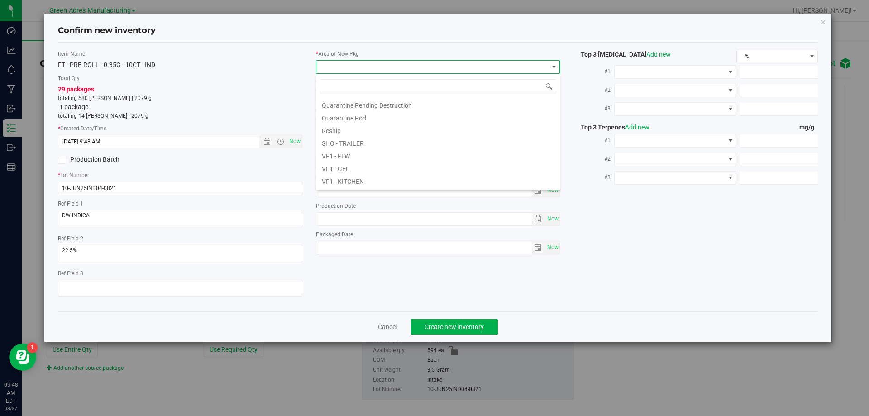
scroll to position [455, 0]
click at [350, 175] on li "VF2 - WHS" at bounding box center [439, 169] width 244 height 13
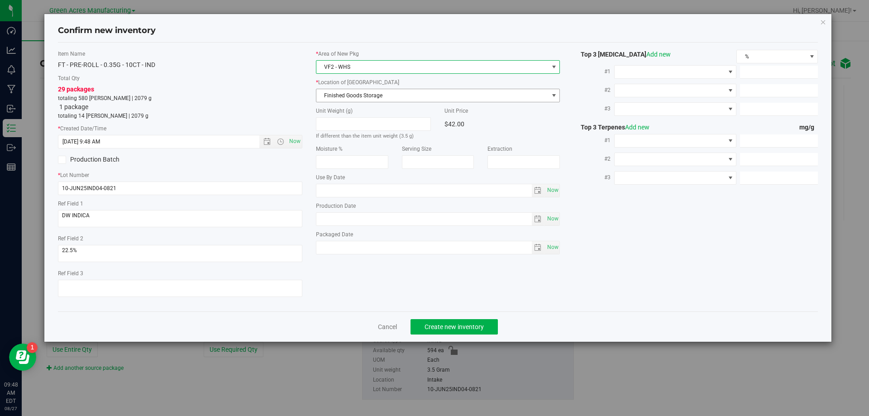
click at [365, 97] on span "Finished Goods Storage" at bounding box center [433, 95] width 232 height 13
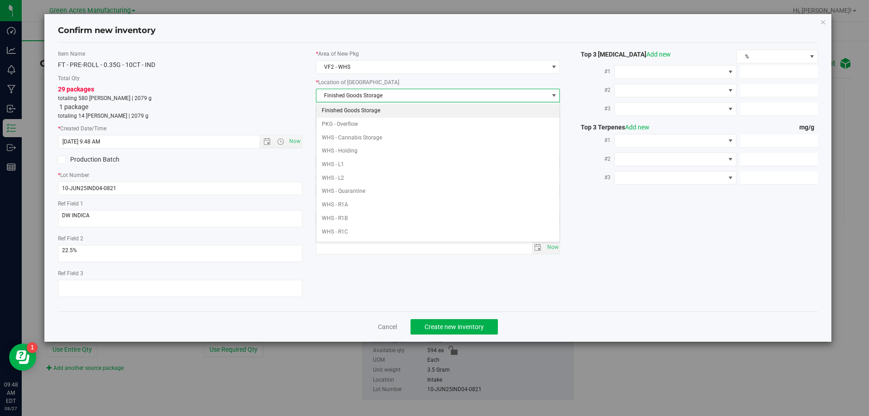
click at [362, 107] on li "Finished Goods Storage" at bounding box center [439, 111] width 244 height 14
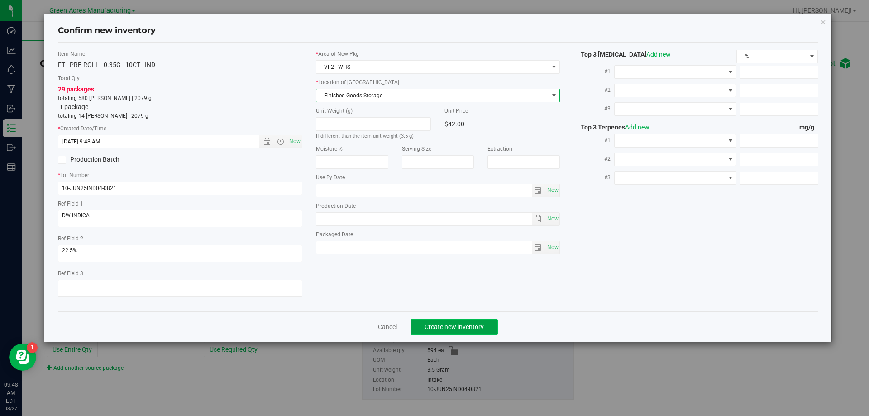
click at [445, 329] on span "Create new inventory" at bounding box center [454, 326] width 59 height 7
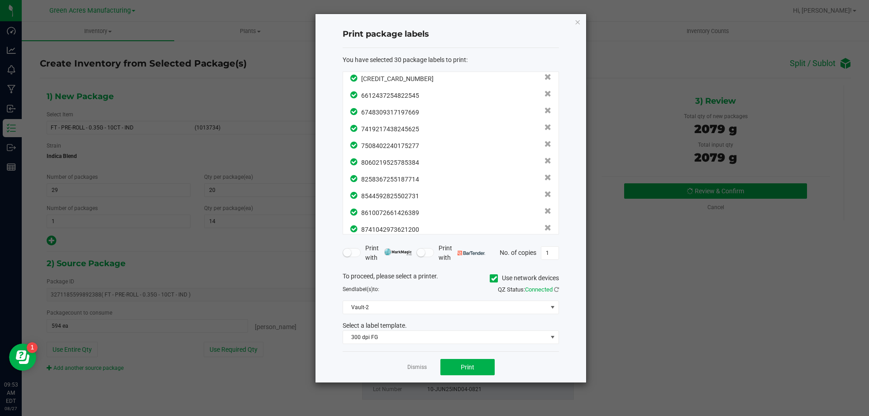
scroll to position [348, 0]
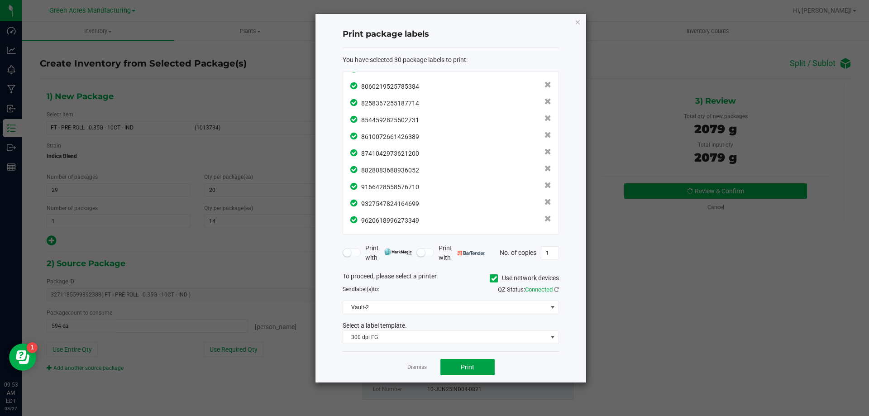
click at [467, 360] on button "Print" at bounding box center [468, 367] width 54 height 16
click at [418, 367] on link "Dismiss" at bounding box center [417, 368] width 19 height 8
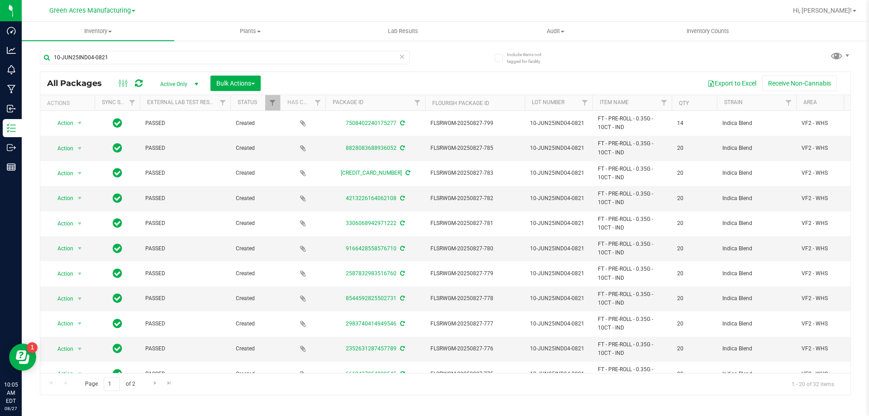
click at [403, 56] on icon at bounding box center [402, 56] width 6 height 11
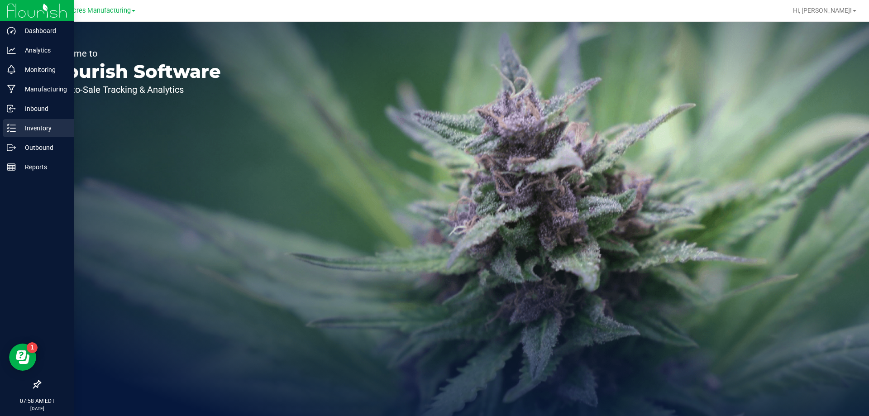
click at [14, 128] on icon at bounding box center [11, 128] width 9 height 9
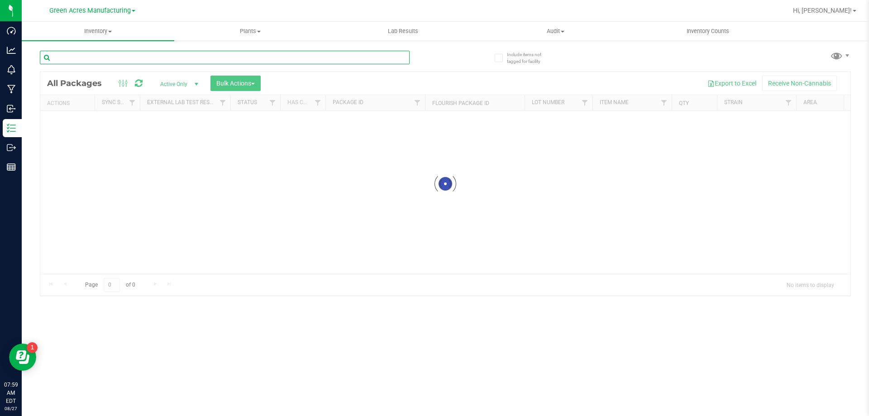
click at [302, 55] on input "text" at bounding box center [225, 58] width 370 height 14
paste input "SN250818CC1-0820"
type input "SN250818CC1-0820"
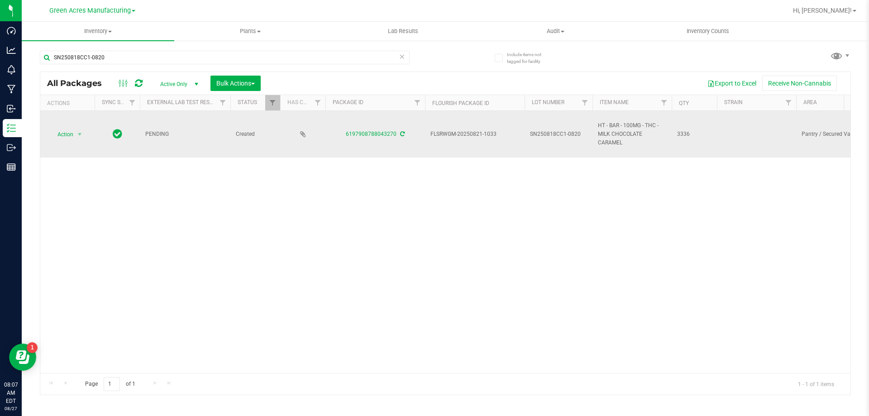
click at [401, 136] on icon at bounding box center [402, 133] width 5 height 5
click at [58, 134] on span "Action" at bounding box center [61, 134] width 24 height 13
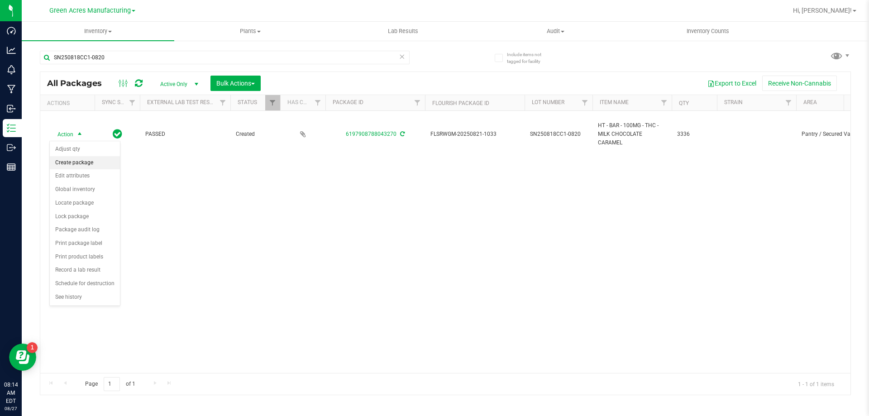
click at [73, 165] on li "Create package" at bounding box center [85, 163] width 70 height 14
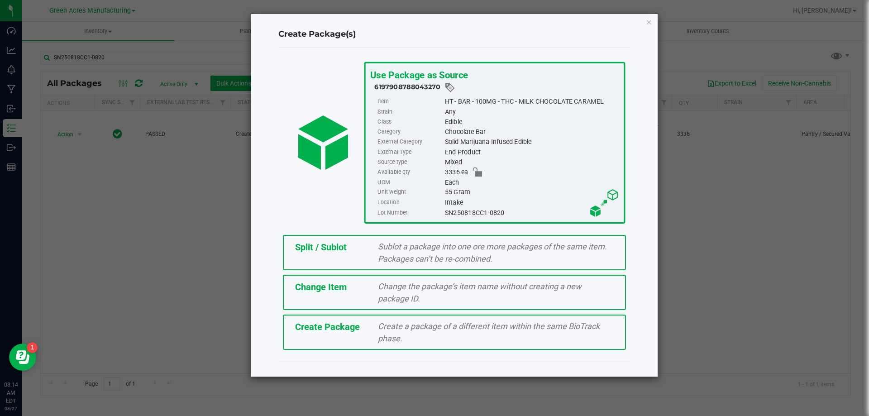
click at [326, 335] on div "Create Package Create a package of a different item within the same BioTrack ph…" at bounding box center [454, 332] width 343 height 35
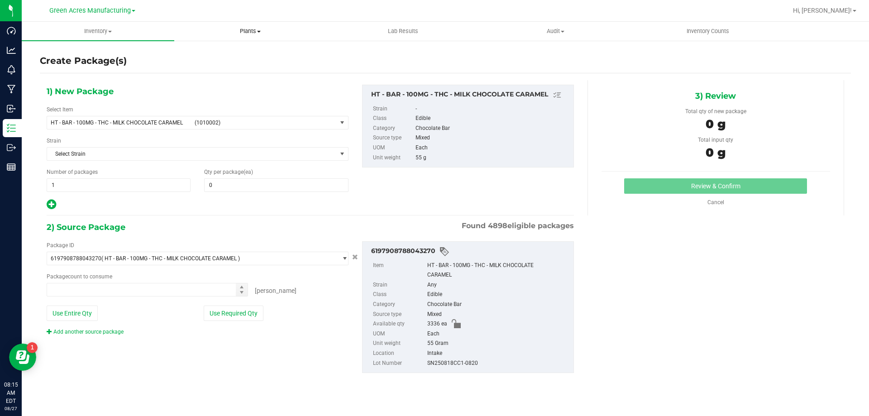
type input "0"
type input "0 ea"
